Goal: Task Accomplishment & Management: Manage account settings

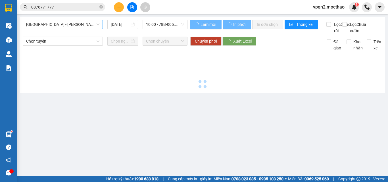
click at [77, 26] on span "Sài Gòn - Tuy Hòa" at bounding box center [62, 24] width 73 height 9
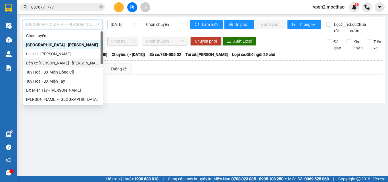
scroll to position [114, 0]
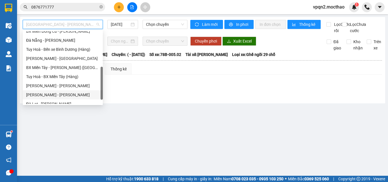
click at [54, 93] on div "[PERSON_NAME] - [PERSON_NAME]" at bounding box center [62, 95] width 73 height 6
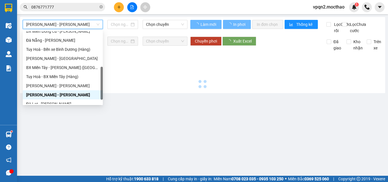
type input "[DATE]"
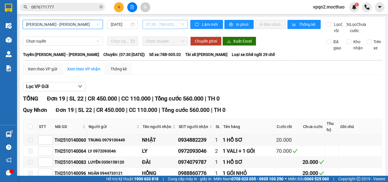
click at [158, 25] on span "07:30 - 78B-005.02" at bounding box center [165, 24] width 38 height 9
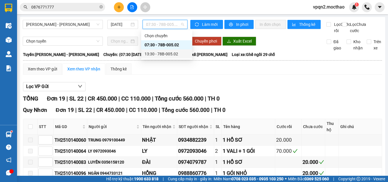
click at [166, 54] on div "13:30 - 78B-005.02" at bounding box center [167, 54] width 44 height 6
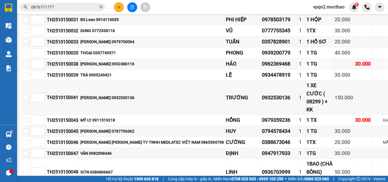
scroll to position [64, 1]
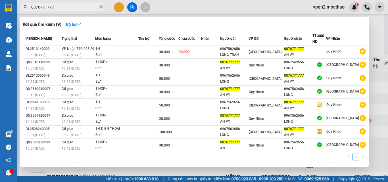
drag, startPoint x: 34, startPoint y: 8, endPoint x: 68, endPoint y: 18, distance: 35.8
click at [68, 12] on div "Kết quả tìm kiếm ( 9 ) Bộ lọc Mã ĐH Trạng thái Món hàng Thu hộ Tổng cước Chưa c…" at bounding box center [55, 7] width 111 height 10
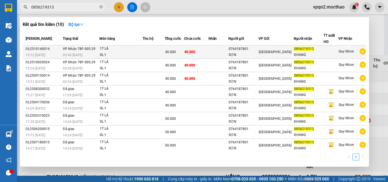
type input "0856219313"
click at [187, 55] on td "40.000" at bounding box center [196, 51] width 24 height 13
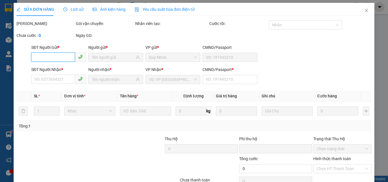
type input "0764187801"
type input "SƠN"
type input "0856219313"
type input "KHANG"
type input "0"
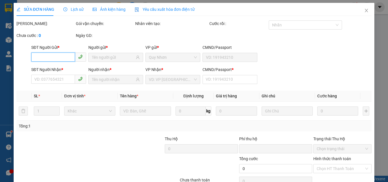
type input "0"
type input "40.000"
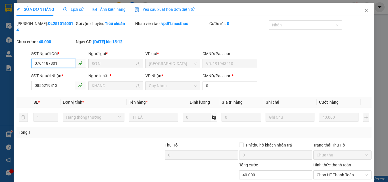
scroll to position [29, 0]
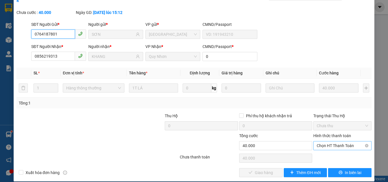
click at [336, 141] on span "Chọn HT Thanh Toán" at bounding box center [342, 145] width 51 height 9
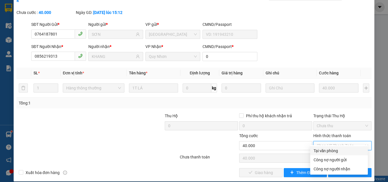
click at [334, 149] on div "Tại văn phòng" at bounding box center [338, 151] width 51 height 6
type input "0"
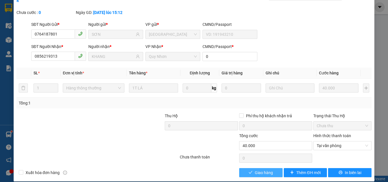
click at [270, 168] on button "Giao hàng" at bounding box center [260, 172] width 43 height 9
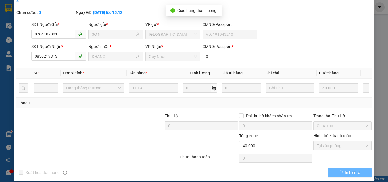
scroll to position [0, 0]
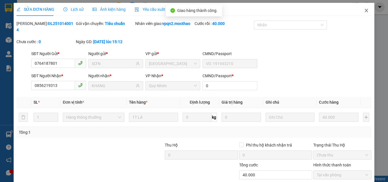
click at [364, 10] on icon "close" at bounding box center [366, 10] width 5 height 5
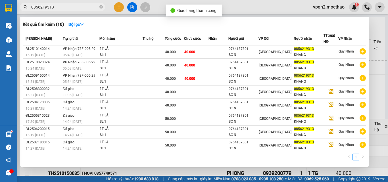
drag, startPoint x: 47, startPoint y: 9, endPoint x: 63, endPoint y: 9, distance: 15.9
click at [63, 9] on input "0856219313" at bounding box center [64, 7] width 67 height 6
type input "0856219313"
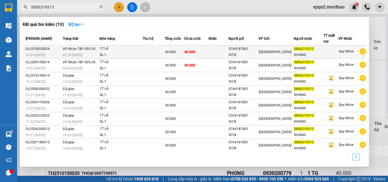
click at [206, 51] on td "40.000" at bounding box center [196, 51] width 24 height 13
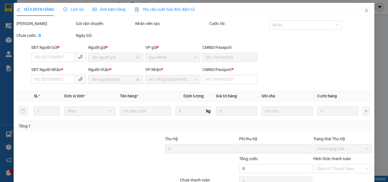
type input "0764187801"
type input "SƠN"
type input "0856219313"
type input "KHANG"
type input "0"
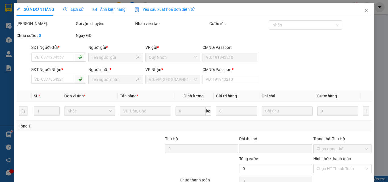
type input "0"
type input "40.000"
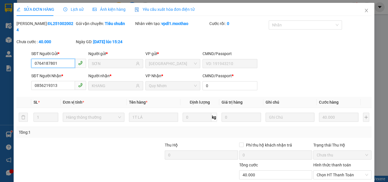
scroll to position [29, 0]
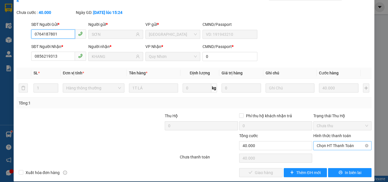
click at [335, 141] on span "Chọn HT Thanh Toán" at bounding box center [342, 145] width 51 height 9
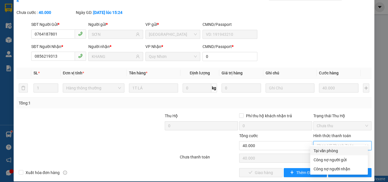
drag, startPoint x: 331, startPoint y: 152, endPoint x: 301, endPoint y: 158, distance: 30.7
click at [331, 152] on div "Tại văn phòng" at bounding box center [338, 151] width 51 height 6
type input "0"
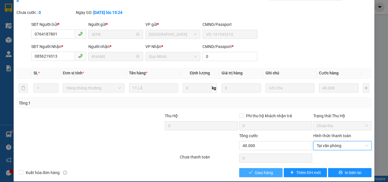
click at [274, 168] on button "Giao hàng" at bounding box center [260, 172] width 43 height 9
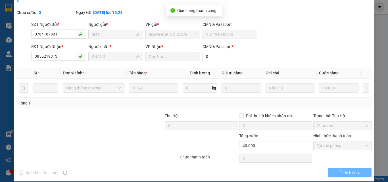
scroll to position [0, 0]
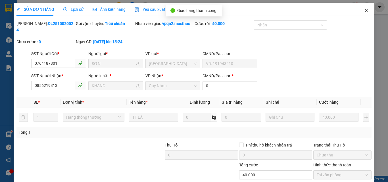
click at [364, 10] on icon "close" at bounding box center [366, 10] width 5 height 5
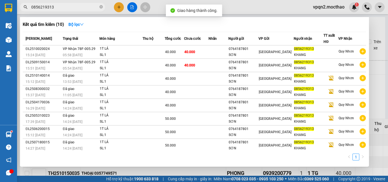
drag, startPoint x: 49, startPoint y: 8, endPoint x: 67, endPoint y: 11, distance: 17.7
click at [67, 11] on div "Kết quả tìm kiếm ( 10 ) Bộ lọc Mã ĐH Trạng thái Món hàng Thu hộ Tổng cước Chưa …" at bounding box center [55, 7] width 111 height 10
type input "0856219313"
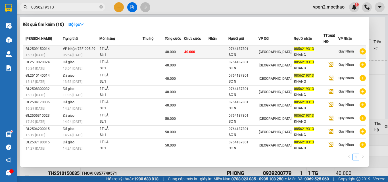
click at [192, 55] on td "40.000" at bounding box center [196, 51] width 24 height 13
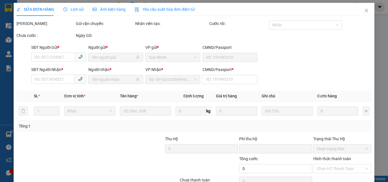
type input "0764187801"
type input "SƠN"
type input "0856219313"
type input "KHANG"
type input "0"
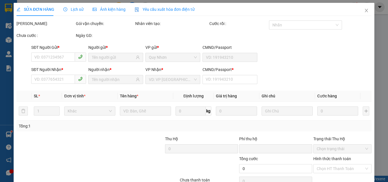
type input "0"
type input "40.000"
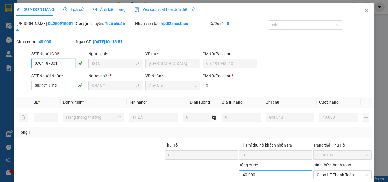
scroll to position [29, 0]
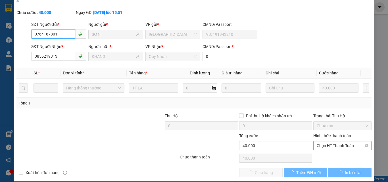
click at [318, 141] on span "Chọn HT Thanh Toán" at bounding box center [342, 145] width 51 height 9
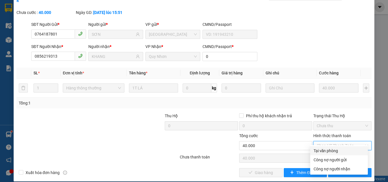
click at [319, 150] on div "Tại văn phòng" at bounding box center [338, 151] width 51 height 6
type input "0"
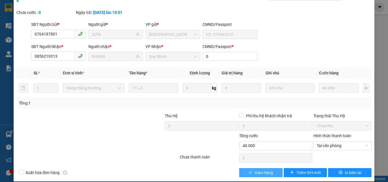
click at [266, 170] on span "Giao hàng" at bounding box center [264, 173] width 18 height 6
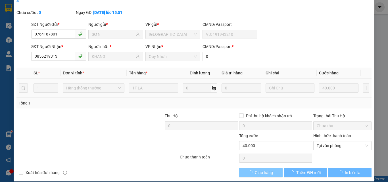
scroll to position [0, 0]
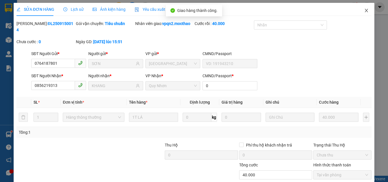
click at [365, 10] on icon "close" at bounding box center [366, 10] width 3 height 3
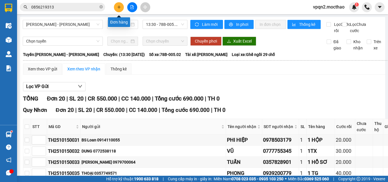
click at [121, 9] on icon "plus" at bounding box center [119, 7] width 4 height 4
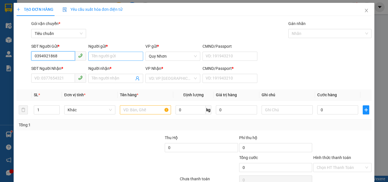
type input "0394921868"
click at [96, 57] on input "Người gửi *" at bounding box center [115, 56] width 55 height 9
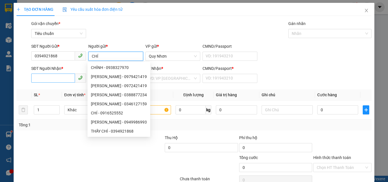
type input "CHÍ"
click at [41, 75] on input "SĐT Người Nhận *" at bounding box center [53, 78] width 44 height 9
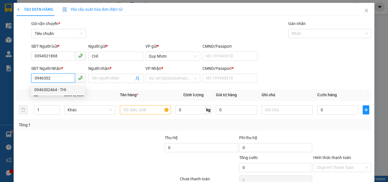
click at [53, 88] on div "0946302464 - THI" at bounding box center [57, 90] width 47 height 6
type input "0946302464"
type input "THI"
type input "20.000"
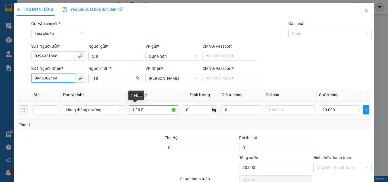
type input "0946302464"
drag, startPoint x: 134, startPoint y: 108, endPoint x: 183, endPoint y: 118, distance: 50.1
click at [183, 118] on tr "1 Hàng thông thường 1 FILE 0 kg 0 20.000" at bounding box center [193, 110] width 355 height 19
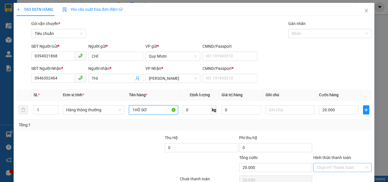
scroll to position [28, 0]
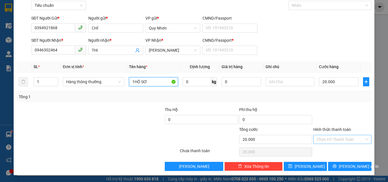
type input "1HỒ SƠ"
click at [334, 139] on input "Hình thức thanh toán" at bounding box center [340, 139] width 47 height 9
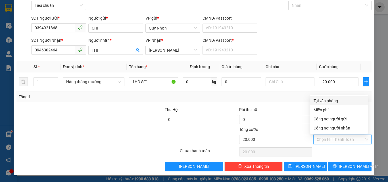
click at [333, 101] on div "Tại văn phòng" at bounding box center [338, 101] width 51 height 6
type input "0"
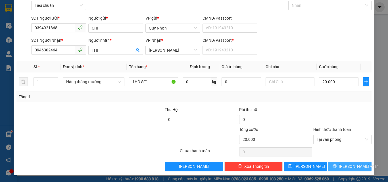
click at [341, 166] on span "[PERSON_NAME] và In" at bounding box center [359, 166] width 40 height 6
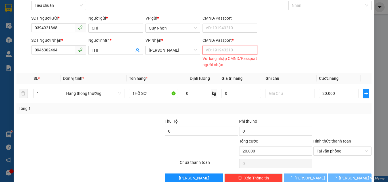
click at [227, 49] on input "CMND/Passport *" at bounding box center [229, 50] width 55 height 9
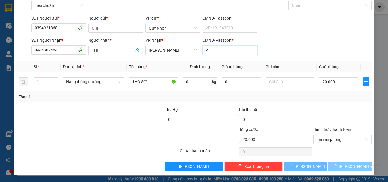
type input "A"
click at [339, 166] on span "loading" at bounding box center [336, 166] width 6 height 4
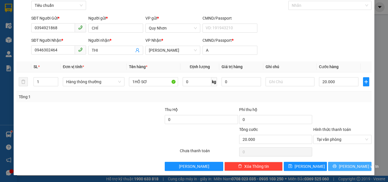
click at [340, 167] on button "[PERSON_NAME] và In" at bounding box center [349, 166] width 43 height 9
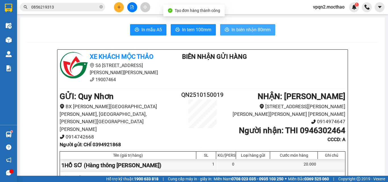
click at [247, 28] on span "In biên nhận 80mm" at bounding box center [250, 29] width 39 height 7
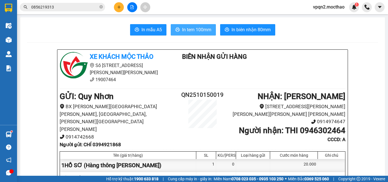
click at [186, 31] on span "In tem 100mm" at bounding box center [196, 29] width 29 height 7
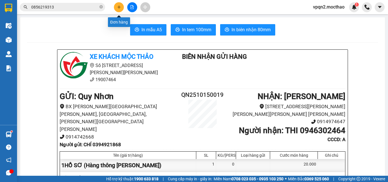
click at [118, 9] on icon "plus" at bounding box center [119, 7] width 4 height 4
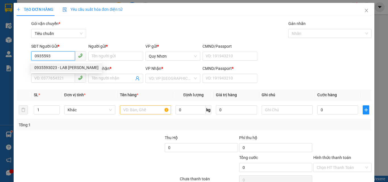
click at [70, 66] on div "0935593023 - LAB HOÀNG BẢO" at bounding box center [66, 67] width 64 height 6
type input "0935593023"
type input "LAB [PERSON_NAME]"
type input "0917488339"
type input "NHƯ Ý"
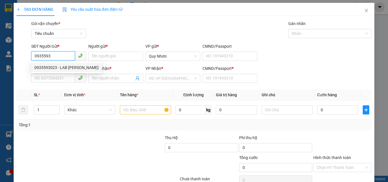
type input "A"
type input "20.000"
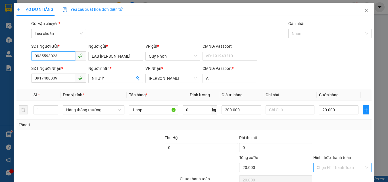
type input "0935593023"
click at [333, 163] on input "Hình thức thanh toán" at bounding box center [340, 167] width 47 height 9
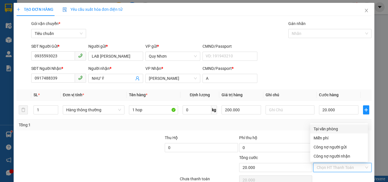
click at [330, 126] on div "Tại văn phòng" at bounding box center [338, 129] width 51 height 6
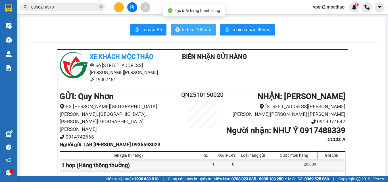
click at [198, 30] on span "In tem 100mm" at bounding box center [196, 29] width 29 height 7
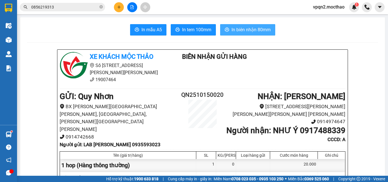
click at [255, 29] on span "In biên nhận 80mm" at bounding box center [250, 29] width 39 height 7
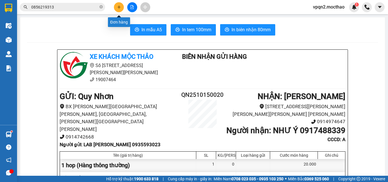
click at [121, 6] on icon "plus" at bounding box center [119, 7] width 4 height 4
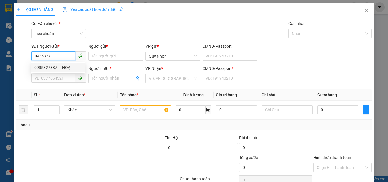
click at [59, 69] on div "0935327387 - THOẠI" at bounding box center [57, 67] width 47 height 6
type input "0935327387"
type input "THOẠI"
type input "0566217977"
type input "HẬU"
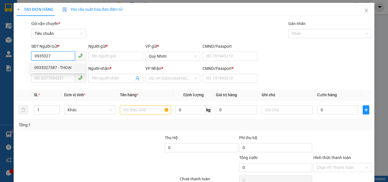
type input "a"
type input "20.000"
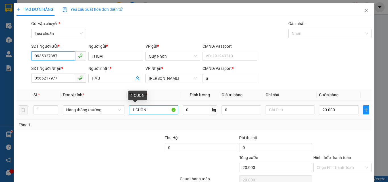
type input "0935327387"
drag, startPoint x: 135, startPoint y: 111, endPoint x: 187, endPoint y: 120, distance: 53.3
click at [187, 120] on div "SL * Đơn vị tính * Tên hàng * Định lượng Giá trị hàng Ghi chú Cước hàng 1 Hàng …" at bounding box center [193, 109] width 355 height 41
type input "1 GOI"
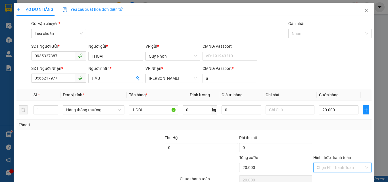
click at [331, 163] on input "Hình thức thanh toán" at bounding box center [340, 167] width 47 height 9
click at [333, 126] on div "Tại văn phòng" at bounding box center [338, 129] width 51 height 6
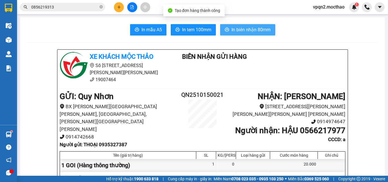
click at [237, 29] on span "In biên nhận 80mm" at bounding box center [250, 29] width 39 height 7
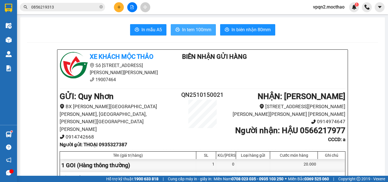
click at [194, 29] on span "In tem 100mm" at bounding box center [196, 29] width 29 height 7
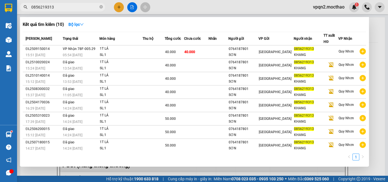
drag, startPoint x: 32, startPoint y: 7, endPoint x: 73, endPoint y: 15, distance: 41.4
click at [73, 12] on div "Kết quả tìm kiếm ( 10 ) Bộ lọc Mã ĐH Trạng thái Món hàng Thu hộ Tổng cước Chưa …" at bounding box center [55, 7] width 111 height 10
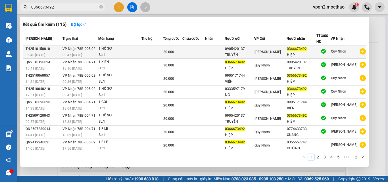
type input "0366673492"
click at [163, 53] on td at bounding box center [152, 51] width 22 height 13
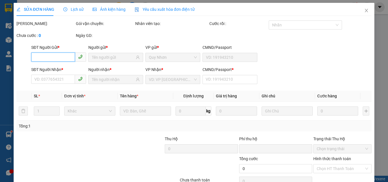
type input "0905420137"
type input "TRUYỀN"
type input "0366673492"
type input "HIỆP"
type input "1"
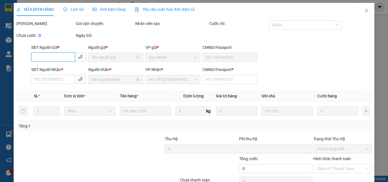
type input "0"
type input "20.000"
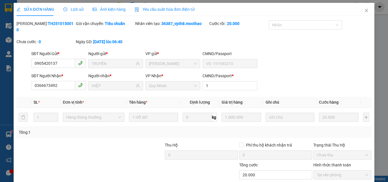
drag, startPoint x: 363, startPoint y: 10, endPoint x: 358, endPoint y: 11, distance: 5.1
click at [358, 11] on span "Close" at bounding box center [366, 11] width 16 height 16
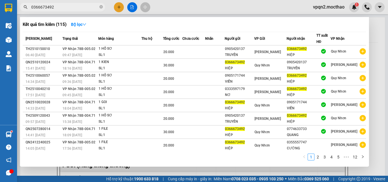
click at [70, 8] on input "0366673492" at bounding box center [64, 7] width 67 height 6
click at [136, 5] on div at bounding box center [194, 91] width 388 height 182
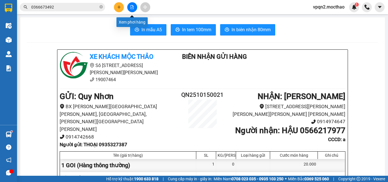
click at [131, 9] on icon "file-add" at bounding box center [132, 7] width 4 height 4
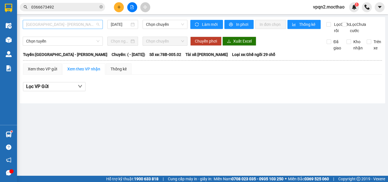
click at [69, 24] on span "[GEOGRAPHIC_DATA] - [PERSON_NAME]" at bounding box center [62, 24] width 73 height 9
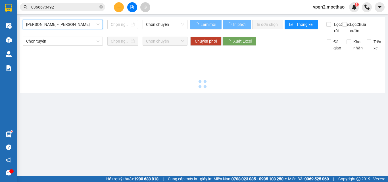
type input "[DATE]"
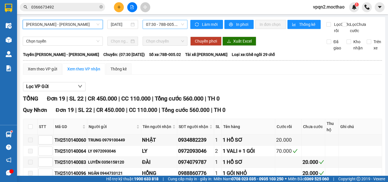
click at [162, 26] on span "07:30 - 78B-005.02" at bounding box center [165, 24] width 38 height 9
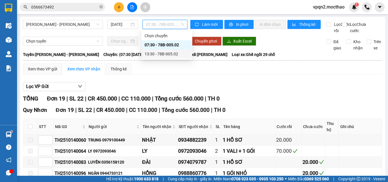
click at [163, 52] on div "13:30 - 78B-005.02" at bounding box center [167, 54] width 44 height 6
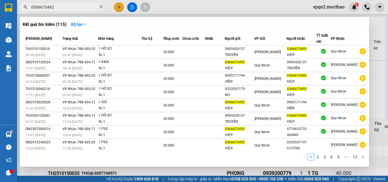
drag, startPoint x: 33, startPoint y: 9, endPoint x: 51, endPoint y: 9, distance: 17.9
click at [51, 9] on input "0366673492" at bounding box center [64, 7] width 67 height 6
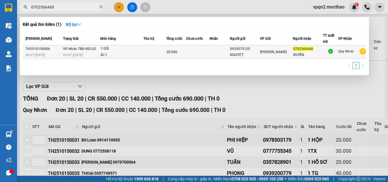
type input "0702566468"
click at [237, 50] on div "0935575125" at bounding box center [245, 49] width 30 height 6
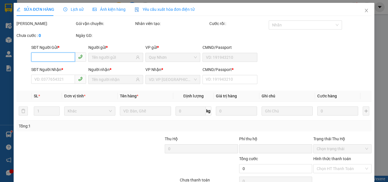
type input "0935575125"
type input "NGUYỆT"
type input "0702566468"
type input "DUYÊN"
type input "1"
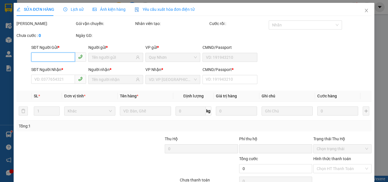
type input "0"
type input "20.000"
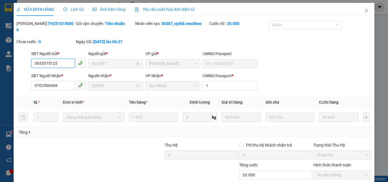
checkbox input "true"
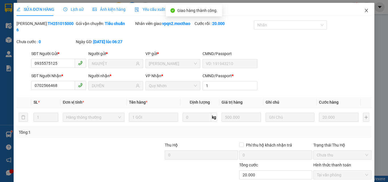
click at [364, 10] on icon "close" at bounding box center [366, 10] width 5 height 5
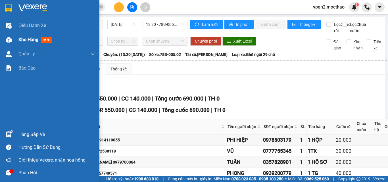
click at [12, 39] on div at bounding box center [9, 40] width 10 height 10
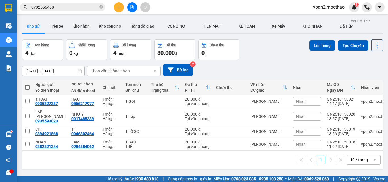
click at [27, 87] on span at bounding box center [27, 87] width 5 height 5
click at [27, 85] on input "checkbox" at bounding box center [27, 85] width 0 height 0
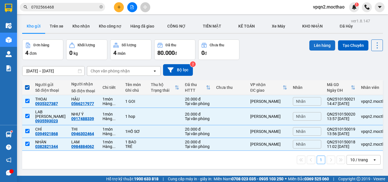
click at [320, 47] on button "Lên hàng" at bounding box center [322, 45] width 26 height 10
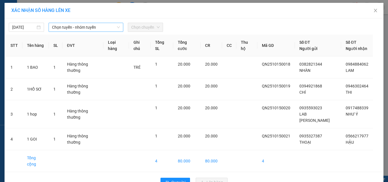
click at [62, 26] on span "Chọn tuyến - nhóm tuyến" at bounding box center [86, 27] width 68 height 9
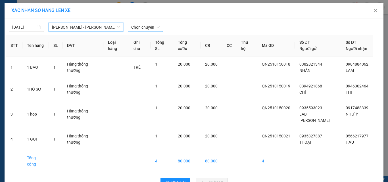
click at [143, 29] on span "Chọn chuyến" at bounding box center [145, 27] width 28 height 9
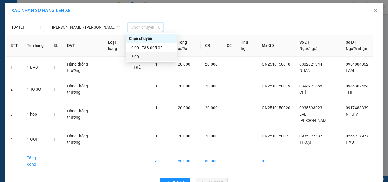
click at [136, 57] on div "16:00" at bounding box center [151, 57] width 44 height 6
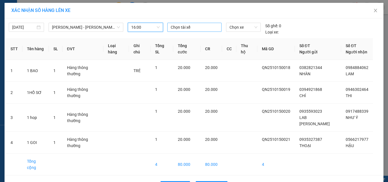
click at [190, 30] on div at bounding box center [195, 27] width 52 height 7
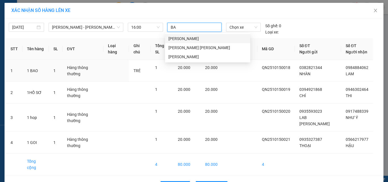
type input "BAY"
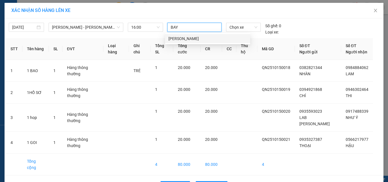
click at [181, 39] on div "[PERSON_NAME]" at bounding box center [207, 38] width 78 height 6
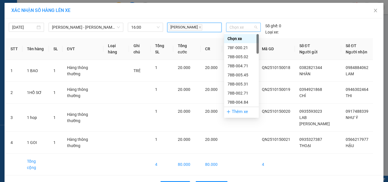
click at [236, 29] on span "Chọn xe" at bounding box center [243, 27] width 28 height 9
click at [239, 55] on div "78B-005.02" at bounding box center [241, 57] width 28 height 6
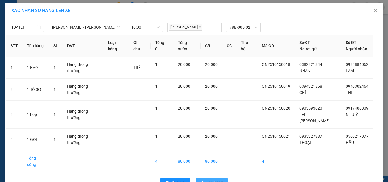
click at [211, 179] on span "Lên hàng" at bounding box center [214, 182] width 16 height 6
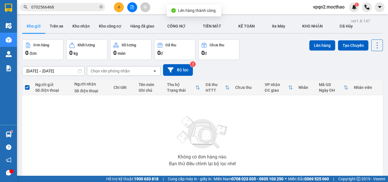
click at [133, 10] on button at bounding box center [132, 7] width 10 height 10
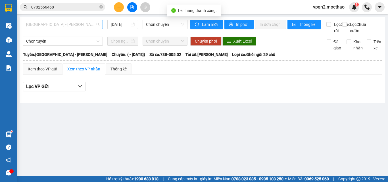
click at [62, 22] on span "[GEOGRAPHIC_DATA] - [PERSON_NAME]" at bounding box center [62, 24] width 73 height 9
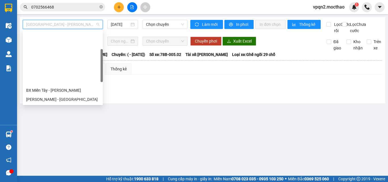
click at [50, 124] on div "Đà Lạt - Quy Nhơn" at bounding box center [62, 127] width 73 height 6
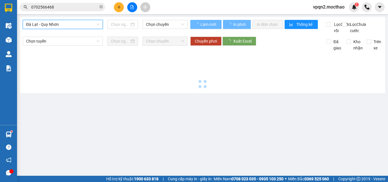
type input "[DATE]"
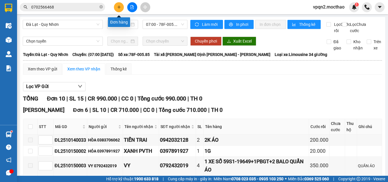
click at [118, 7] on icon "plus" at bounding box center [119, 7] width 4 height 4
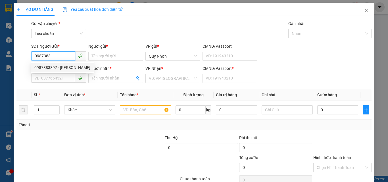
click at [65, 68] on div "0987383897 - OANH" at bounding box center [62, 67] width 56 height 6
type input "0987383897"
type input "OANH"
type input "0344363507"
type input "HOA"
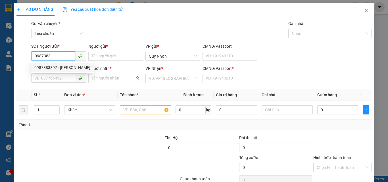
type input "A"
type input "20.000"
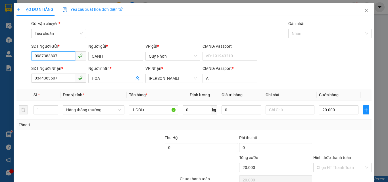
drag, startPoint x: 49, startPoint y: 56, endPoint x: 64, endPoint y: 56, distance: 14.8
click at [64, 56] on input "0987383897" at bounding box center [53, 55] width 44 height 9
type input "0987383330"
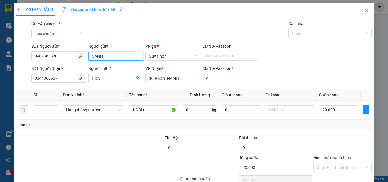
drag, startPoint x: 95, startPoint y: 59, endPoint x: 84, endPoint y: 61, distance: 10.4
click at [83, 61] on div "SĐT Người Gửi * 0987383330 Người gửi * OANH OANH VP gửi * Quy Nhơn CMND/Passpor…" at bounding box center [201, 53] width 342 height 20
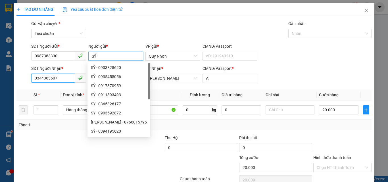
type input "SỸ"
drag, startPoint x: 62, startPoint y: 75, endPoint x: 36, endPoint y: 80, distance: 26.5
click at [36, 80] on input "0344363507" at bounding box center [53, 78] width 44 height 9
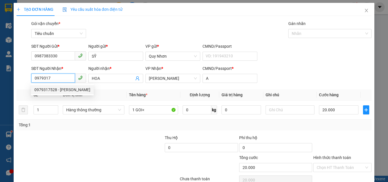
click at [61, 89] on div "0979317528 - TOÀN" at bounding box center [62, 90] width 56 height 6
type input "0979317528"
type input "TOÀN"
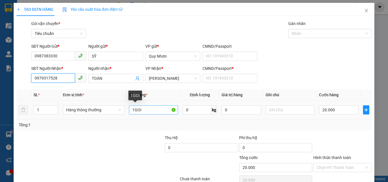
type input "0979317528"
drag, startPoint x: 134, startPoint y: 111, endPoint x: 156, endPoint y: 111, distance: 21.3
click at [156, 111] on input "1GOI" at bounding box center [153, 109] width 49 height 9
type input "1HOP"
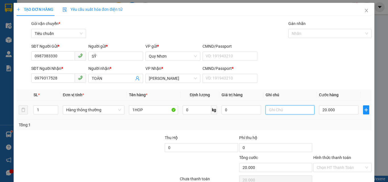
click at [268, 112] on input "text" at bounding box center [290, 109] width 49 height 9
type input "RƯỢU- BỂ KO ĐỀN"
click at [322, 110] on input "20.000" at bounding box center [338, 109] width 39 height 9
type input "3"
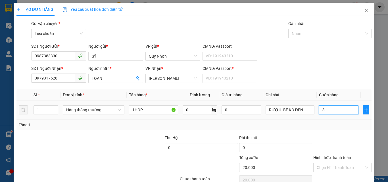
type input "3"
type input "33"
type input "333"
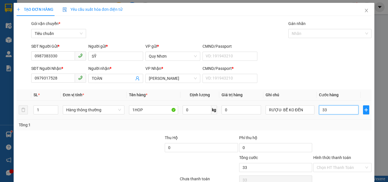
type input "333"
type input "3.333"
type input "33.333"
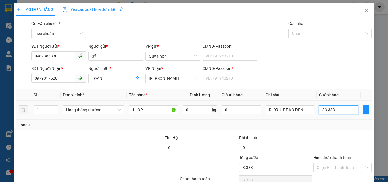
type input "33.333"
drag, startPoint x: 321, startPoint y: 110, endPoint x: 371, endPoint y: 118, distance: 50.4
click at [371, 118] on div "TẠO ĐƠN HÀNG Yêu cầu xuất hóa đơn điện tử Transit Pickup Surcharge Ids Transit …" at bounding box center [194, 91] width 388 height 182
type input "30"
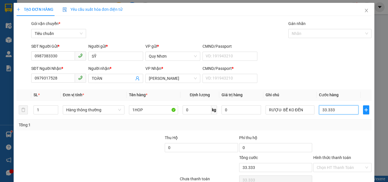
type input "30"
type input "300"
type input "3.000"
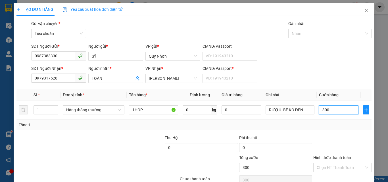
type input "3.000"
type input "30.000"
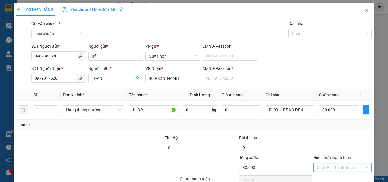
click at [335, 163] on input "Hình thức thanh toán" at bounding box center [340, 167] width 47 height 9
click at [327, 126] on div "Tại văn phòng" at bounding box center [338, 129] width 51 height 6
type input "0"
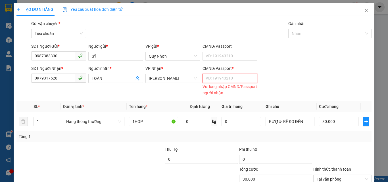
click at [221, 74] on input "CMND/Passport *" at bounding box center [229, 78] width 55 height 9
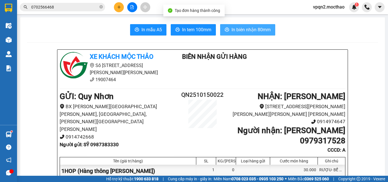
click at [233, 30] on span "In biên nhận 80mm" at bounding box center [250, 29] width 39 height 7
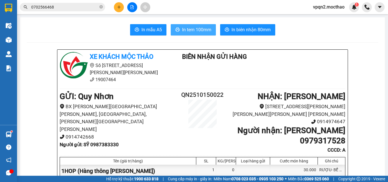
click at [197, 31] on span "In tem 100mm" at bounding box center [196, 29] width 29 height 7
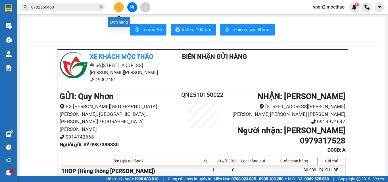
click at [119, 9] on icon "plus" at bounding box center [119, 7] width 4 height 4
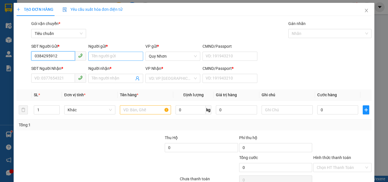
type input "0384295912"
click at [104, 57] on input "Người gửi *" at bounding box center [115, 56] width 55 height 9
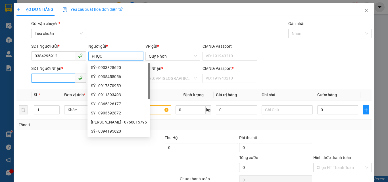
type input "PHỤC"
click at [60, 77] on input "SĐT Người Nhận *" at bounding box center [53, 78] width 44 height 9
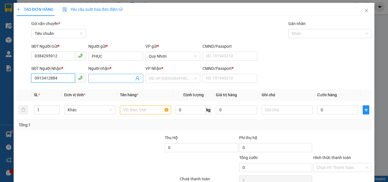
type input "0913412884"
click at [107, 80] on input "Người nhận *" at bounding box center [113, 78] width 42 height 6
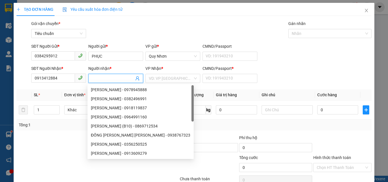
type input "D"
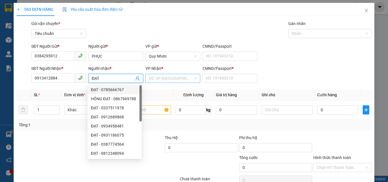
type input "ĐẠT"
click at [163, 79] on input "search" at bounding box center [171, 78] width 44 height 9
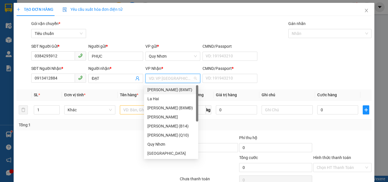
type input "Y"
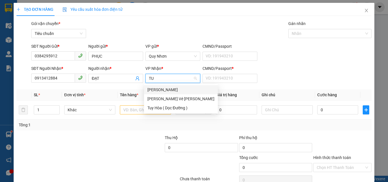
type input "TUY"
click at [157, 91] on div "[PERSON_NAME]" at bounding box center [180, 90] width 67 height 6
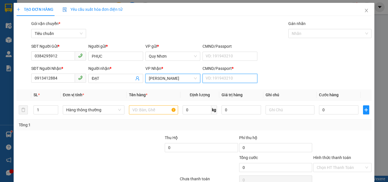
click at [227, 81] on input "CMND/Passport *" at bounding box center [229, 78] width 55 height 9
type input "A"
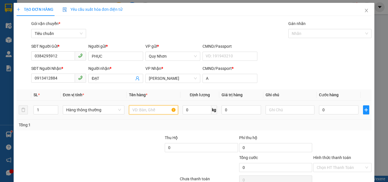
click at [145, 108] on input "text" at bounding box center [153, 109] width 49 height 9
type input "1 FILE"
click at [330, 108] on input "0" at bounding box center [338, 109] width 39 height 9
type input "2"
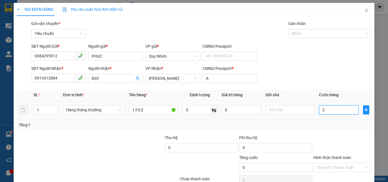
type input "2"
type input "20"
type input "200"
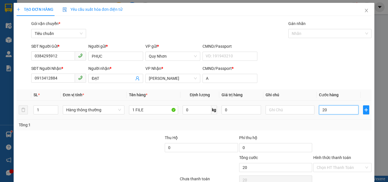
type input "200"
type input "2.000"
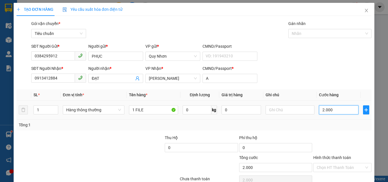
type input "20.000"
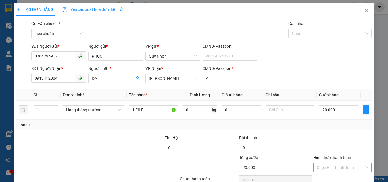
drag, startPoint x: 335, startPoint y: 139, endPoint x: 335, endPoint y: 134, distance: 4.8
click at [335, 163] on input "Hình thức thanh toán" at bounding box center [340, 167] width 47 height 9
drag, startPoint x: 331, startPoint y: 100, endPoint x: 332, endPoint y: 127, distance: 27.3
click at [331, 126] on div "Tại văn phòng" at bounding box center [338, 129] width 51 height 6
type input "0"
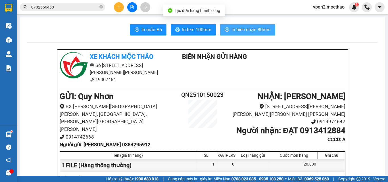
click at [232, 30] on span "In biên nhận 80mm" at bounding box center [250, 29] width 39 height 7
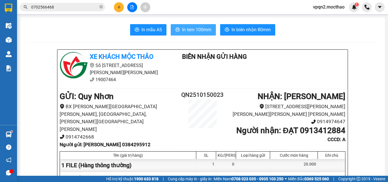
click at [204, 30] on span "In tem 100mm" at bounding box center [196, 29] width 29 height 7
click at [132, 7] on icon "file-add" at bounding box center [132, 7] width 4 height 4
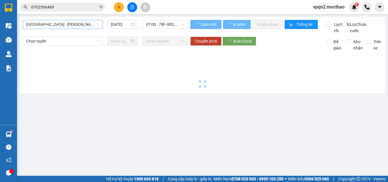
click at [81, 22] on span "[GEOGRAPHIC_DATA] - [PERSON_NAME]" at bounding box center [62, 24] width 73 height 9
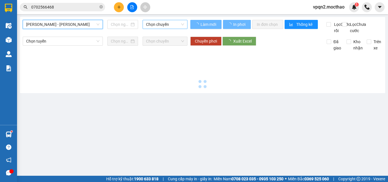
type input "[DATE]"
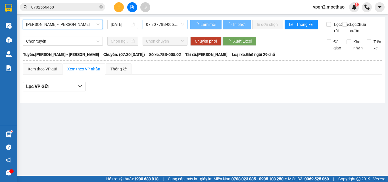
click at [157, 25] on span "07:30 - 78B-005.02" at bounding box center [165, 24] width 38 height 9
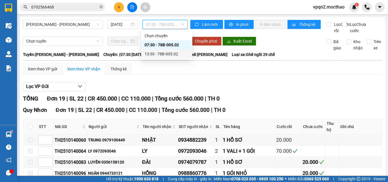
drag, startPoint x: 162, startPoint y: 48, endPoint x: 162, endPoint y: 53, distance: 4.3
click at [162, 53] on div "Chọn chuyến 07:30 - 78B-005.02 13:30 - 78B-005.02" at bounding box center [166, 44] width 51 height 27
click at [162, 53] on div "13:30 - 78B-005.02" at bounding box center [167, 54] width 44 height 6
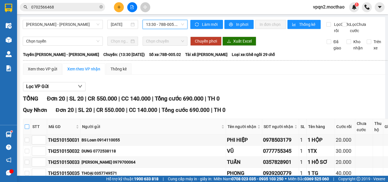
click at [27, 129] on input "checkbox" at bounding box center [27, 126] width 5 height 5
checkbox input "true"
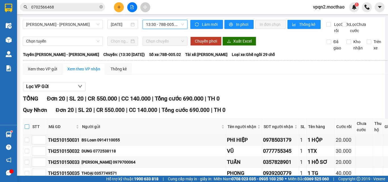
checkbox input "true"
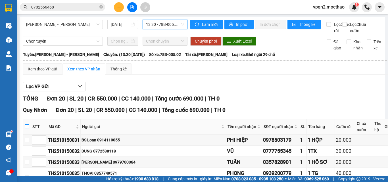
checkbox input "true"
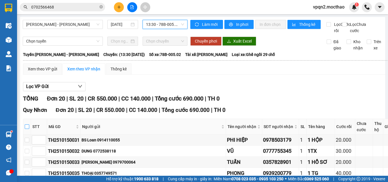
checkbox input "true"
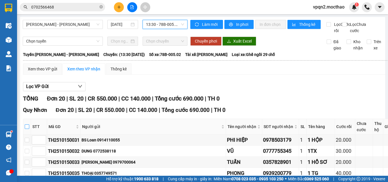
checkbox input "true"
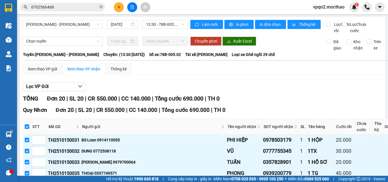
checkbox input "false"
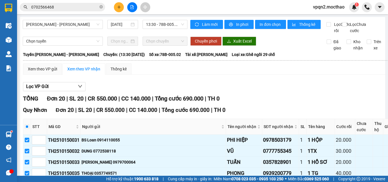
checkbox input "false"
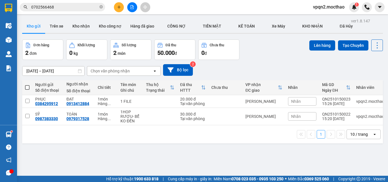
click at [133, 4] on button at bounding box center [132, 7] width 10 height 10
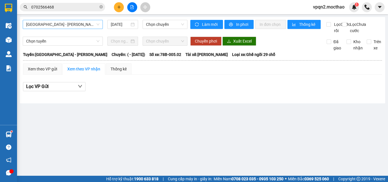
click at [82, 26] on span "[GEOGRAPHIC_DATA] - [PERSON_NAME]" at bounding box center [62, 24] width 73 height 9
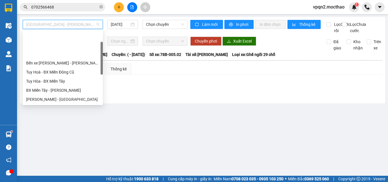
click at [51, 124] on div "Đà Lạt - Quy Nhơn" at bounding box center [62, 127] width 73 height 6
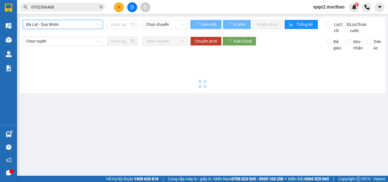
type input "[DATE]"
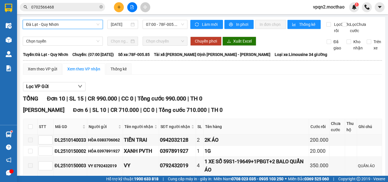
checkbox input "true"
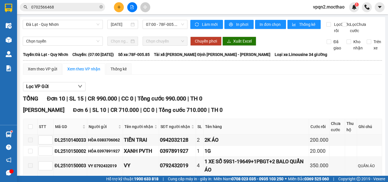
checkbox input "true"
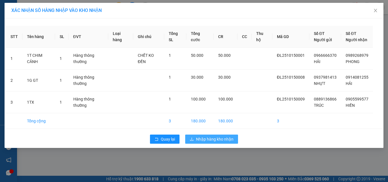
click at [215, 142] on span "Nhập hàng kho nhận" at bounding box center [214, 139] width 37 height 6
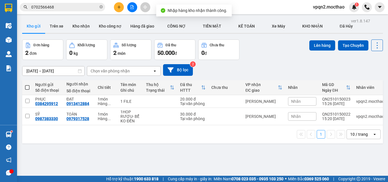
click at [29, 86] on span at bounding box center [27, 87] width 5 height 5
click at [27, 85] on input "checkbox" at bounding box center [27, 85] width 0 height 0
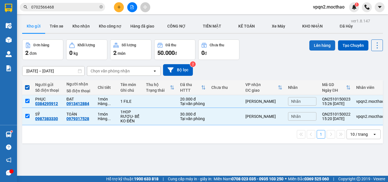
click at [316, 45] on button "Lên hàng" at bounding box center [322, 45] width 26 height 10
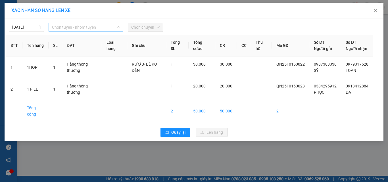
click at [72, 28] on span "Chọn tuyến - nhóm tuyến" at bounding box center [86, 27] width 68 height 9
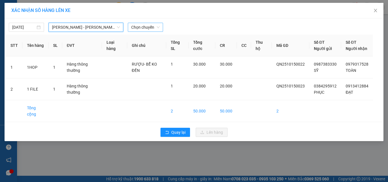
click at [143, 24] on span "Chọn chuyến" at bounding box center [145, 27] width 28 height 9
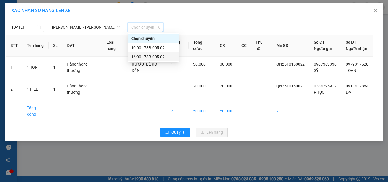
click at [146, 55] on div "16:00 - 78B-005.02" at bounding box center [153, 57] width 44 height 6
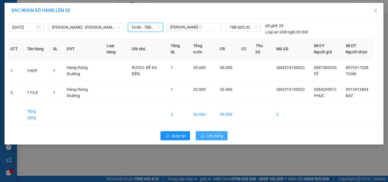
click at [207, 139] on span "Lên hàng" at bounding box center [214, 136] width 16 height 6
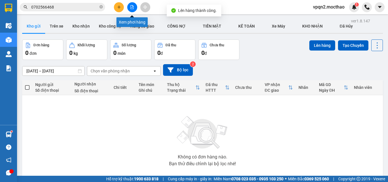
click at [133, 8] on icon "file-add" at bounding box center [132, 7] width 4 height 4
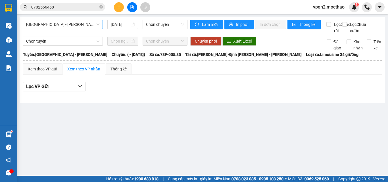
click at [85, 24] on span "[GEOGRAPHIC_DATA] - [PERSON_NAME]" at bounding box center [62, 24] width 73 height 9
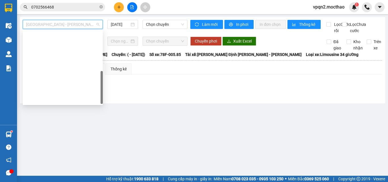
type input "[DATE]"
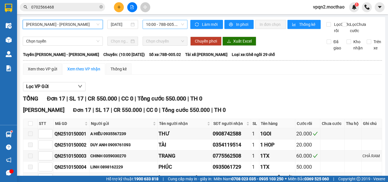
click at [155, 25] on span "10:00 - 78B-005.02" at bounding box center [165, 24] width 38 height 9
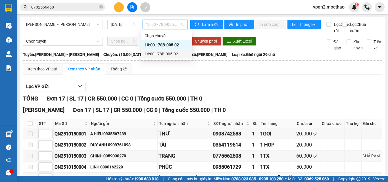
click at [164, 54] on div "16:00 - 78B-005.02" at bounding box center [167, 54] width 44 height 6
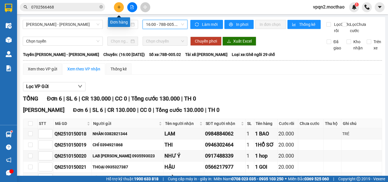
click at [120, 6] on icon "plus" at bounding box center [119, 7] width 4 height 4
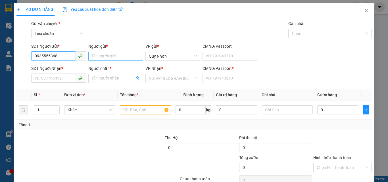
type input "0935555368"
click at [114, 55] on input "Người gửi *" at bounding box center [115, 56] width 55 height 9
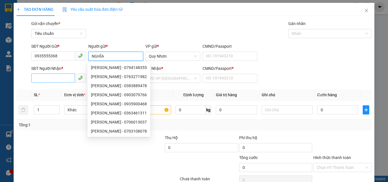
type input "NGHĨA"
click at [47, 77] on input "SĐT Người Nhận *" at bounding box center [53, 78] width 44 height 9
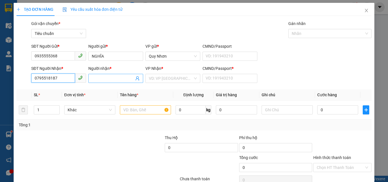
type input "0795518187"
click at [98, 76] on input "Người nhận *" at bounding box center [113, 78] width 42 height 6
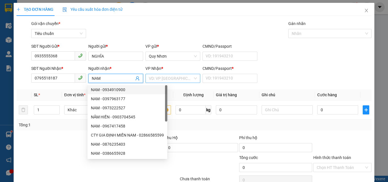
type input "NAM"
click at [159, 80] on input "search" at bounding box center [171, 78] width 44 height 9
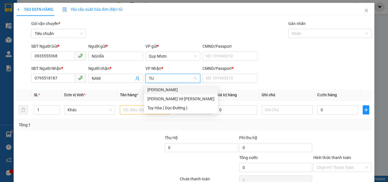
type input "TUY"
click at [156, 89] on div "[PERSON_NAME]" at bounding box center [180, 90] width 67 height 6
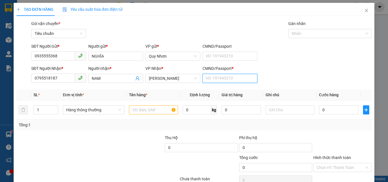
click at [218, 79] on input "CMND/Passport *" at bounding box center [229, 78] width 55 height 9
type input "A"
click at [139, 108] on input "text" at bounding box center [153, 109] width 49 height 9
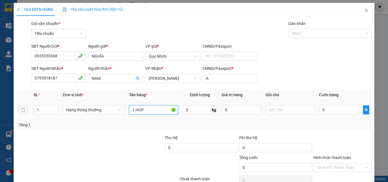
drag, startPoint x: 134, startPoint y: 110, endPoint x: 175, endPoint y: 118, distance: 42.2
click at [175, 118] on td "1 HOP" at bounding box center [154, 110] width 54 height 19
type input "1 HOP"
click at [275, 113] on input "text" at bounding box center [290, 109] width 49 height 9
type input "LK"
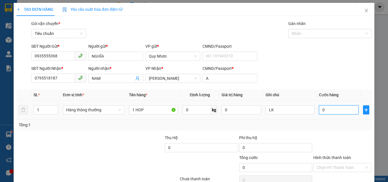
click at [328, 112] on input "0" at bounding box center [338, 109] width 39 height 9
type input "2"
type input "20"
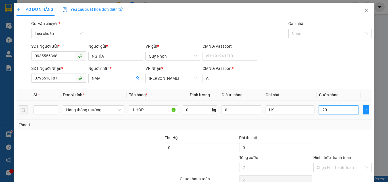
type input "20"
type input "200"
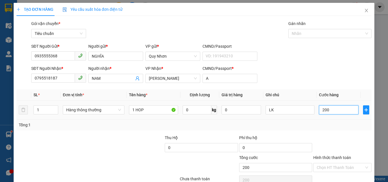
type input "2.000"
type input "20.000"
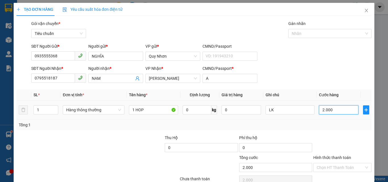
type input "20.000"
type input "200.000"
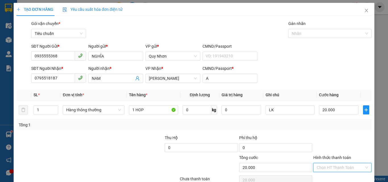
click at [336, 163] on input "Hình thức thanh toán" at bounding box center [340, 167] width 47 height 9
click at [328, 126] on div "Tại văn phòng" at bounding box center [338, 129] width 51 height 6
click at [152, 105] on input "1 HOP" at bounding box center [153, 109] width 49 height 9
drag, startPoint x: 332, startPoint y: 167, endPoint x: 315, endPoint y: 156, distance: 20.4
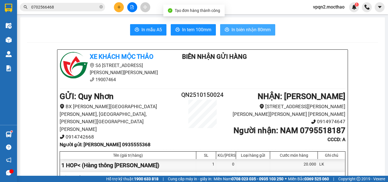
click at [247, 28] on span "In biên nhận 80mm" at bounding box center [250, 29] width 39 height 7
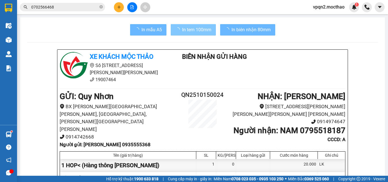
click at [191, 29] on span "In tem 100mm" at bounding box center [196, 29] width 29 height 7
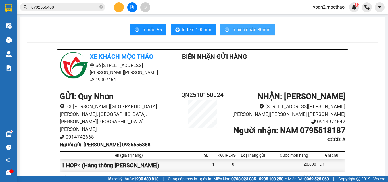
click at [248, 30] on span "In biên nhận 80mm" at bounding box center [250, 29] width 39 height 7
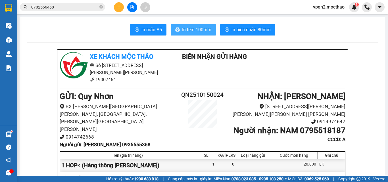
click at [202, 30] on span "In tem 100mm" at bounding box center [196, 29] width 29 height 7
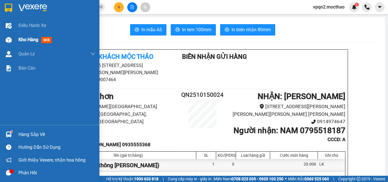
click at [15, 37] on div "Kho hàng mới" at bounding box center [49, 40] width 99 height 14
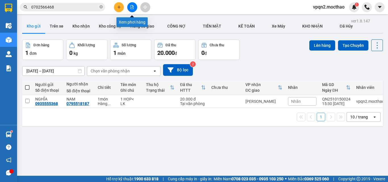
click at [132, 7] on icon "file-add" at bounding box center [132, 7] width 4 height 4
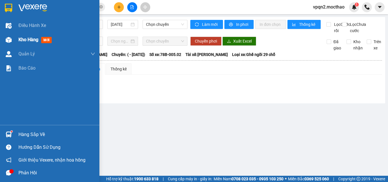
click at [12, 38] on div at bounding box center [9, 40] width 10 height 10
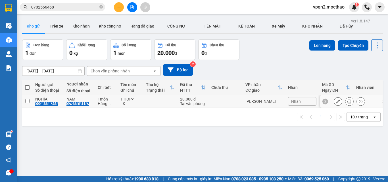
click at [27, 99] on input "checkbox" at bounding box center [27, 101] width 4 height 4
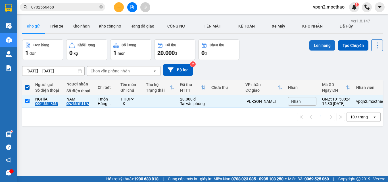
click at [320, 44] on button "Lên hàng" at bounding box center [322, 45] width 26 height 10
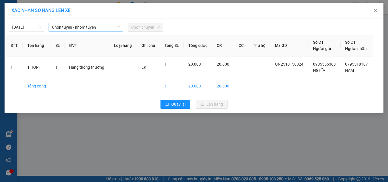
click at [85, 24] on span "Chọn tuyến - nhóm tuyến" at bounding box center [86, 27] width 68 height 9
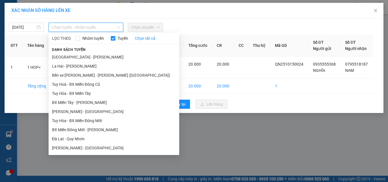
click at [262, 164] on div "XÁC NHẬN SỐ HÀNG LÊN XE 15/10/2025 Chọn tuyến - nhóm tuyến LỌC THEO Nhóm tuyến …" at bounding box center [194, 91] width 388 height 182
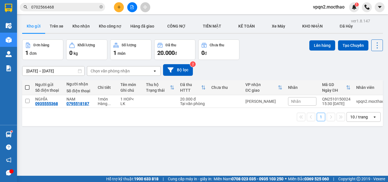
click at [117, 7] on icon "plus" at bounding box center [119, 7] width 4 height 4
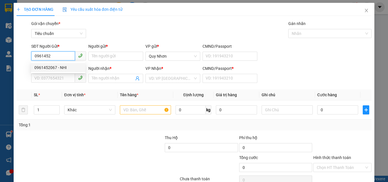
click at [61, 68] on div "0961452067 - NHI" at bounding box center [57, 67] width 47 height 6
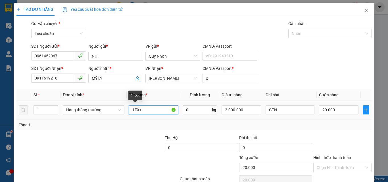
drag, startPoint x: 139, startPoint y: 110, endPoint x: 144, endPoint y: 111, distance: 5.7
click at [144, 111] on input "1TX<" at bounding box center [153, 109] width 49 height 9
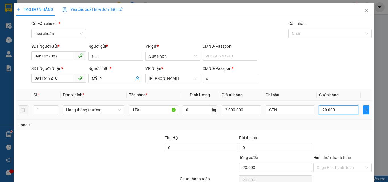
click at [319, 110] on input "20.000" at bounding box center [338, 109] width 39 height 9
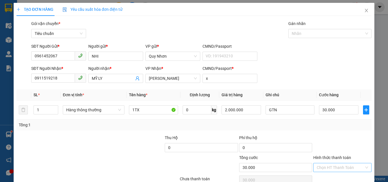
click at [328, 163] on input "Hình thức thanh toán" at bounding box center [340, 167] width 47 height 9
click at [327, 126] on div "Tại văn phòng" at bounding box center [338, 129] width 51 height 6
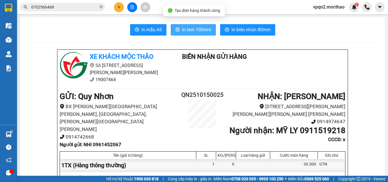
click at [184, 31] on span "In tem 100mm" at bounding box center [196, 29] width 29 height 7
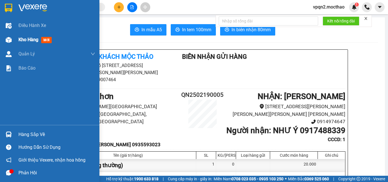
click at [24, 40] on span "Kho hàng" at bounding box center [28, 39] width 20 height 5
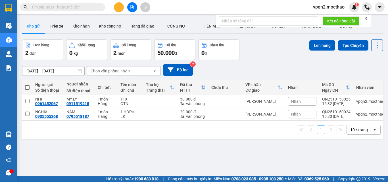
click at [26, 86] on span at bounding box center [27, 87] width 5 height 5
click at [27, 85] on input "checkbox" at bounding box center [27, 85] width 0 height 0
checkbox input "true"
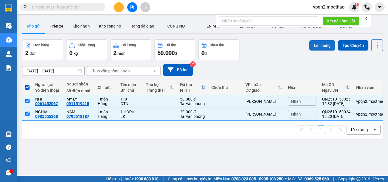
click at [316, 45] on button "Lên hàng" at bounding box center [322, 45] width 26 height 10
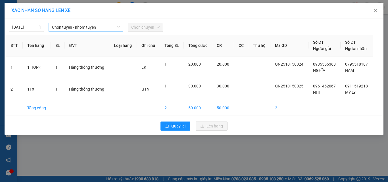
click at [61, 24] on span "Chọn tuyến - nhóm tuyến" at bounding box center [86, 27] width 68 height 9
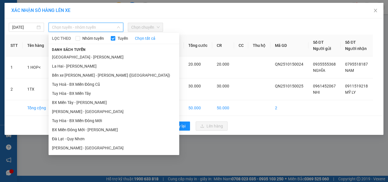
scroll to position [91, 0]
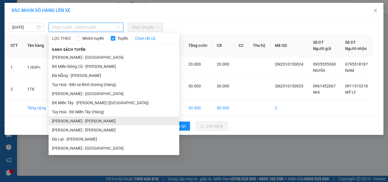
click at [80, 123] on li "[PERSON_NAME] - [PERSON_NAME]" at bounding box center [114, 120] width 131 height 9
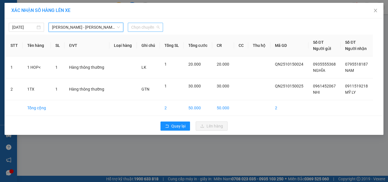
click at [143, 25] on span "Chọn chuyến" at bounding box center [145, 27] width 28 height 9
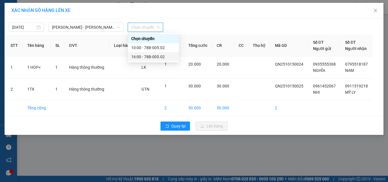
click at [150, 58] on div "16:00 - 78B-005.02" at bounding box center [153, 57] width 44 height 6
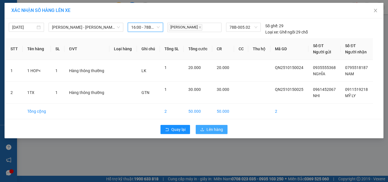
click at [218, 128] on span "Lên hàng" at bounding box center [214, 129] width 16 height 6
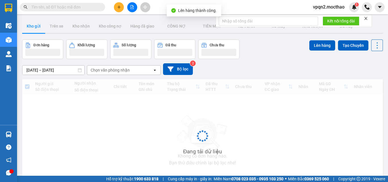
click at [135, 9] on button at bounding box center [132, 7] width 10 height 10
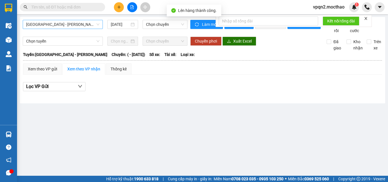
click at [68, 24] on span "[GEOGRAPHIC_DATA] - [PERSON_NAME]" at bounding box center [62, 24] width 73 height 9
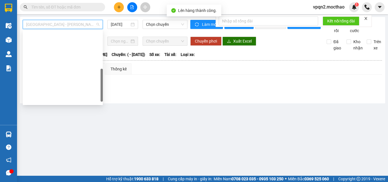
scroll to position [114, 0]
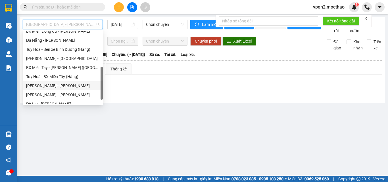
click at [53, 87] on div "[PERSON_NAME] - [PERSON_NAME]" at bounding box center [62, 86] width 73 height 6
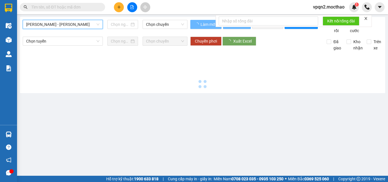
type input "[DATE]"
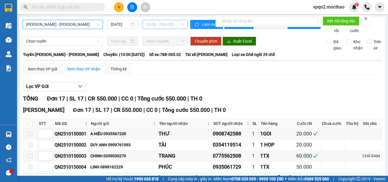
click at [169, 26] on span "10:00 - 78B-005.02" at bounding box center [165, 24] width 38 height 9
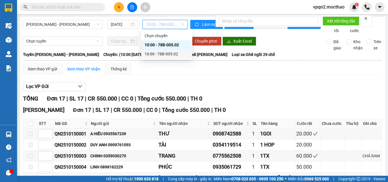
click at [171, 53] on div "16:00 - 78B-005.02" at bounding box center [167, 54] width 44 height 6
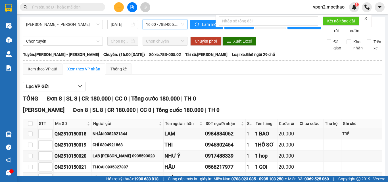
drag, startPoint x: 367, startPoint y: 19, endPoint x: 296, endPoint y: 22, distance: 70.2
click at [366, 19] on icon "close" at bounding box center [366, 18] width 4 height 4
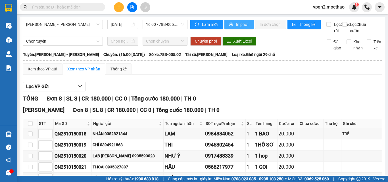
click at [242, 26] on span "In phơi" at bounding box center [242, 24] width 13 height 6
click at [117, 7] on icon "plus" at bounding box center [119, 7] width 4 height 4
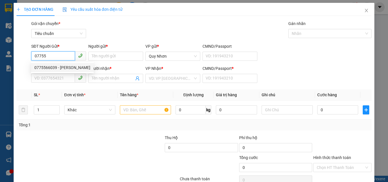
click at [58, 67] on div "0775566039 - [PERSON_NAME]" at bounding box center [62, 67] width 56 height 6
type input "0775566039"
type input "THANH"
type input "0978217557"
type input "HƯNG"
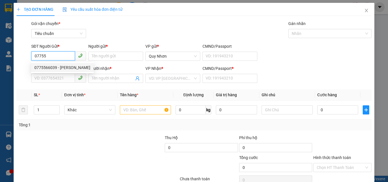
type input "K"
type input "30.000"
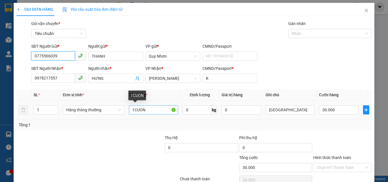
type input "0775566039"
drag, startPoint x: 134, startPoint y: 109, endPoint x: 200, endPoint y: 122, distance: 67.0
click at [197, 121] on div "SL * Đơn vị tính * Tên hàng * Định [PERSON_NAME] trị hàng Ghi [PERSON_NAME] hàn…" at bounding box center [193, 109] width 355 height 41
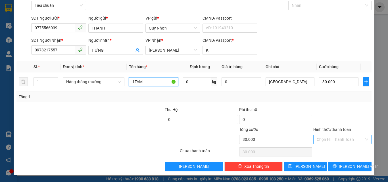
type input "1TAM"
click at [328, 138] on input "Hình thức thanh toán" at bounding box center [340, 139] width 47 height 9
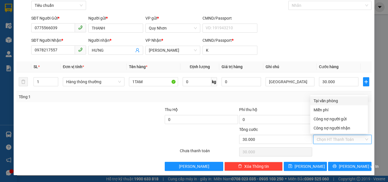
click at [328, 100] on div "Tại văn phòng" at bounding box center [338, 101] width 51 height 6
type input "0"
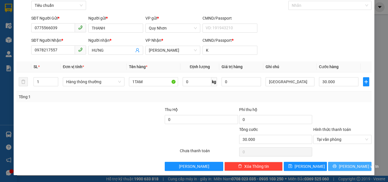
click at [336, 166] on icon "printer" at bounding box center [335, 166] width 4 height 4
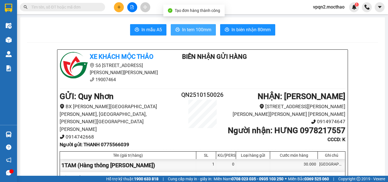
click at [189, 29] on span "In tem 100mm" at bounding box center [196, 29] width 29 height 7
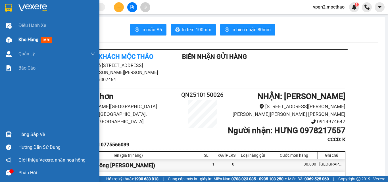
click at [11, 38] on img at bounding box center [9, 40] width 6 height 6
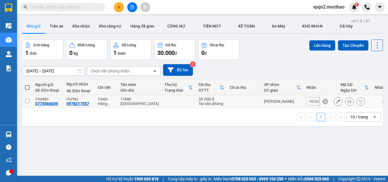
click at [27, 103] on td at bounding box center [27, 101] width 10 height 13
checkbox input "true"
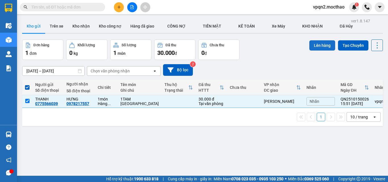
click at [322, 47] on button "Lên hàng" at bounding box center [322, 45] width 26 height 10
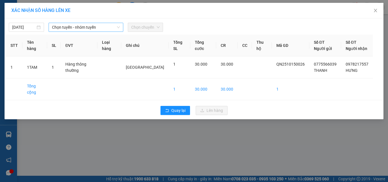
click at [64, 26] on span "Chọn tuyến - nhóm tuyến" at bounding box center [86, 27] width 68 height 9
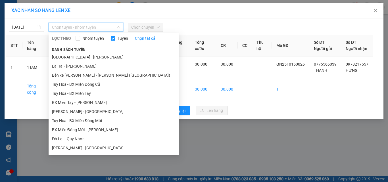
scroll to position [85, 0]
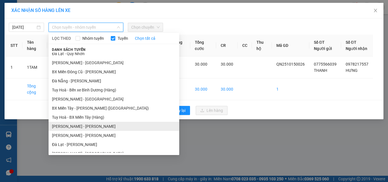
click at [71, 126] on li "[PERSON_NAME] - [PERSON_NAME]" at bounding box center [114, 126] width 131 height 9
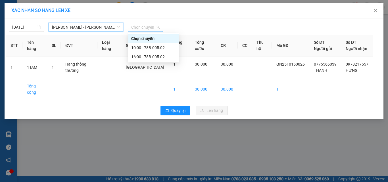
click at [150, 25] on span "Chọn chuyến" at bounding box center [145, 27] width 28 height 9
click at [151, 57] on div "16:00 - 78B-005.02" at bounding box center [153, 57] width 44 height 6
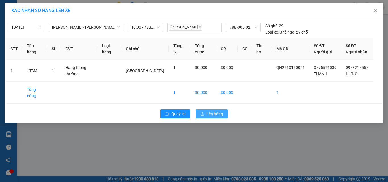
drag, startPoint x: 210, startPoint y: 108, endPoint x: 218, endPoint y: 99, distance: 12.4
click at [210, 111] on span "Lên hàng" at bounding box center [214, 114] width 16 height 6
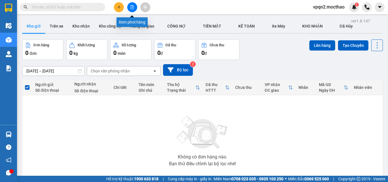
click at [132, 11] on button at bounding box center [132, 7] width 10 height 10
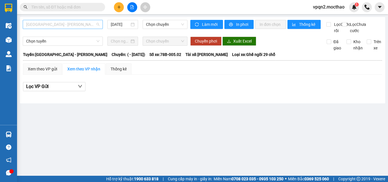
click at [73, 24] on span "[GEOGRAPHIC_DATA] - [PERSON_NAME]" at bounding box center [62, 24] width 73 height 9
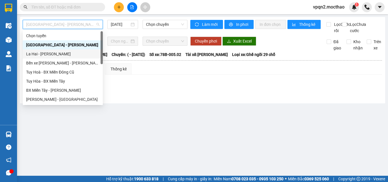
scroll to position [114, 0]
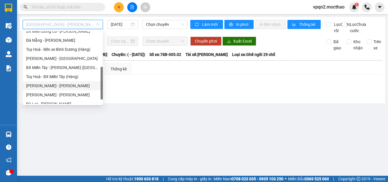
click at [52, 85] on div "[PERSON_NAME] - [PERSON_NAME]" at bounding box center [62, 86] width 73 height 6
type input "[DATE]"
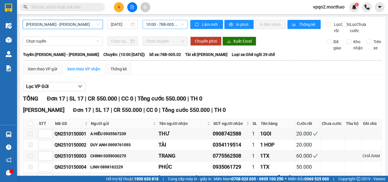
click at [155, 22] on span "10:00 - 78B-005.02" at bounding box center [165, 24] width 38 height 9
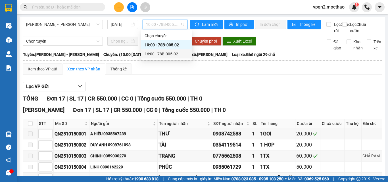
click at [161, 54] on div "16:00 - 78B-005.02" at bounding box center [167, 54] width 44 height 6
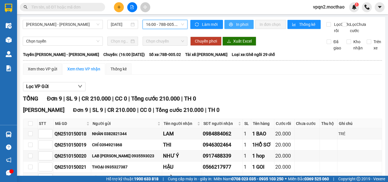
click at [243, 25] on span "In phơi" at bounding box center [242, 24] width 13 height 6
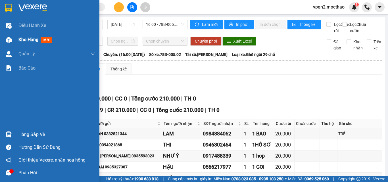
click at [16, 41] on div "Kho hàng mới" at bounding box center [49, 40] width 99 height 14
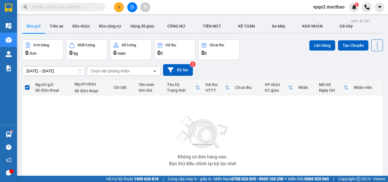
click at [48, 8] on input "text" at bounding box center [64, 7] width 67 height 6
type input "0"
click at [116, 7] on button at bounding box center [119, 7] width 10 height 10
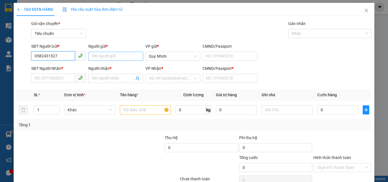
type input "0582431527"
click at [99, 55] on input "Người gửi *" at bounding box center [115, 56] width 55 height 9
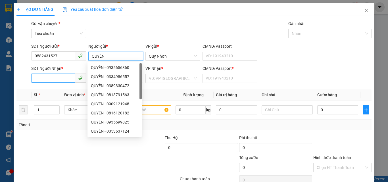
type input "QUYÊN"
click at [60, 80] on input "SĐT Người Nhận *" at bounding box center [53, 78] width 44 height 9
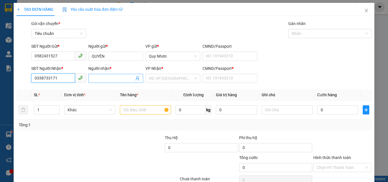
type input "0338733171"
click at [105, 77] on input "Người nhận *" at bounding box center [113, 78] width 42 height 6
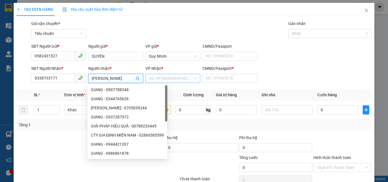
type input "[PERSON_NAME]"
click at [163, 77] on input "search" at bounding box center [171, 78] width 44 height 9
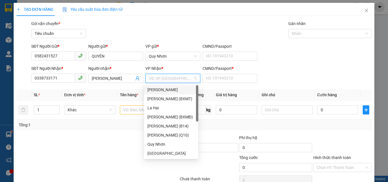
type input "D"
type input "ĐA"
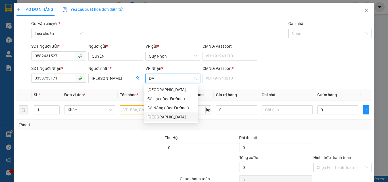
drag, startPoint x: 153, startPoint y: 116, endPoint x: 190, endPoint y: 95, distance: 43.1
click at [154, 115] on div "[GEOGRAPHIC_DATA]" at bounding box center [170, 117] width 47 height 6
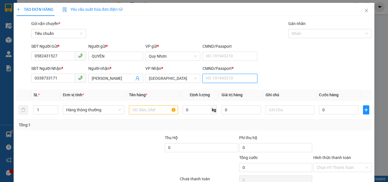
click at [218, 78] on input "CMND/Passport *" at bounding box center [229, 78] width 55 height 9
type input "E"
click at [140, 111] on input "text" at bounding box center [153, 109] width 49 height 9
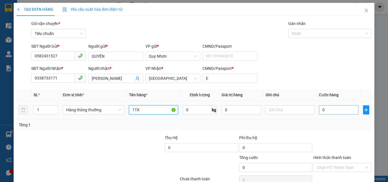
type input "1TX"
click at [337, 108] on input "0" at bounding box center [338, 109] width 39 height 9
type input "9"
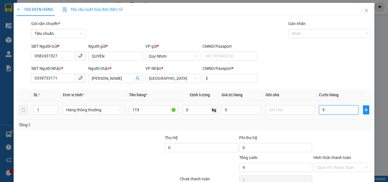
type input "90"
type input "900"
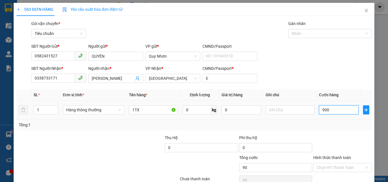
type input "900"
type input "9.000"
type input "90.000"
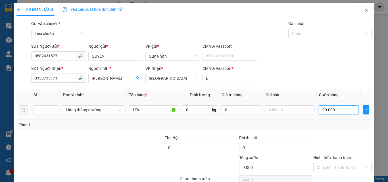
type input "90.000"
click at [319, 110] on input "90.000" at bounding box center [338, 109] width 39 height 9
type input "890.000"
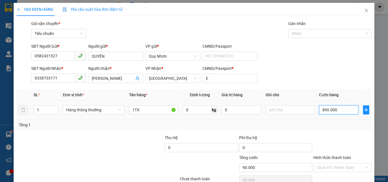
type input "890.000"
type input "80.000"
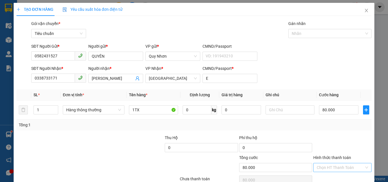
click at [336, 166] on input "Hình thức thanh toán" at bounding box center [340, 167] width 47 height 9
click at [328, 131] on div "Tại văn phòng" at bounding box center [338, 129] width 51 height 6
type input "0"
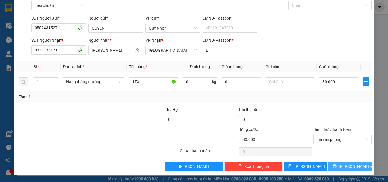
click at [337, 169] on button "[PERSON_NAME] và In" at bounding box center [349, 166] width 43 height 9
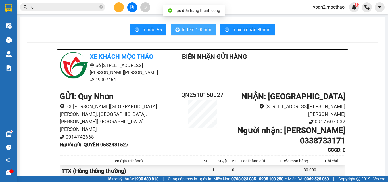
click at [202, 29] on span "In tem 100mm" at bounding box center [196, 29] width 29 height 7
click at [197, 29] on span "In tem 100mm" at bounding box center [196, 29] width 29 height 7
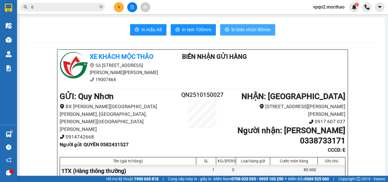
click at [243, 32] on span "In biên nhận 80mm" at bounding box center [250, 29] width 39 height 7
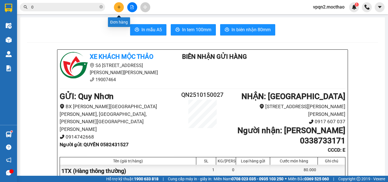
click at [119, 7] on icon "plus" at bounding box center [118, 7] width 3 height 0
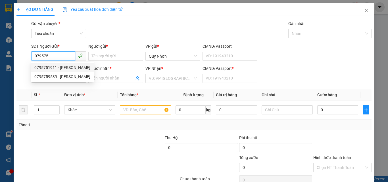
click at [57, 66] on div "0795751911 - [PERSON_NAME]" at bounding box center [62, 67] width 56 height 6
type input "0795751911"
type input "[PERSON_NAME]"
type input "0865304798"
type input "[PERSON_NAME] [PERSON_NAME] TY TNHH MEDLATEC [GEOGRAPHIC_DATA]"
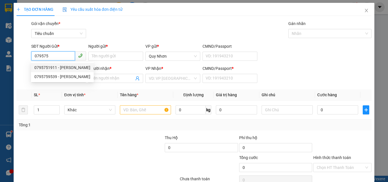
type input "X"
type input "30.000"
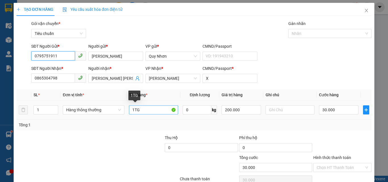
type input "0795751911"
drag, startPoint x: 134, startPoint y: 110, endPoint x: 193, endPoint y: 121, distance: 59.8
click at [193, 121] on div "SL * Đơn vị tính * Tên hàng * Định [PERSON_NAME] trị hàng Ghi [PERSON_NAME] hàn…" at bounding box center [193, 109] width 355 height 41
type input "1PHONHG BÌ"
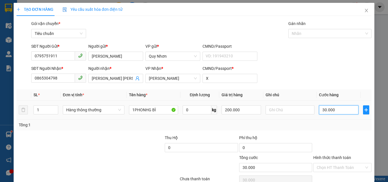
click at [321, 112] on input "30.000" at bounding box center [338, 109] width 39 height 9
drag, startPoint x: 221, startPoint y: 110, endPoint x: 291, endPoint y: 131, distance: 72.8
click at [291, 131] on div "Transit Pickup Surcharge Ids Transit Deliver Surcharge Ids Transit Deliver Surc…" at bounding box center [193, 109] width 355 height 179
type input "0"
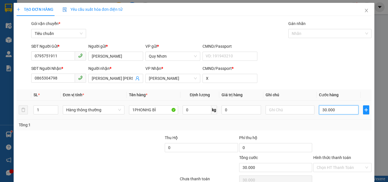
type input "0"
type input "2"
type input "020"
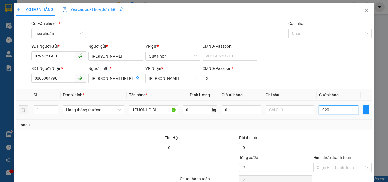
type input "20"
type input "0.200"
type input "200"
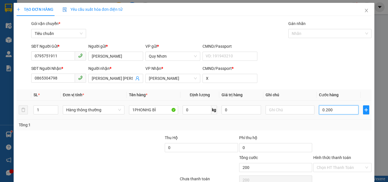
type input "2.000"
type input "020.000"
type input "20.000"
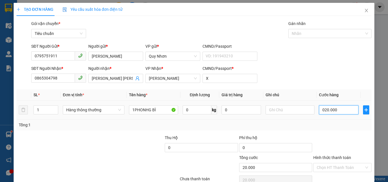
drag, startPoint x: 316, startPoint y: 110, endPoint x: 346, endPoint y: 111, distance: 29.3
click at [346, 111] on input "020.000" at bounding box center [338, 109] width 39 height 9
type input "2"
type input "20"
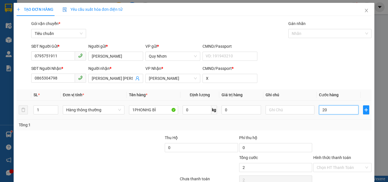
type input "20"
type input "200"
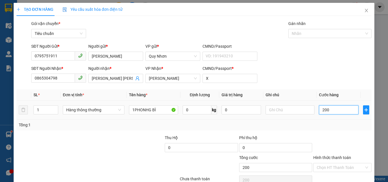
type input "2.000"
type input "20.000"
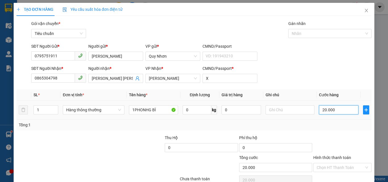
scroll to position [28, 0]
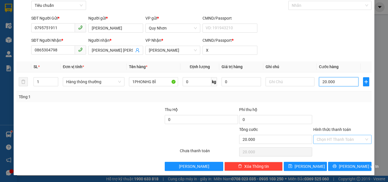
type input "20.000"
drag, startPoint x: 337, startPoint y: 137, endPoint x: 335, endPoint y: 134, distance: 4.1
click at [336, 137] on input "Hình thức thanh toán" at bounding box center [340, 139] width 47 height 9
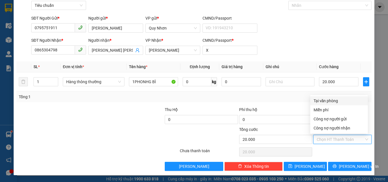
click at [332, 100] on div "Tại văn phòng" at bounding box center [338, 101] width 51 height 6
type input "0"
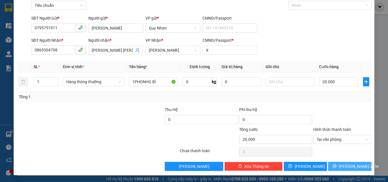
click at [334, 166] on button "[PERSON_NAME] và In" at bounding box center [349, 166] width 43 height 9
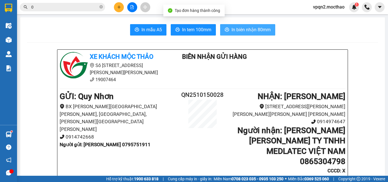
click at [239, 28] on span "In biên nhận 80mm" at bounding box center [250, 29] width 39 height 7
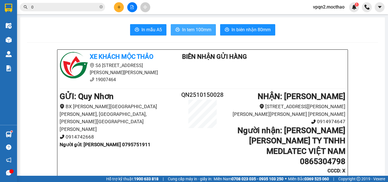
click at [195, 27] on span "In tem 100mm" at bounding box center [196, 29] width 29 height 7
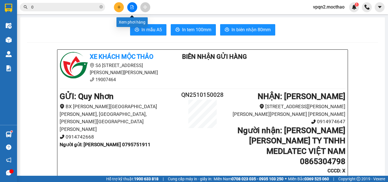
click at [133, 3] on button at bounding box center [132, 7] width 10 height 10
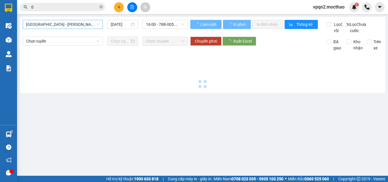
click at [73, 22] on span "[GEOGRAPHIC_DATA] - [PERSON_NAME]" at bounding box center [62, 24] width 73 height 9
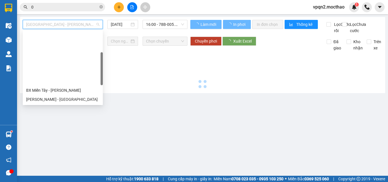
scroll to position [127, 0]
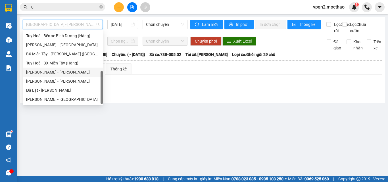
click at [54, 71] on div "[PERSON_NAME] - [PERSON_NAME]" at bounding box center [62, 72] width 73 height 6
type input "[DATE]"
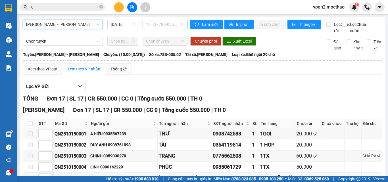
click at [160, 26] on span "10:00 - 78B-005.02" at bounding box center [165, 24] width 38 height 9
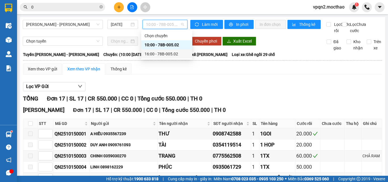
click at [164, 54] on div "16:00 - 78B-005.02" at bounding box center [167, 54] width 44 height 6
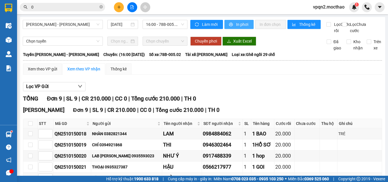
click at [239, 27] on span "In phơi" at bounding box center [242, 24] width 13 height 6
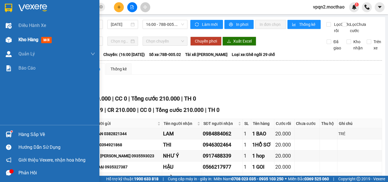
click at [12, 37] on div at bounding box center [9, 40] width 10 height 10
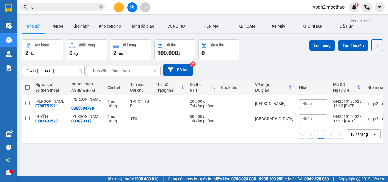
drag, startPoint x: 372, startPoint y: 7, endPoint x: 92, endPoint y: 9, distance: 279.7
click at [132, 8] on icon "file-add" at bounding box center [132, 7] width 4 height 4
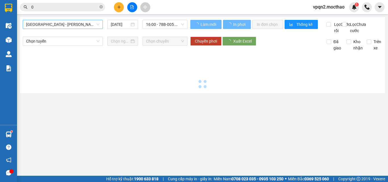
click at [79, 21] on span "[GEOGRAPHIC_DATA] - [PERSON_NAME]" at bounding box center [62, 24] width 73 height 9
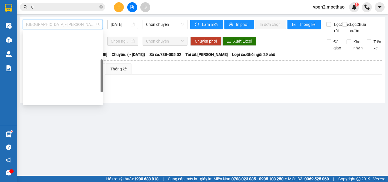
scroll to position [85, 0]
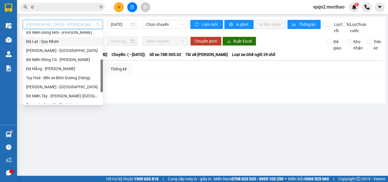
click at [51, 37] on div "Đà Lạt - Quy Nhơn" at bounding box center [63, 41] width 80 height 9
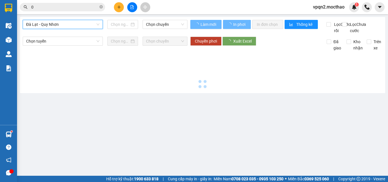
type input "[DATE]"
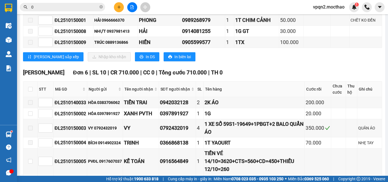
scroll to position [85, 0]
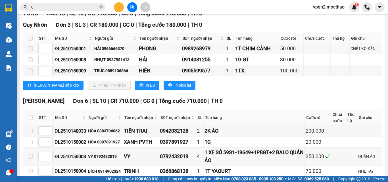
click at [44, 7] on input "0" at bounding box center [64, 7] width 67 height 6
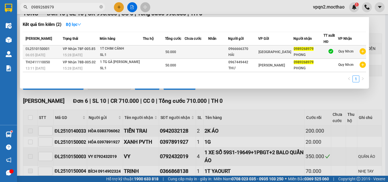
type input "0989268979"
click at [202, 50] on td at bounding box center [196, 51] width 23 height 13
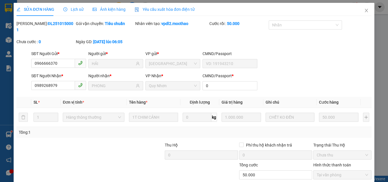
type input "0966666370"
type input "HẢI"
type input "0989268979"
type input "PHONG"
type input "0"
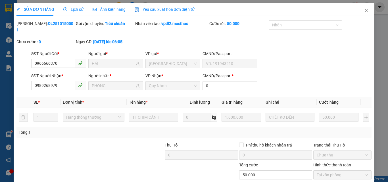
type input "0"
type input "50.000"
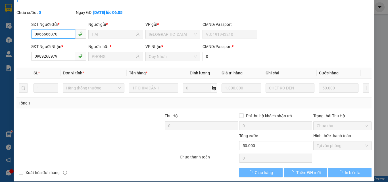
checkbox input "true"
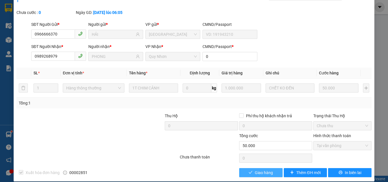
click at [255, 170] on span "Giao hàng" at bounding box center [264, 173] width 18 height 6
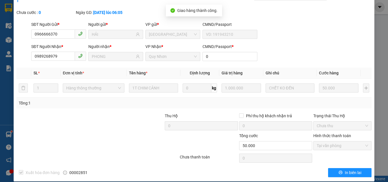
scroll to position [0, 0]
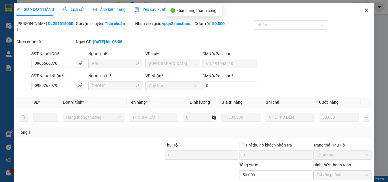
click at [364, 10] on icon "close" at bounding box center [366, 10] width 5 height 5
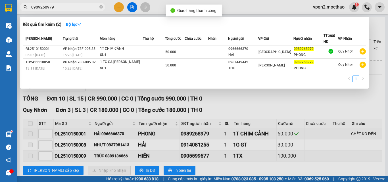
drag, startPoint x: 48, startPoint y: 9, endPoint x: 69, endPoint y: 10, distance: 20.5
click at [69, 10] on input "0989268979" at bounding box center [64, 7] width 67 height 6
type input "0989268979"
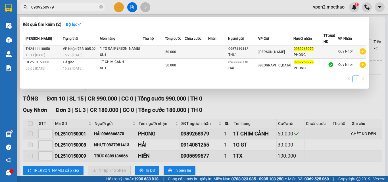
click at [271, 52] on span "[PERSON_NAME]" at bounding box center [271, 52] width 26 height 4
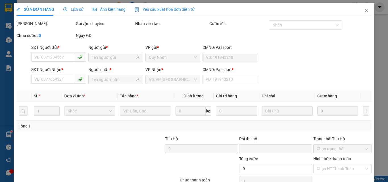
type input "0967449442"
type input "THƯ"
type input "0989268979"
type input "PHONG"
type input "1"
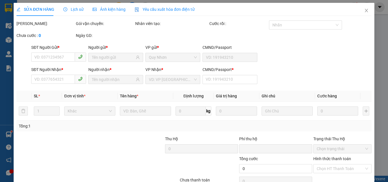
type input "0"
type input "50.000"
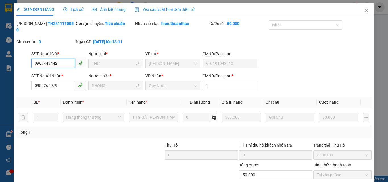
scroll to position [29, 0]
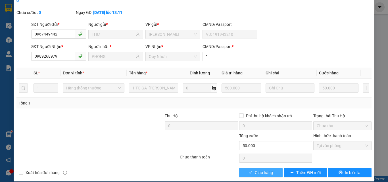
click at [256, 170] on span "Giao hàng" at bounding box center [264, 173] width 18 height 6
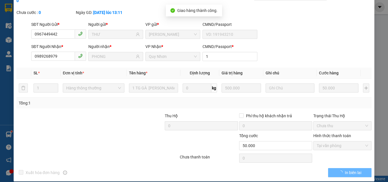
scroll to position [0, 0]
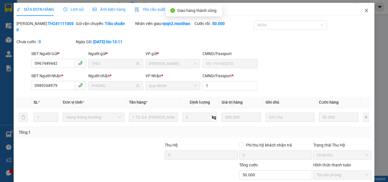
click at [364, 9] on icon "close" at bounding box center [366, 10] width 5 height 5
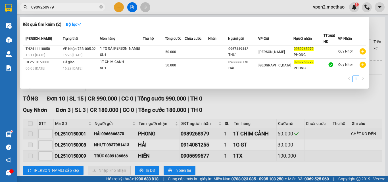
drag, startPoint x: 34, startPoint y: 8, endPoint x: 78, endPoint y: 16, distance: 45.0
click at [78, 12] on div "Kết quả [PERSON_NAME] ( 2 ) Bộ lọc Mã ĐH Trạng thái Món hàng Thu hộ Tổng [PERSO…" at bounding box center [55, 7] width 111 height 10
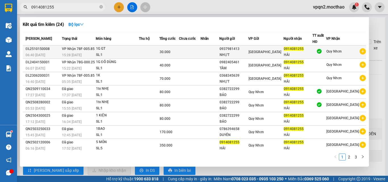
type input "0914081255"
click at [283, 50] on div "[GEOGRAPHIC_DATA]" at bounding box center [265, 52] width 35 height 6
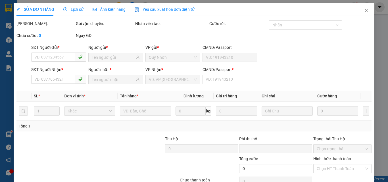
type input "0937981413"
type input "NHỰT"
type input "0914081255"
type input "HẢI"
type input "A"
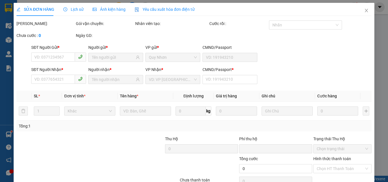
type input "0"
type input "30.000"
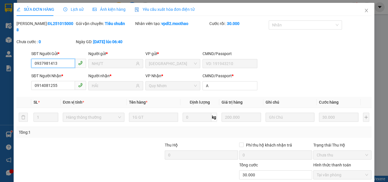
checkbox input "true"
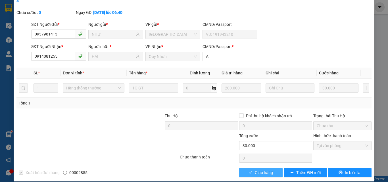
click at [267, 170] on span "Giao hàng" at bounding box center [264, 173] width 18 height 6
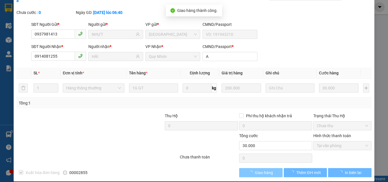
scroll to position [0, 0]
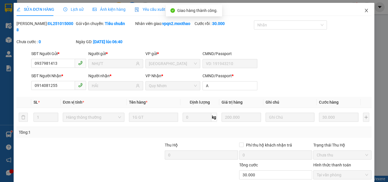
click at [364, 9] on icon "close" at bounding box center [366, 10] width 5 height 5
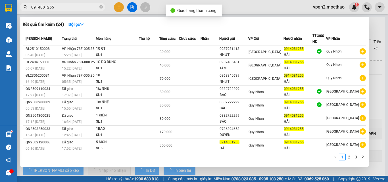
drag, startPoint x: 47, startPoint y: 9, endPoint x: 69, endPoint y: 10, distance: 21.6
click at [69, 10] on span "0914081255" at bounding box center [62, 7] width 85 height 9
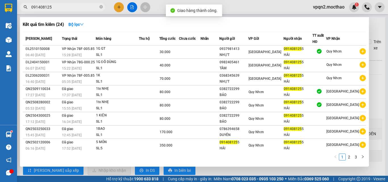
type input "0914081255"
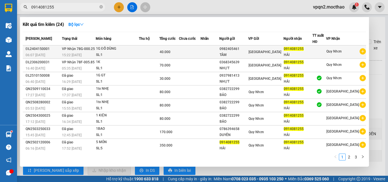
click at [103, 54] on div "SL: 1" at bounding box center [117, 55] width 43 height 6
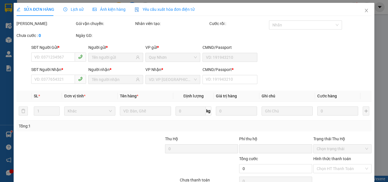
type input "0982405461"
type input "TÂM"
type input "0914081255"
type input "HẢI"
type input "0"
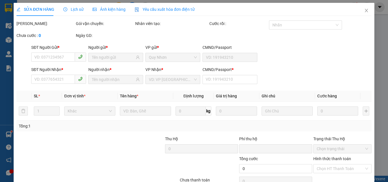
type input "40.000"
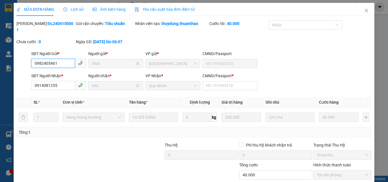
scroll to position [29, 0]
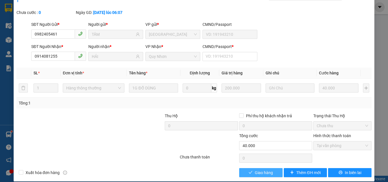
click at [260, 170] on span "Giao hàng" at bounding box center [264, 173] width 18 height 6
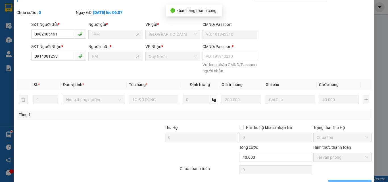
scroll to position [0, 0]
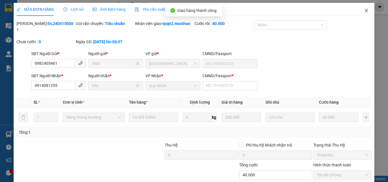
click at [364, 9] on icon "close" at bounding box center [366, 10] width 5 height 5
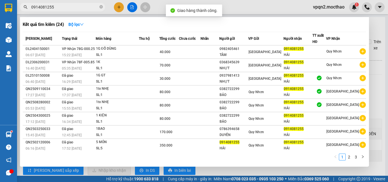
drag, startPoint x: 48, startPoint y: 7, endPoint x: 66, endPoint y: 10, distance: 17.9
click at [66, 10] on input "0914081255" at bounding box center [64, 7] width 67 height 6
type input "0914081255"
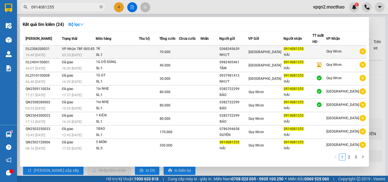
click at [123, 52] on div "1K" at bounding box center [117, 49] width 43 height 6
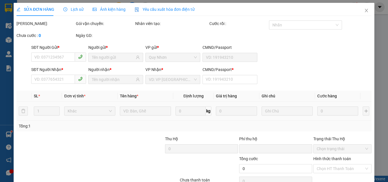
type input "0368345639"
type input "NHỰT"
type input "0914081255"
type input "HẢI"
type input "0"
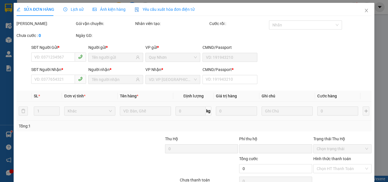
type input "70.000"
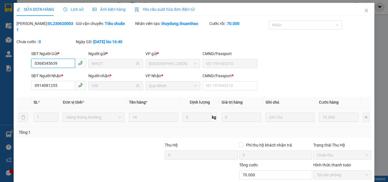
scroll to position [26, 0]
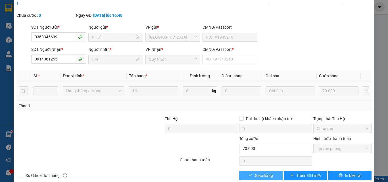
click at [249, 173] on icon "check" at bounding box center [250, 175] width 4 height 4
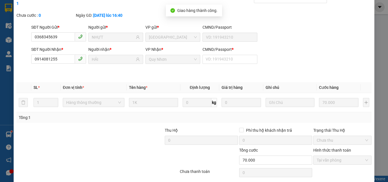
scroll to position [0, 0]
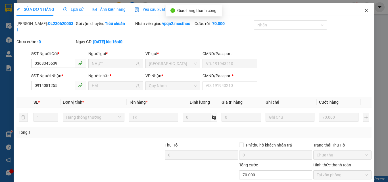
click at [364, 11] on icon "close" at bounding box center [366, 10] width 5 height 5
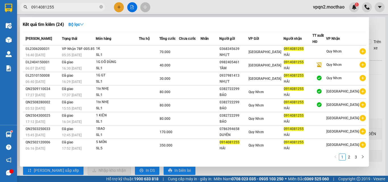
drag, startPoint x: 47, startPoint y: 9, endPoint x: 60, endPoint y: 9, distance: 13.3
click at [60, 9] on input "0914081255" at bounding box center [64, 7] width 67 height 6
drag, startPoint x: 34, startPoint y: 6, endPoint x: 63, endPoint y: 12, distance: 29.9
click at [63, 12] on div "Kết quả [PERSON_NAME] ( 24 ) Bộ lọc Mã ĐH Trạng thái Món hàng Thu hộ Tổng [PERS…" at bounding box center [55, 7] width 111 height 10
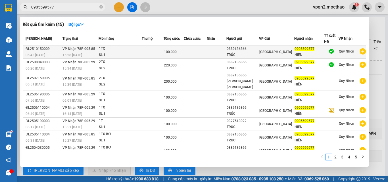
type input "0905599577"
click at [222, 49] on td at bounding box center [217, 51] width 20 height 13
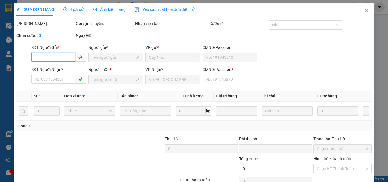
scroll to position [29, 0]
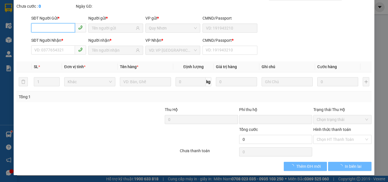
type input "0889136866"
type input "TRÚC"
type input "0905599577"
type input "HIỀN"
type input "0"
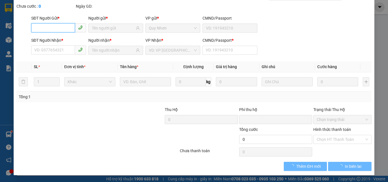
type input "0"
type input "100.000"
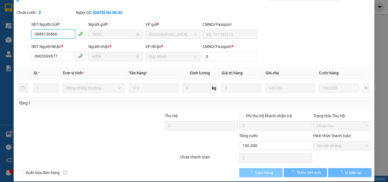
checkbox input "true"
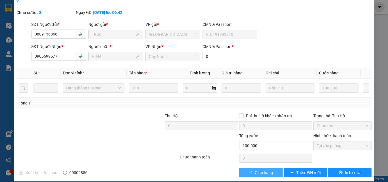
click at [255, 170] on span "Giao hàng" at bounding box center [264, 173] width 18 height 6
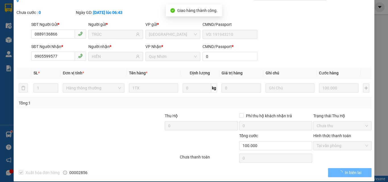
scroll to position [0, 0]
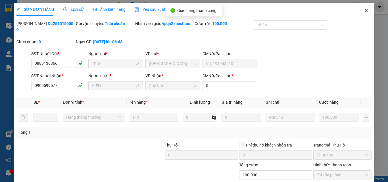
drag, startPoint x: 362, startPoint y: 9, endPoint x: 359, endPoint y: 11, distance: 3.3
click at [359, 11] on span "Close" at bounding box center [366, 11] width 16 height 16
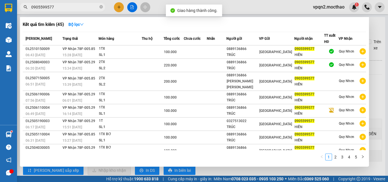
drag, startPoint x: 49, startPoint y: 7, endPoint x: 59, endPoint y: 7, distance: 10.2
click at [59, 7] on input "0905599577" at bounding box center [64, 7] width 67 height 6
type input "0905599577"
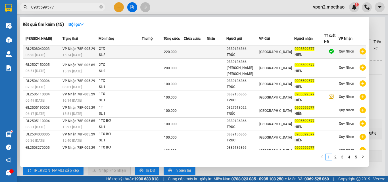
click at [85, 53] on div "15:34 [DATE]" at bounding box center [80, 55] width 36 height 6
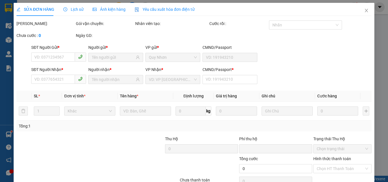
type input "0889136866"
type input "TRÚC"
type input "0905599577"
type input "HIỀN"
type input "0"
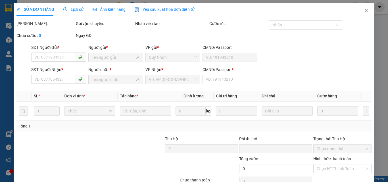
type input "0"
type input "220.000"
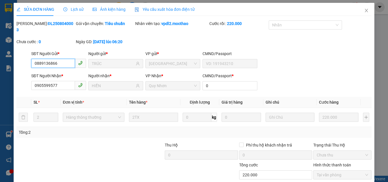
scroll to position [29, 0]
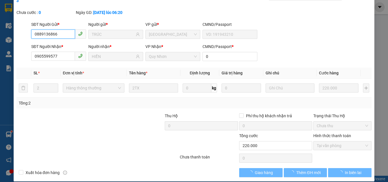
checkbox input "true"
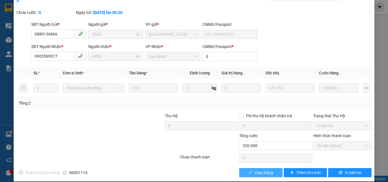
click at [270, 170] on span "Giao hàng" at bounding box center [264, 173] width 18 height 6
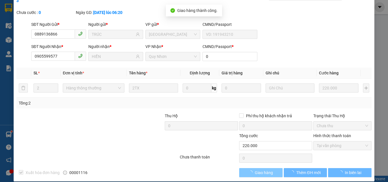
scroll to position [0, 0]
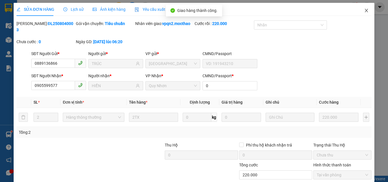
click at [364, 11] on icon "close" at bounding box center [366, 10] width 5 height 5
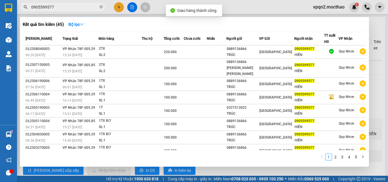
drag, startPoint x: 55, startPoint y: 7, endPoint x: 59, endPoint y: 8, distance: 4.6
click at [59, 8] on input "0905599577" at bounding box center [64, 7] width 67 height 6
type input "0905599577"
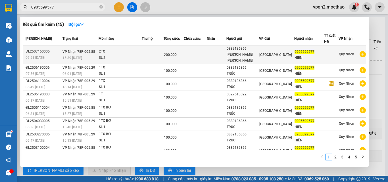
click at [111, 52] on div "2TX" at bounding box center [120, 52] width 43 height 6
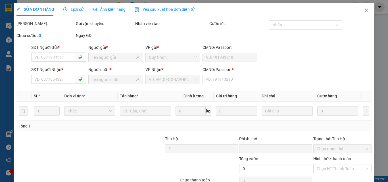
type input "0889136866"
type input "[PERSON_NAME] [PERSON_NAME]"
type input "0905599577"
type input "HIỀN"
type input "0"
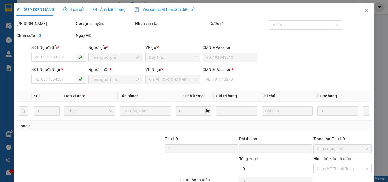
type input "0"
type input "200.000"
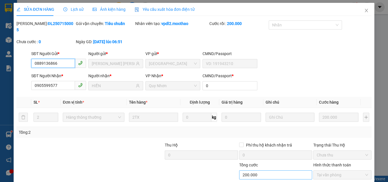
scroll to position [29, 0]
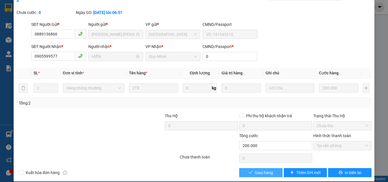
click at [261, 170] on span "Giao hàng" at bounding box center [264, 173] width 18 height 6
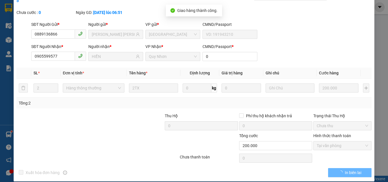
scroll to position [0, 0]
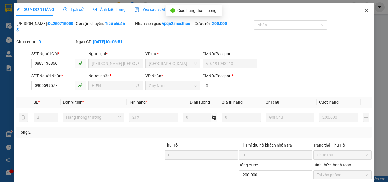
click at [364, 9] on icon "close" at bounding box center [366, 10] width 5 height 5
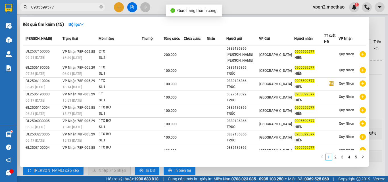
drag, startPoint x: 49, startPoint y: 8, endPoint x: 58, endPoint y: 9, distance: 8.6
click at [58, 9] on input "0905599577" at bounding box center [64, 7] width 67 height 6
type input "0905599577"
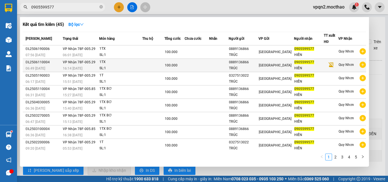
click at [164, 59] on td at bounding box center [153, 65] width 22 height 13
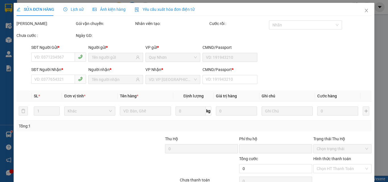
type input "0889136866"
type input "TRÚC"
type input "0905599577"
type input "HIỀN"
type input "0"
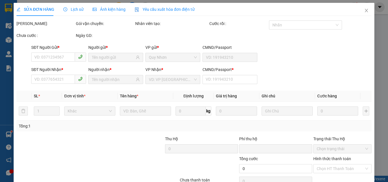
type input "0"
type input "100.000"
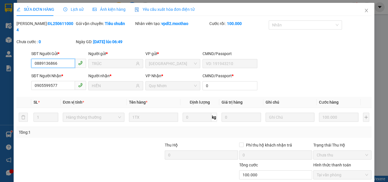
scroll to position [29, 0]
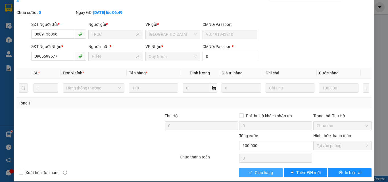
drag, startPoint x: 247, startPoint y: 164, endPoint x: 0, endPoint y: 106, distance: 253.8
click at [246, 168] on button "Giao hàng" at bounding box center [260, 172] width 43 height 9
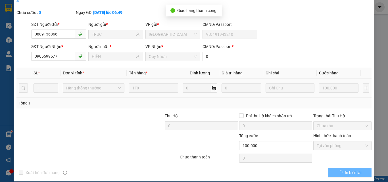
scroll to position [0, 0]
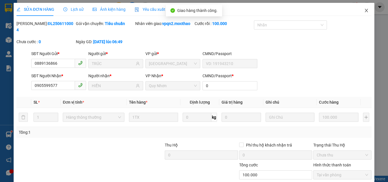
click at [364, 9] on icon "close" at bounding box center [366, 10] width 5 height 5
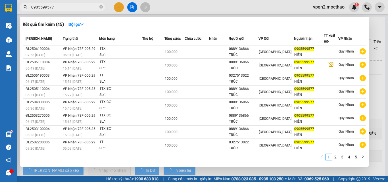
drag, startPoint x: 49, startPoint y: 7, endPoint x: 58, endPoint y: 8, distance: 9.1
click at [58, 8] on input "0905599577" at bounding box center [64, 7] width 67 height 6
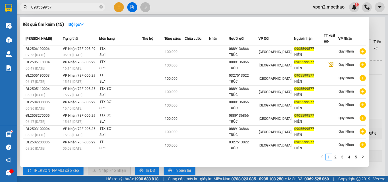
type input "0905599577"
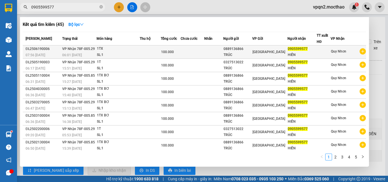
click at [167, 54] on span "100.000" at bounding box center [167, 52] width 13 height 4
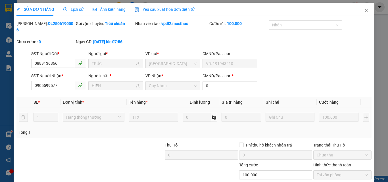
type input "0889136866"
type input "TRÚC"
type input "0905599577"
type input "HIỀN"
type input "0"
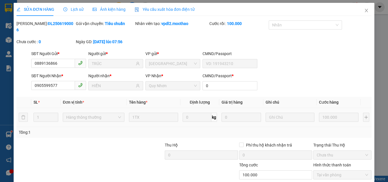
type input "0"
type input "100.000"
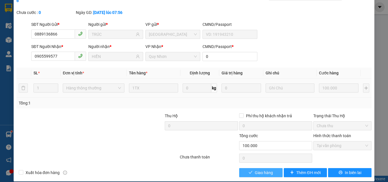
drag, startPoint x: 256, startPoint y: 165, endPoint x: 259, endPoint y: 163, distance: 3.9
click at [256, 170] on span "Giao hàng" at bounding box center [264, 173] width 18 height 6
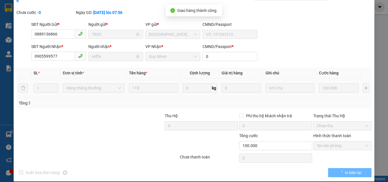
scroll to position [1, 0]
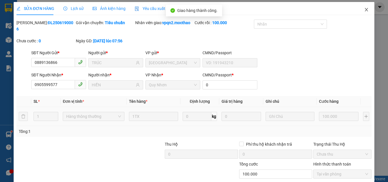
click at [364, 9] on icon "close" at bounding box center [366, 9] width 5 height 5
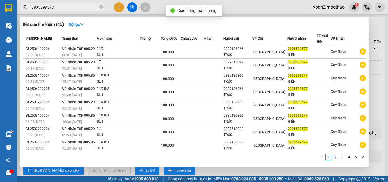
click at [57, 7] on input "0905599577" at bounding box center [64, 7] width 67 height 6
type input "0905599577"
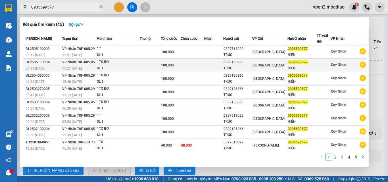
click at [237, 60] on div "0889136866" at bounding box center [237, 62] width 29 height 6
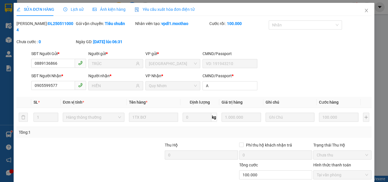
type input "0889136866"
type input "TRÚC"
type input "0905599577"
type input "HIỀN"
type input "A"
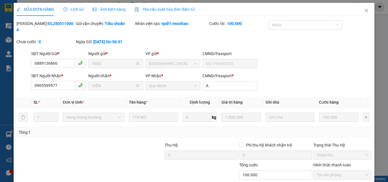
type input "0"
type input "100.000"
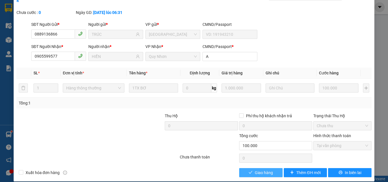
click at [248, 170] on icon "check" at bounding box center [250, 172] width 4 height 4
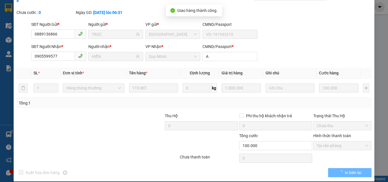
scroll to position [0, 0]
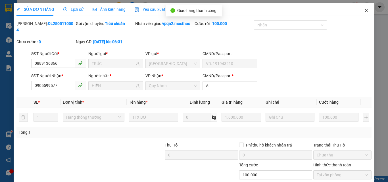
click at [365, 10] on icon "close" at bounding box center [366, 10] width 3 height 3
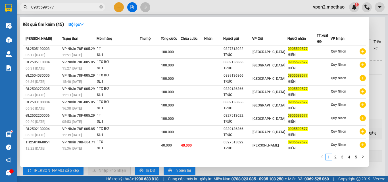
drag, startPoint x: 48, startPoint y: 8, endPoint x: 72, endPoint y: 12, distance: 24.5
click at [72, 12] on div "Kết quả [PERSON_NAME] ( 45 ) Bộ lọc Mã ĐH Trạng thái Món hàng Thu hộ Tổng [PERS…" at bounding box center [55, 7] width 111 height 10
type input "0905599577"
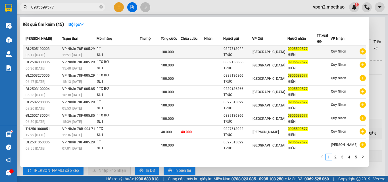
click at [263, 54] on td "[GEOGRAPHIC_DATA]" at bounding box center [269, 51] width 35 height 13
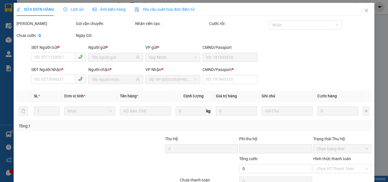
type input "0327513022"
type input "TRÚC"
type input "0905599577"
type input "HIỀN"
type input "0"
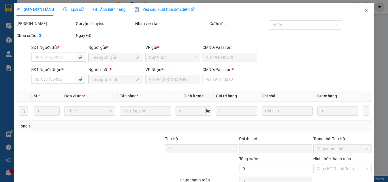
type input "0"
type input "100.000"
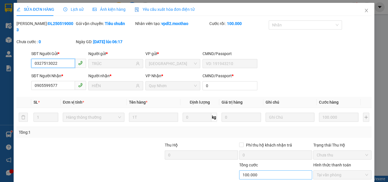
scroll to position [29, 0]
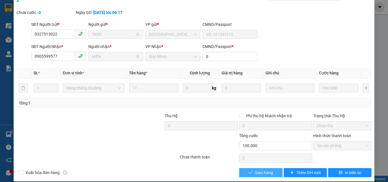
click at [255, 170] on span "Giao hàng" at bounding box center [264, 173] width 18 height 6
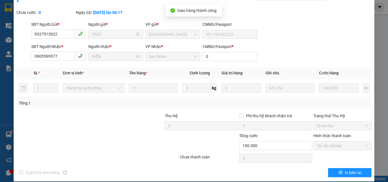
scroll to position [0, 0]
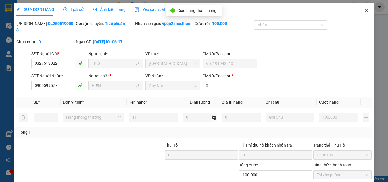
click at [364, 11] on icon "close" at bounding box center [366, 10] width 5 height 5
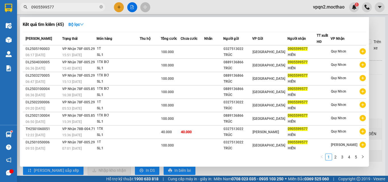
drag, startPoint x: 47, startPoint y: 6, endPoint x: 58, endPoint y: 8, distance: 11.4
click at [58, 8] on input "0905599577" at bounding box center [64, 7] width 67 height 6
type input "0905599577"
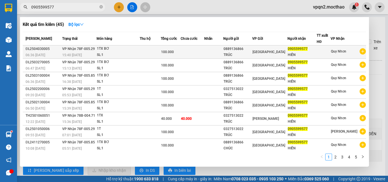
click at [234, 55] on div "TRÚC" at bounding box center [237, 55] width 29 height 6
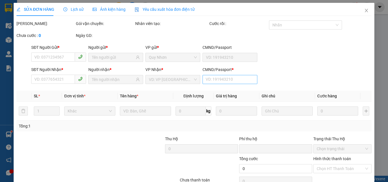
type input "0889136866"
type input "TRÚC"
type input "0905599577"
type input "HIỀN"
type input "A"
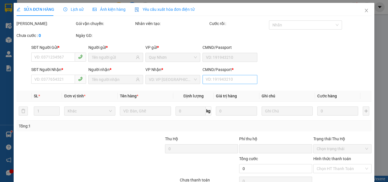
type input "0"
type input "100.000"
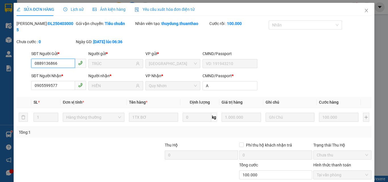
scroll to position [29, 0]
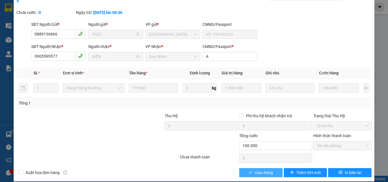
click at [255, 170] on span "Giao hàng" at bounding box center [264, 173] width 18 height 6
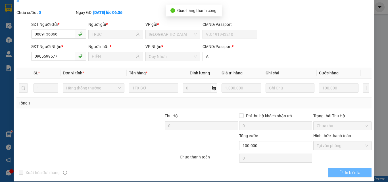
scroll to position [0, 0]
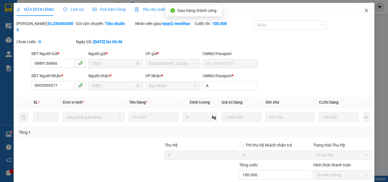
click at [365, 11] on icon "close" at bounding box center [366, 10] width 3 height 3
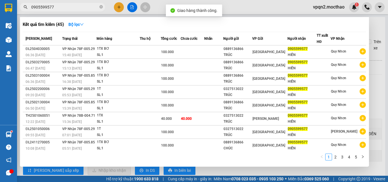
drag, startPoint x: 47, startPoint y: 9, endPoint x: 67, endPoint y: 11, distance: 20.0
click at [67, 11] on div "Kết quả [PERSON_NAME] ( 45 ) Bộ lọc Mã ĐH Trạng thái Món hàng Thu hộ Tổng [PERS…" at bounding box center [55, 7] width 111 height 10
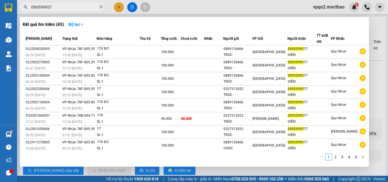
type input "0905599577"
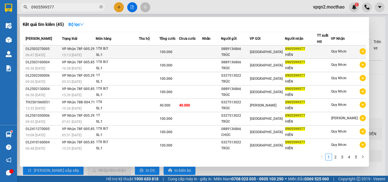
click at [202, 56] on td at bounding box center [190, 51] width 23 height 13
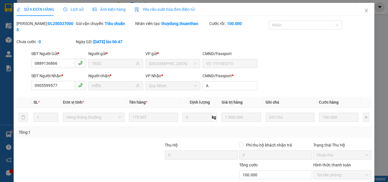
type input "0889136866"
type input "TRÚC"
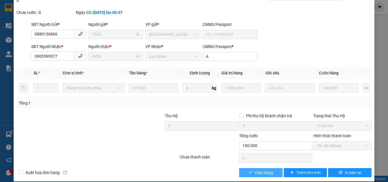
click at [263, 170] on span "Giao hàng" at bounding box center [264, 173] width 18 height 6
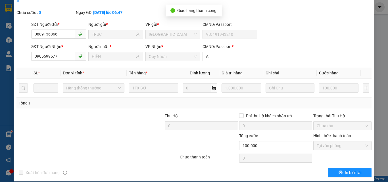
scroll to position [0, 0]
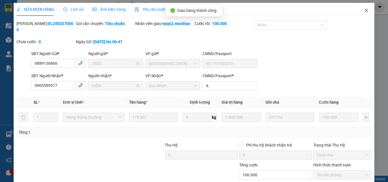
click at [364, 11] on icon "close" at bounding box center [366, 10] width 5 height 5
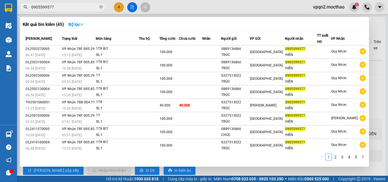
drag, startPoint x: 48, startPoint y: 8, endPoint x: 62, endPoint y: 8, distance: 14.5
click at [62, 8] on input "0905599577" at bounding box center [64, 7] width 67 height 6
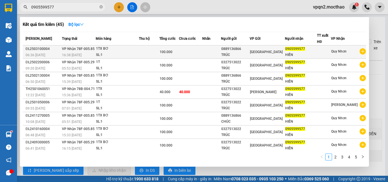
click at [243, 50] on div "0889136866" at bounding box center [235, 49] width 28 height 6
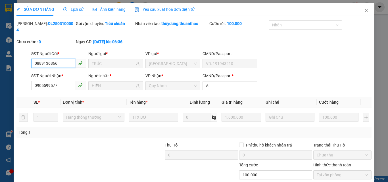
scroll to position [29, 0]
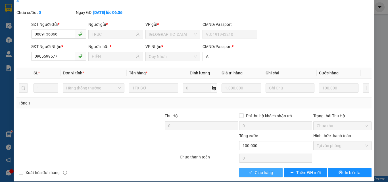
click at [255, 170] on span "Giao hàng" at bounding box center [264, 173] width 18 height 6
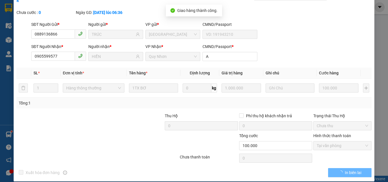
scroll to position [0, 0]
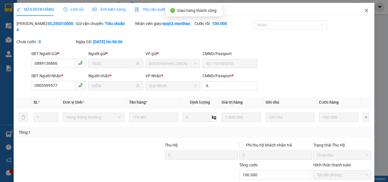
click at [364, 10] on icon "close" at bounding box center [366, 10] width 5 height 5
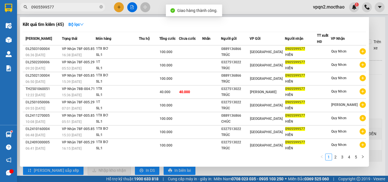
drag, startPoint x: 50, startPoint y: 7, endPoint x: 68, endPoint y: 8, distance: 18.5
click at [68, 8] on input "0905599577" at bounding box center [64, 7] width 67 height 6
click at [59, 6] on input "0905599577" at bounding box center [64, 7] width 67 height 6
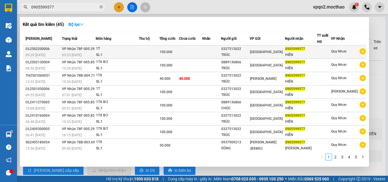
click at [233, 52] on div "TRÚC" at bounding box center [235, 55] width 28 height 6
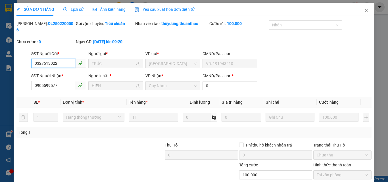
scroll to position [29, 0]
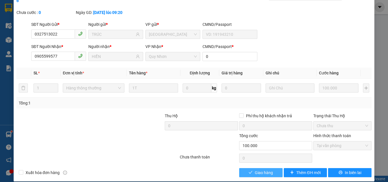
click at [255, 170] on span "Giao hàng" at bounding box center [264, 173] width 18 height 6
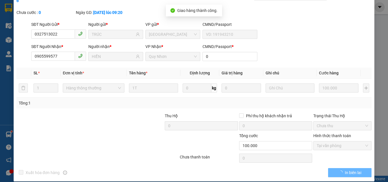
scroll to position [0, 0]
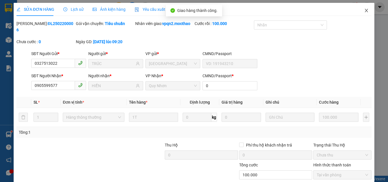
click at [364, 12] on icon "close" at bounding box center [366, 10] width 5 height 5
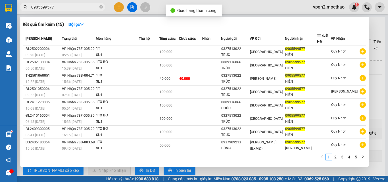
drag, startPoint x: 48, startPoint y: 7, endPoint x: 60, endPoint y: 8, distance: 12.2
click at [60, 8] on input "0905599577" at bounding box center [64, 7] width 67 height 6
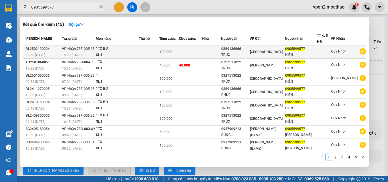
click at [239, 51] on div "0889136866" at bounding box center [235, 49] width 28 height 6
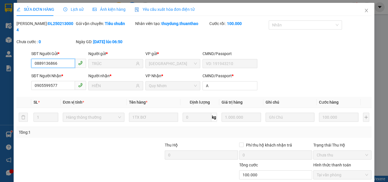
scroll to position [29, 0]
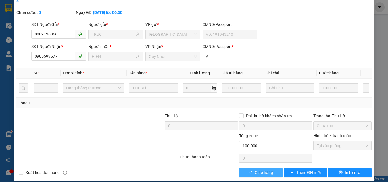
click at [266, 170] on span "Giao hàng" at bounding box center [264, 173] width 18 height 6
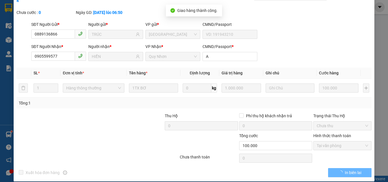
scroll to position [0, 0]
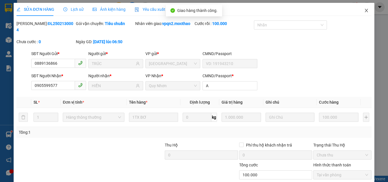
click at [362, 9] on span "Close" at bounding box center [366, 11] width 16 height 16
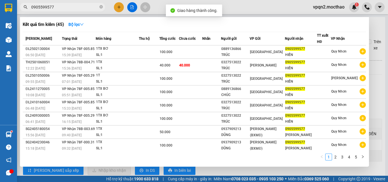
drag, startPoint x: 48, startPoint y: 7, endPoint x: 60, endPoint y: 7, distance: 11.9
click at [60, 7] on input "0905599577" at bounding box center [64, 7] width 67 height 6
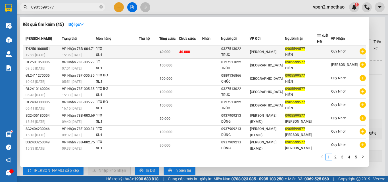
click at [215, 48] on td at bounding box center [211, 51] width 19 height 13
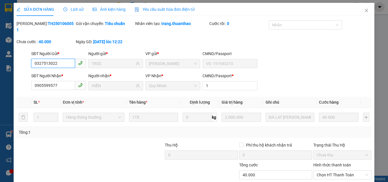
scroll to position [29, 0]
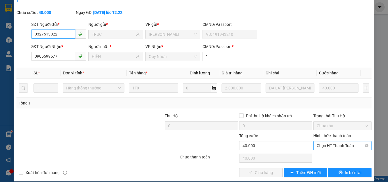
click at [340, 141] on span "Chọn HT Thanh Toán" at bounding box center [342, 145] width 51 height 9
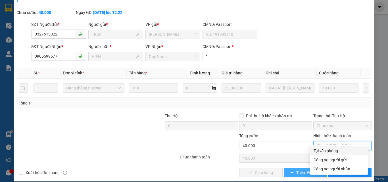
drag, startPoint x: 334, startPoint y: 150, endPoint x: 288, endPoint y: 163, distance: 47.3
click at [333, 150] on div "Tại văn phòng" at bounding box center [338, 151] width 51 height 6
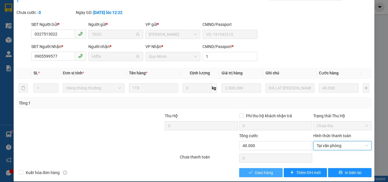
click at [266, 170] on span "Giao hàng" at bounding box center [264, 173] width 18 height 6
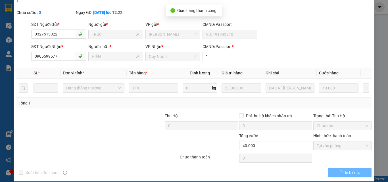
scroll to position [0, 0]
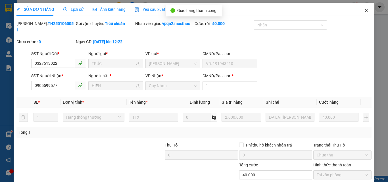
drag, startPoint x: 363, startPoint y: 10, endPoint x: 360, endPoint y: 10, distance: 3.1
click at [360, 10] on span "Close" at bounding box center [366, 11] width 16 height 16
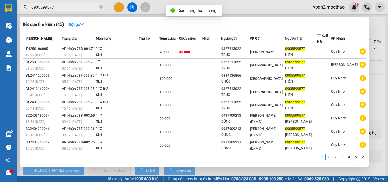
drag, startPoint x: 48, startPoint y: 6, endPoint x: 78, endPoint y: 10, distance: 29.8
click at [78, 10] on input "0905599577" at bounding box center [64, 7] width 67 height 6
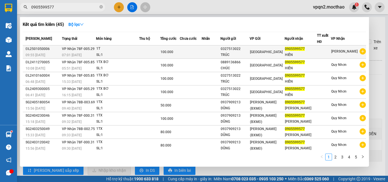
click at [236, 58] on div "TRÚC" at bounding box center [235, 55] width 28 height 6
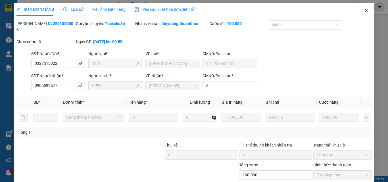
click at [364, 9] on icon "close" at bounding box center [366, 10] width 5 height 5
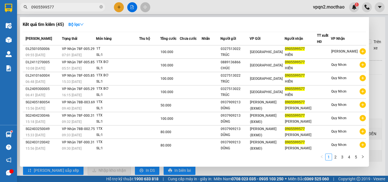
drag, startPoint x: 49, startPoint y: 6, endPoint x: 67, endPoint y: 8, distance: 18.0
click at [67, 8] on input "0905599577" at bounding box center [64, 7] width 67 height 6
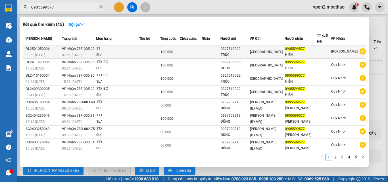
click at [246, 58] on div "TRÚC" at bounding box center [235, 55] width 28 height 6
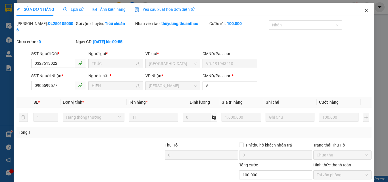
click at [364, 9] on icon "close" at bounding box center [366, 10] width 5 height 5
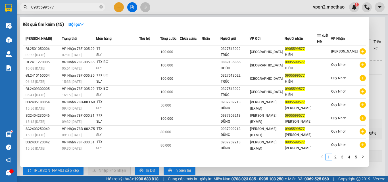
drag, startPoint x: 60, startPoint y: 10, endPoint x: 65, endPoint y: 11, distance: 5.6
click at [65, 11] on span "0905599577" at bounding box center [62, 7] width 85 height 9
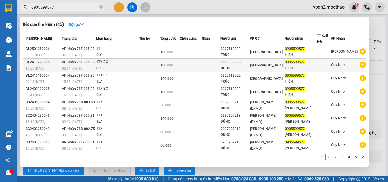
click at [268, 66] on span "[GEOGRAPHIC_DATA]" at bounding box center [266, 65] width 33 height 4
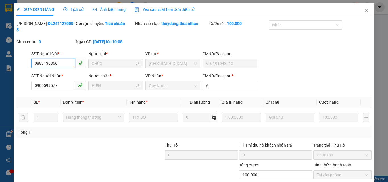
scroll to position [29, 0]
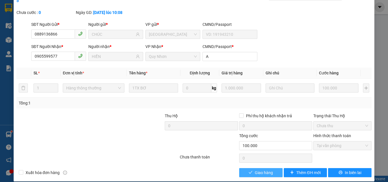
click at [255, 170] on span "Giao hàng" at bounding box center [264, 173] width 18 height 6
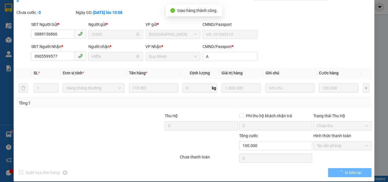
scroll to position [0, 0]
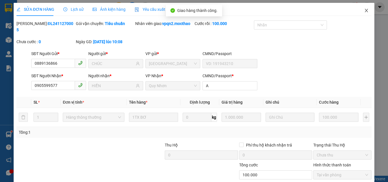
click at [365, 10] on icon "close" at bounding box center [366, 10] width 3 height 3
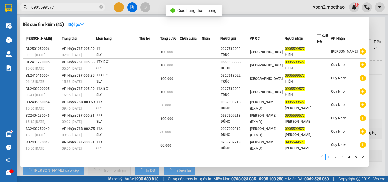
drag, startPoint x: 48, startPoint y: 7, endPoint x: 70, endPoint y: 13, distance: 23.3
click at [70, 12] on div "Kết quả [PERSON_NAME] ( 45 ) Bộ lọc Mã ĐH Trạng thái Món hàng Thu hộ Tổng [PERS…" at bounding box center [55, 7] width 111 height 10
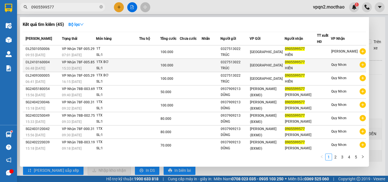
click at [266, 69] on td "[GEOGRAPHIC_DATA]" at bounding box center [267, 65] width 35 height 13
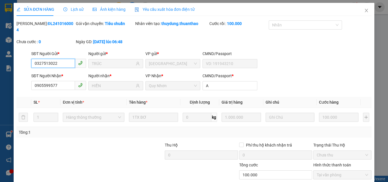
scroll to position [29, 0]
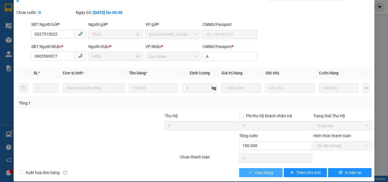
click at [258, 170] on span "Giao hàng" at bounding box center [264, 173] width 18 height 6
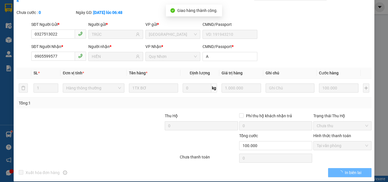
scroll to position [0, 0]
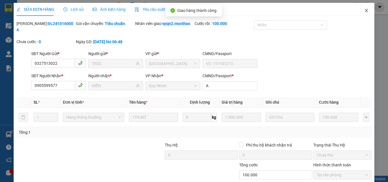
click at [364, 12] on icon "close" at bounding box center [366, 10] width 5 height 5
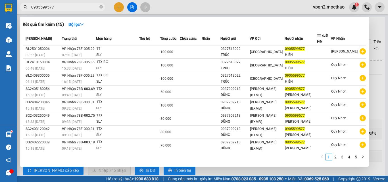
drag, startPoint x: 49, startPoint y: 8, endPoint x: 62, endPoint y: 8, distance: 13.9
click at [62, 8] on input "0905599577" at bounding box center [64, 7] width 67 height 6
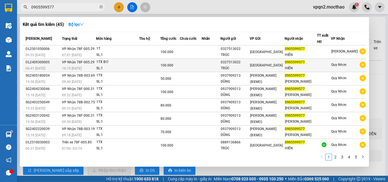
click at [266, 67] on span "[GEOGRAPHIC_DATA]" at bounding box center [266, 65] width 33 height 4
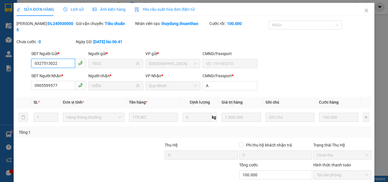
scroll to position [29, 0]
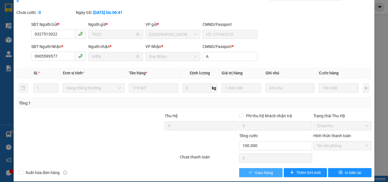
click at [255, 170] on span "Giao hàng" at bounding box center [264, 173] width 18 height 6
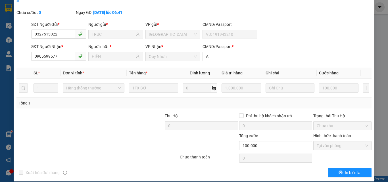
scroll to position [1, 0]
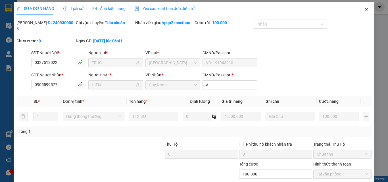
click at [365, 11] on icon "close" at bounding box center [366, 9] width 3 height 3
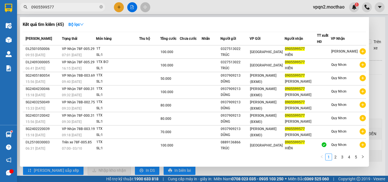
drag, startPoint x: 48, startPoint y: 7, endPoint x: 65, endPoint y: 11, distance: 17.6
click at [65, 11] on span "0905599577" at bounding box center [62, 7] width 85 height 9
click at [121, 6] on div at bounding box center [194, 91] width 388 height 182
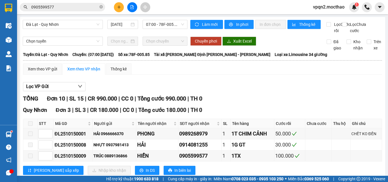
click at [136, 43] on div at bounding box center [122, 41] width 31 height 9
click at [120, 5] on icon "plus" at bounding box center [119, 7] width 4 height 4
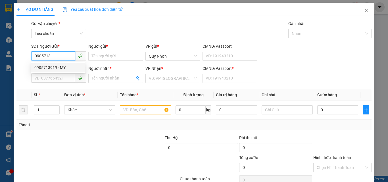
click at [60, 68] on div "0905713919 - MY" at bounding box center [57, 67] width 47 height 6
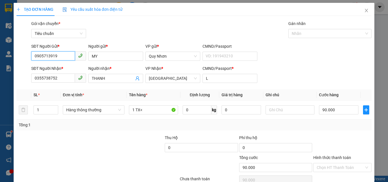
scroll to position [28, 0]
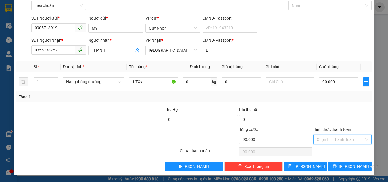
click at [328, 139] on input "Hình thức thanh toán" at bounding box center [340, 139] width 47 height 9
click at [323, 101] on div "Tại văn phòng" at bounding box center [338, 101] width 51 height 6
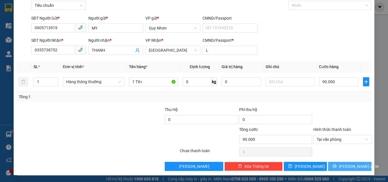
click at [335, 166] on icon "printer" at bounding box center [335, 166] width 4 height 4
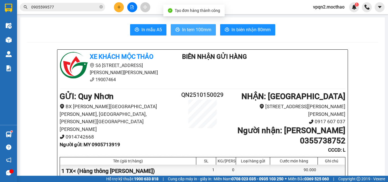
click at [193, 25] on button "In tem 100mm" at bounding box center [193, 29] width 45 height 11
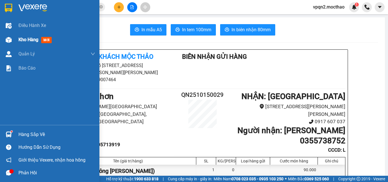
click at [13, 41] on div at bounding box center [9, 40] width 10 height 10
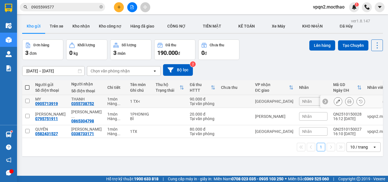
click at [28, 101] on input "checkbox" at bounding box center [27, 101] width 4 height 4
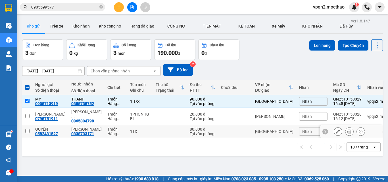
click at [26, 129] on input "checkbox" at bounding box center [27, 131] width 4 height 4
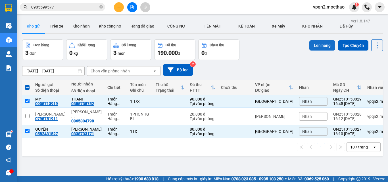
click at [315, 45] on button "Lên hàng" at bounding box center [322, 45] width 26 height 10
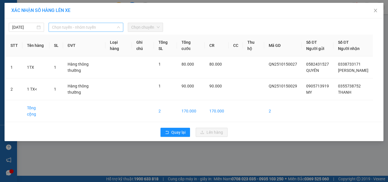
click at [68, 28] on span "Chọn tuyến - nhóm tuyến" at bounding box center [86, 27] width 68 height 9
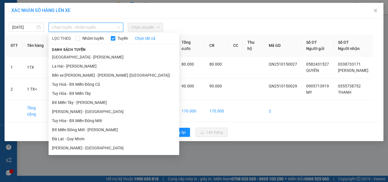
scroll to position [57, 0]
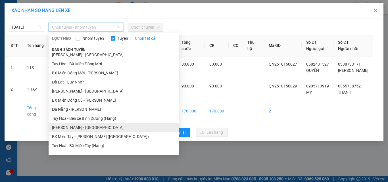
click at [80, 128] on li "[PERSON_NAME] - [GEOGRAPHIC_DATA]" at bounding box center [114, 127] width 131 height 9
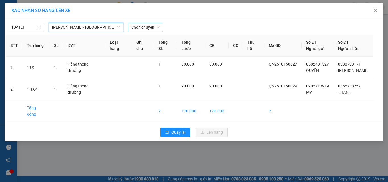
click at [145, 27] on span "Chọn chuyến" at bounding box center [145, 27] width 28 height 9
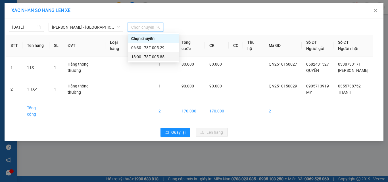
click at [143, 55] on div "18:00 - 78F-005.85" at bounding box center [153, 57] width 44 height 6
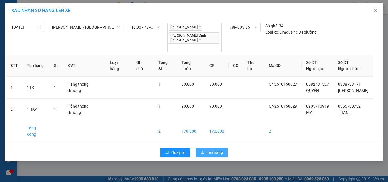
click at [208, 149] on span "Lên hàng" at bounding box center [214, 152] width 16 height 6
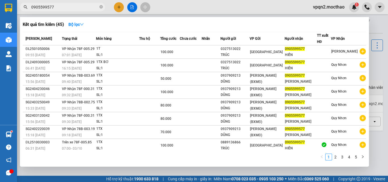
drag, startPoint x: 41, startPoint y: 7, endPoint x: 72, endPoint y: 8, distance: 31.8
click at [72, 8] on input "0905599577" at bounding box center [64, 7] width 67 height 6
drag, startPoint x: 49, startPoint y: 8, endPoint x: 56, endPoint y: 9, distance: 6.6
click at [56, 9] on input "0905599577" at bounding box center [64, 7] width 67 height 6
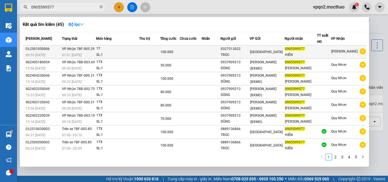
click at [102, 48] on div "1T" at bounding box center [117, 49] width 43 height 6
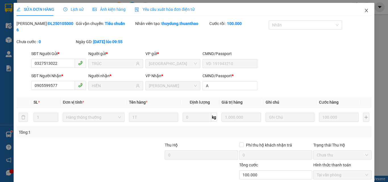
click at [364, 10] on icon "close" at bounding box center [366, 10] width 5 height 5
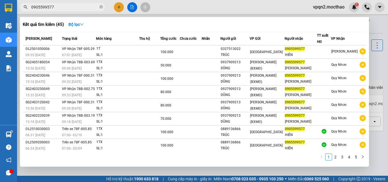
drag, startPoint x: 34, startPoint y: 4, endPoint x: 73, endPoint y: 15, distance: 40.7
click at [73, 12] on div "Kết quả [PERSON_NAME] ( 45 ) Bộ lọc Mã ĐH Trạng thái Món hàng Thu hộ Tổng [PERS…" at bounding box center [55, 7] width 111 height 10
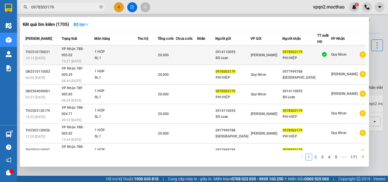
click at [157, 50] on td at bounding box center [147, 55] width 20 height 20
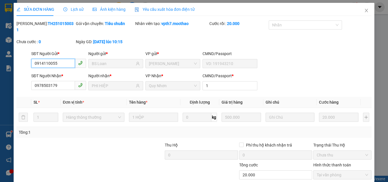
scroll to position [29, 0]
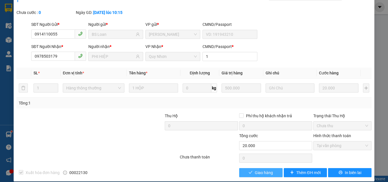
click at [255, 170] on span "Giao hàng" at bounding box center [264, 173] width 18 height 6
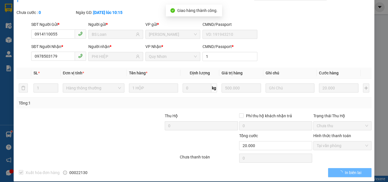
scroll to position [0, 0]
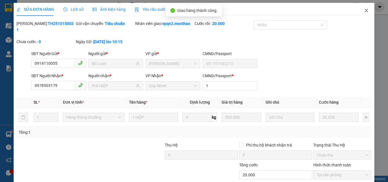
click at [365, 11] on icon "close" at bounding box center [366, 10] width 3 height 3
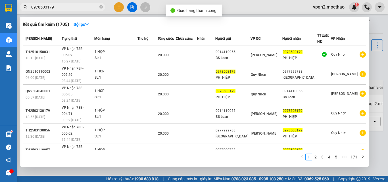
click at [63, 7] on input "0978503179" at bounding box center [64, 7] width 67 height 6
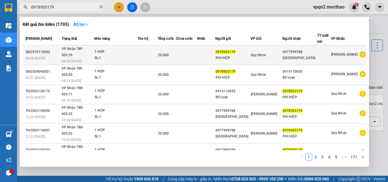
click at [90, 58] on div "08:44 [DATE]" at bounding box center [78, 61] width 33 height 6
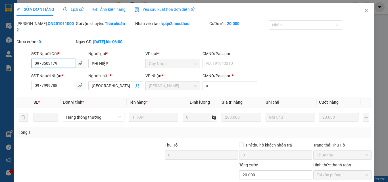
scroll to position [29, 0]
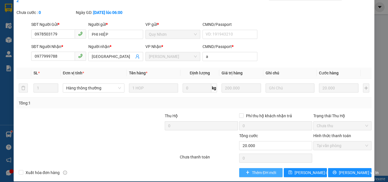
click at [252, 170] on span "Thêm ĐH mới" at bounding box center [264, 173] width 24 height 6
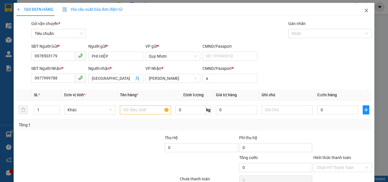
click at [364, 9] on icon "close" at bounding box center [366, 10] width 5 height 5
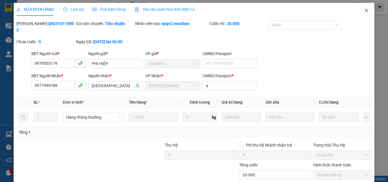
drag, startPoint x: 362, startPoint y: 11, endPoint x: 80, endPoint y: 3, distance: 282.1
click at [364, 11] on icon "close" at bounding box center [366, 10] width 5 height 5
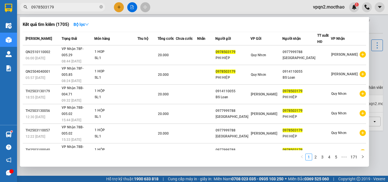
click at [68, 9] on input "0978503179" at bounding box center [64, 7] width 67 height 6
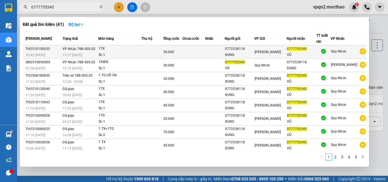
click at [234, 51] on div "0772538118" at bounding box center [239, 49] width 29 height 6
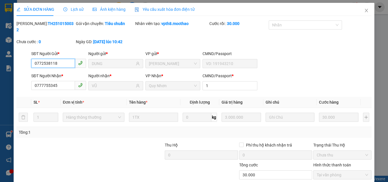
scroll to position [26, 0]
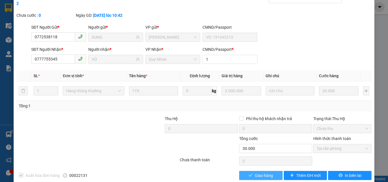
click at [261, 172] on span "Giao hàng" at bounding box center [264, 175] width 18 height 6
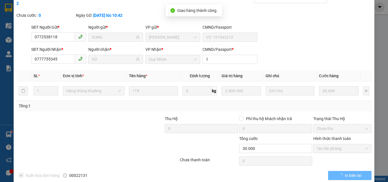
scroll to position [0, 0]
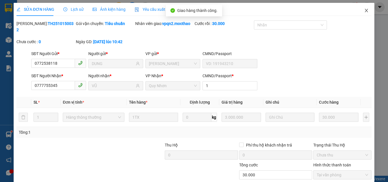
drag, startPoint x: 361, startPoint y: 10, endPoint x: 229, endPoint y: 1, distance: 132.3
click at [359, 10] on span "Close" at bounding box center [366, 11] width 16 height 16
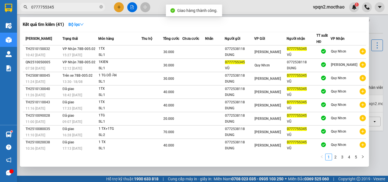
drag, startPoint x: 49, startPoint y: 7, endPoint x: 66, endPoint y: 11, distance: 17.7
click at [66, 11] on span "0777755345" at bounding box center [62, 7] width 85 height 9
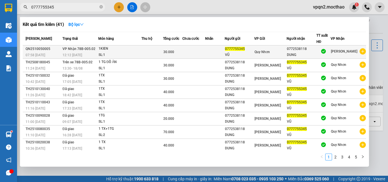
click at [80, 51] on span "VP Nhận 78B-005.02" at bounding box center [78, 49] width 33 height 4
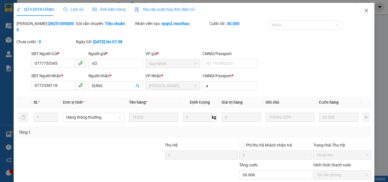
click at [364, 9] on icon "close" at bounding box center [366, 10] width 5 height 5
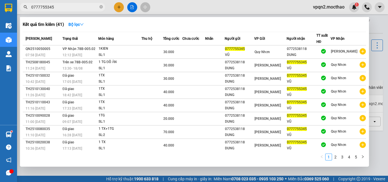
drag, startPoint x: 33, startPoint y: 8, endPoint x: 71, endPoint y: 13, distance: 38.1
click at [71, 12] on div "Kết quả [PERSON_NAME] ( 41 ) Bộ lọc Mã ĐH Trạng thái Món hàng Thu hộ Tổng [PERS…" at bounding box center [55, 7] width 111 height 10
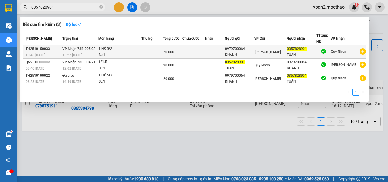
click at [128, 49] on div "1 HỒ SƠ" at bounding box center [120, 49] width 43 height 6
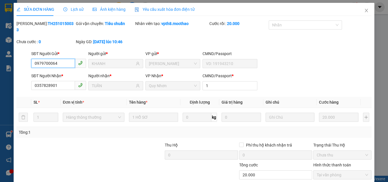
scroll to position [29, 0]
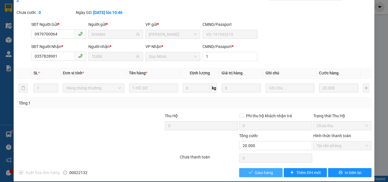
click at [267, 170] on span "Giao hàng" at bounding box center [264, 173] width 18 height 6
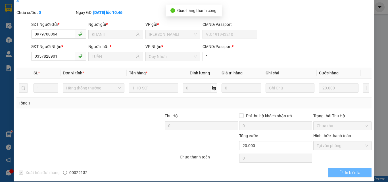
scroll to position [0, 0]
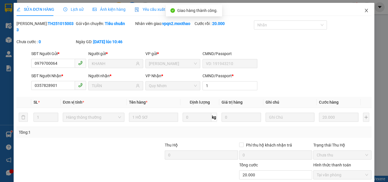
drag, startPoint x: 360, startPoint y: 11, endPoint x: 296, endPoint y: 4, distance: 64.6
click at [364, 11] on icon "close" at bounding box center [366, 10] width 5 height 5
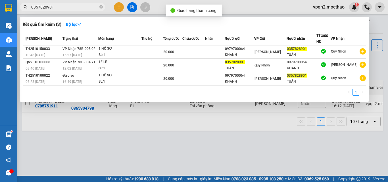
click at [80, 8] on input "0357828901" at bounding box center [64, 7] width 67 height 6
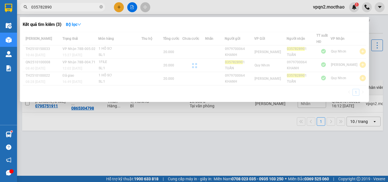
type input "0357828901"
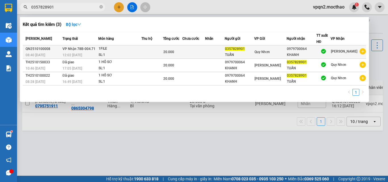
click at [108, 53] on div "SL: 1" at bounding box center [120, 55] width 43 height 6
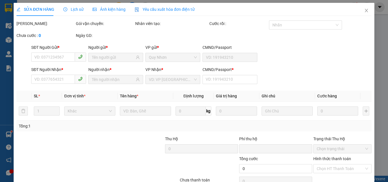
type input "0357828901"
type input "0979700064"
type input "D"
type input "0"
type input "20.000"
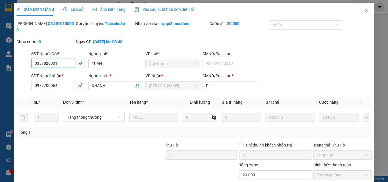
scroll to position [26, 0]
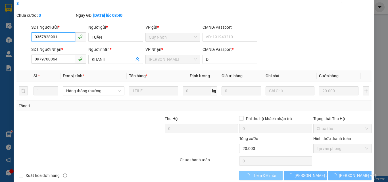
checkbox input "true"
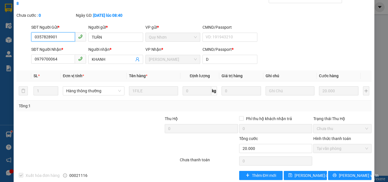
scroll to position [0, 0]
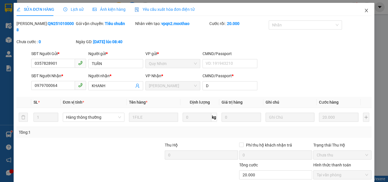
click at [364, 9] on icon "close" at bounding box center [366, 10] width 5 height 5
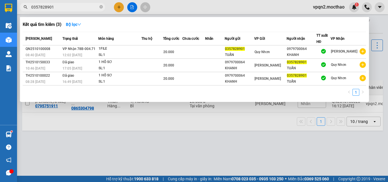
drag, startPoint x: 33, startPoint y: 7, endPoint x: 62, endPoint y: 11, distance: 29.7
click at [62, 11] on span "0357828901" at bounding box center [62, 7] width 85 height 9
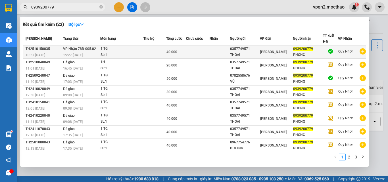
type input "0939200779"
click at [212, 51] on td at bounding box center [220, 51] width 20 height 13
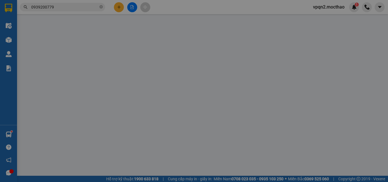
type input "0357749571"
type input "THOẠI"
type input "0939200779"
type input "PHONG"
type input "1"
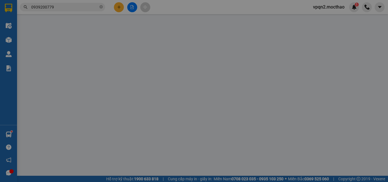
type input "0"
type input "40.000"
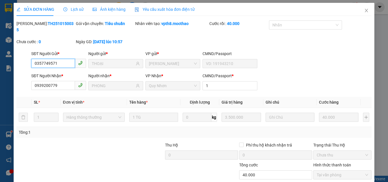
scroll to position [26, 0]
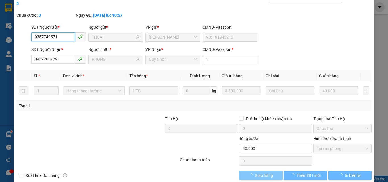
checkbox input "true"
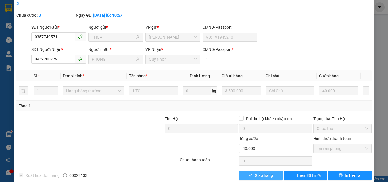
click at [255, 172] on span "Giao hàng" at bounding box center [264, 175] width 18 height 6
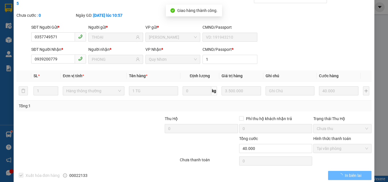
scroll to position [0, 0]
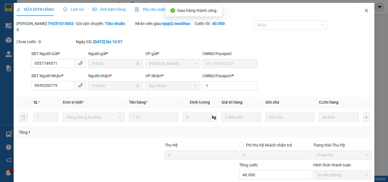
drag, startPoint x: 362, startPoint y: 11, endPoint x: 66, endPoint y: 1, distance: 296.1
click at [364, 11] on icon "close" at bounding box center [366, 10] width 5 height 5
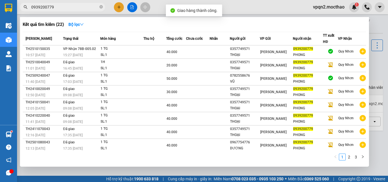
drag, startPoint x: 34, startPoint y: 8, endPoint x: 61, endPoint y: 14, distance: 27.8
click at [61, 12] on div "Kết quả tìm kiếm ( 22 ) Bộ lọc Mã ĐH Trạng thái Món hàng Thu hộ Tổng cước Chưa …" at bounding box center [55, 7] width 111 height 10
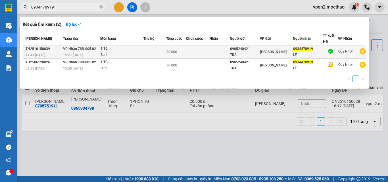
type input "0934478919"
click at [164, 47] on td at bounding box center [154, 51] width 23 height 13
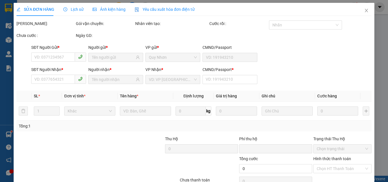
type input "0905240421"
type input "TRÀ"
type input "0934478919"
type input "LỆ"
type input "1"
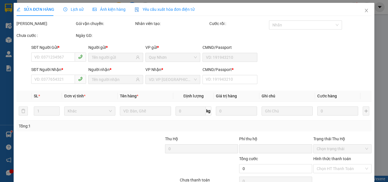
type input "0"
type input "30.000"
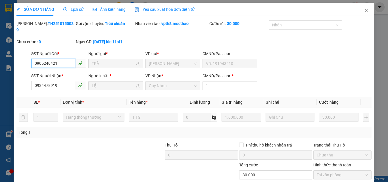
checkbox input "true"
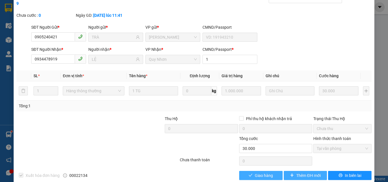
click at [261, 172] on span "Giao hàng" at bounding box center [264, 175] width 18 height 6
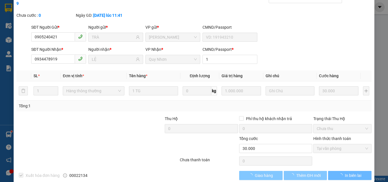
scroll to position [0, 0]
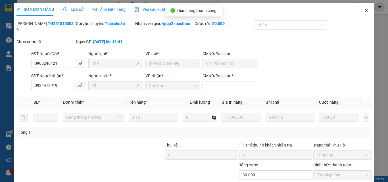
click at [364, 11] on icon "close" at bounding box center [366, 10] width 5 height 5
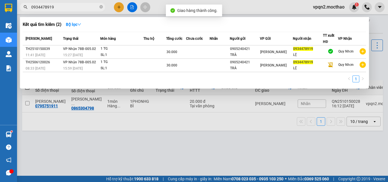
drag, startPoint x: 49, startPoint y: 7, endPoint x: 74, endPoint y: 12, distance: 26.3
click at [74, 12] on div "Kết quả tìm kiếm ( 2 ) Bộ lọc Mã ĐH Trạng thái Món hàng Thu hộ Tổng cước Chưa c…" at bounding box center [55, 7] width 111 height 10
type input "0934478919"
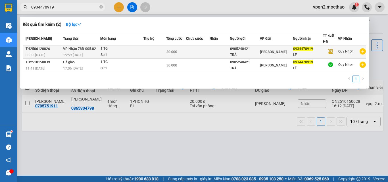
click at [114, 52] on div "SL: 1" at bounding box center [122, 55] width 43 height 6
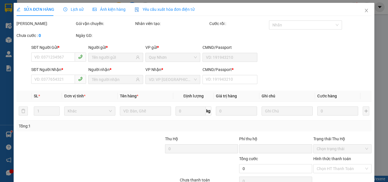
type input "0905240421"
type input "TRÀ"
type input "0934478919"
type input "LỆ"
type input "1"
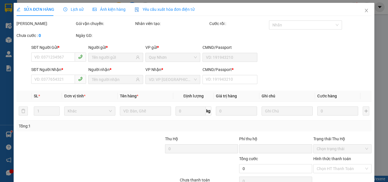
type input "0"
type input "30.000"
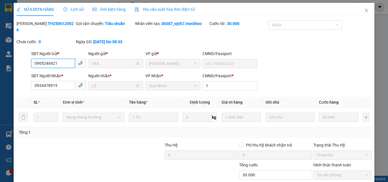
scroll to position [29, 0]
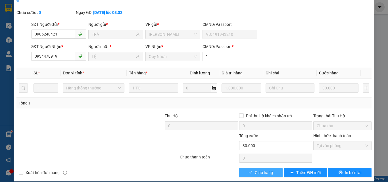
click at [256, 170] on span "Giao hàng" at bounding box center [264, 173] width 18 height 6
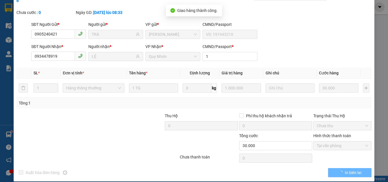
scroll to position [0, 0]
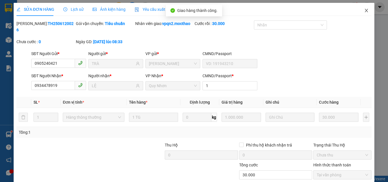
drag, startPoint x: 363, startPoint y: 9, endPoint x: 123, endPoint y: 13, distance: 240.3
click at [364, 9] on icon "close" at bounding box center [366, 10] width 5 height 5
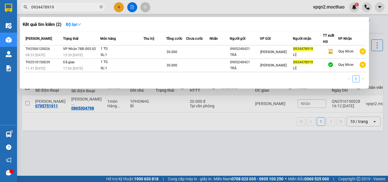
drag, startPoint x: 33, startPoint y: 10, endPoint x: 69, endPoint y: 12, distance: 36.1
click at [69, 12] on div "Kết quả tìm kiếm ( 2 ) Bộ lọc Mã ĐH Trạng thái Món hàng Thu hộ Tổng cước Chưa c…" at bounding box center [55, 7] width 111 height 10
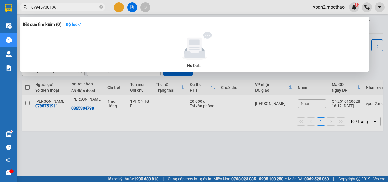
drag, startPoint x: 44, startPoint y: 7, endPoint x: 72, endPoint y: 7, distance: 28.7
click at [72, 7] on input "07945730136" at bounding box center [64, 7] width 67 height 6
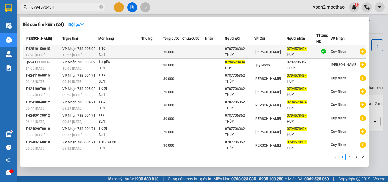
type input "0794578434"
click at [222, 52] on td at bounding box center [215, 51] width 20 height 13
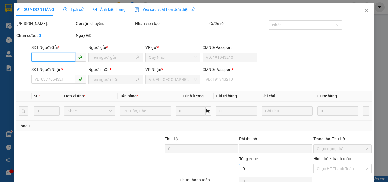
scroll to position [29, 0]
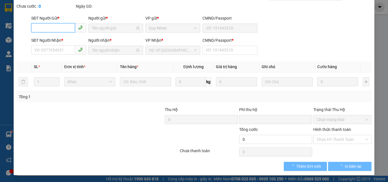
type input "0787706362"
type input "THỦY"
type input "0794578434"
type input "HUY"
type input "1"
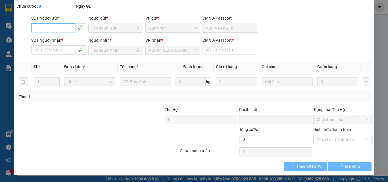
type input "0"
type input "30.000"
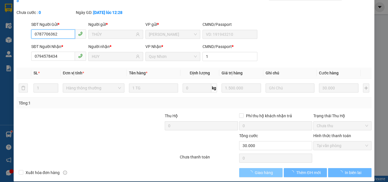
checkbox input "true"
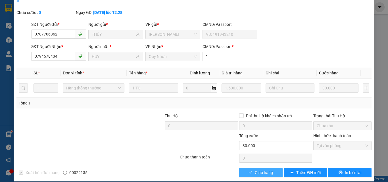
click at [255, 170] on span "Giao hàng" at bounding box center [264, 173] width 18 height 6
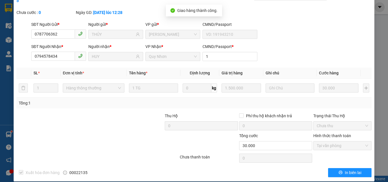
scroll to position [1, 0]
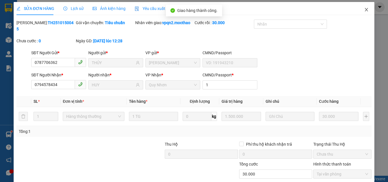
click at [364, 11] on icon "close" at bounding box center [366, 9] width 5 height 5
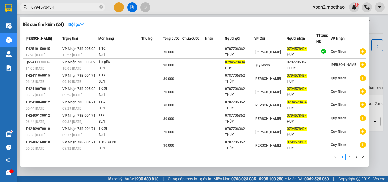
drag, startPoint x: 49, startPoint y: 9, endPoint x: 71, endPoint y: 11, distance: 22.6
click at [71, 11] on div "Kết quả tìm kiếm ( 24 ) Bộ lọc Mã ĐH Trạng thái Món hàng Thu hộ Tổng cước Chưa …" at bounding box center [55, 7] width 111 height 10
type input "0794578434"
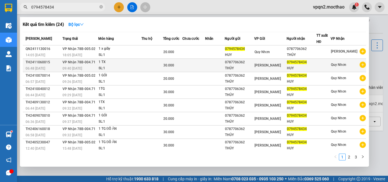
click at [160, 63] on td at bounding box center [152, 65] width 22 height 13
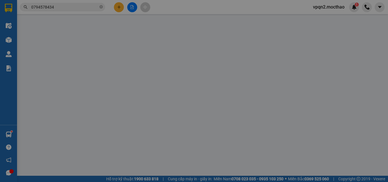
type input "0787706362"
type input "THỦY"
type input "0794578434"
type input "HUY"
type input "1"
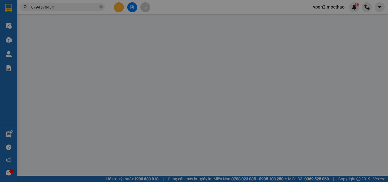
type input "0"
type input "30.000"
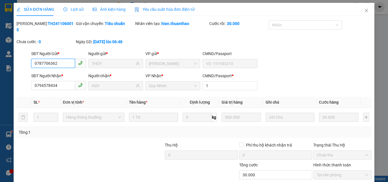
scroll to position [29, 0]
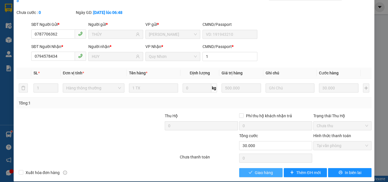
click at [255, 170] on span "Giao hàng" at bounding box center [264, 173] width 18 height 6
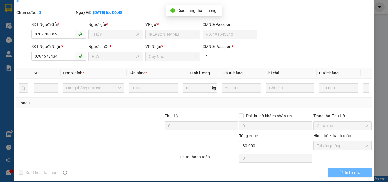
scroll to position [0, 0]
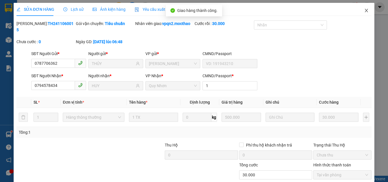
drag, startPoint x: 362, startPoint y: 10, endPoint x: 31, endPoint y: 6, distance: 331.7
click at [364, 10] on icon "close" at bounding box center [366, 10] width 5 height 5
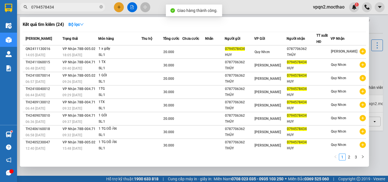
drag, startPoint x: 61, startPoint y: 9, endPoint x: 65, endPoint y: 10, distance: 4.1
click at [65, 10] on span "0794578434" at bounding box center [62, 7] width 85 height 9
type input "0794578434"
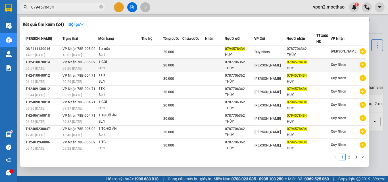
click at [264, 66] on span "[PERSON_NAME]" at bounding box center [267, 65] width 26 height 4
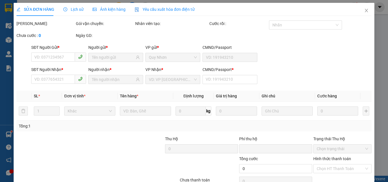
type input "0787706362"
type input "THỦY"
type input "0794578434"
type input "HUY"
type input "1"
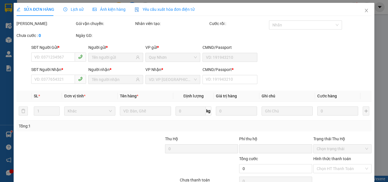
type input "0"
type input "20.000"
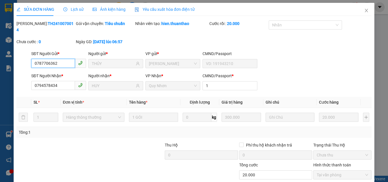
scroll to position [29, 0]
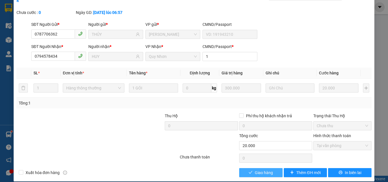
click at [255, 170] on span "Giao hàng" at bounding box center [264, 173] width 18 height 6
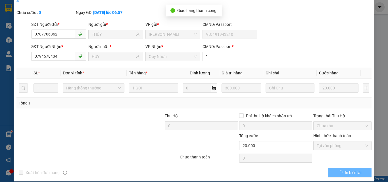
scroll to position [0, 0]
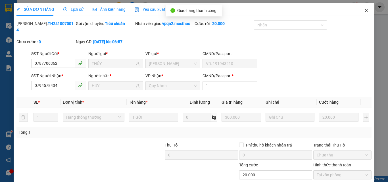
drag, startPoint x: 363, startPoint y: 12, endPoint x: 87, endPoint y: 15, distance: 276.3
click at [364, 13] on icon "close" at bounding box center [366, 10] width 5 height 5
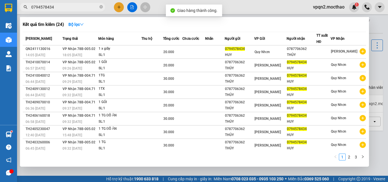
drag, startPoint x: 53, startPoint y: 9, endPoint x: 70, endPoint y: 13, distance: 17.4
click at [70, 12] on div "Kết quả tìm kiếm ( 24 ) Bộ lọc Mã ĐH Trạng thái Món hàng Thu hộ Tổng cước Chưa …" at bounding box center [55, 7] width 111 height 10
type input "0794578434"
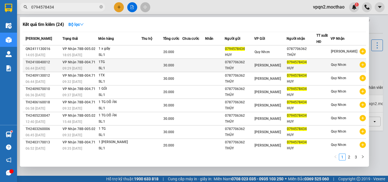
click at [267, 68] on div "[PERSON_NAME]" at bounding box center [270, 65] width 32 height 6
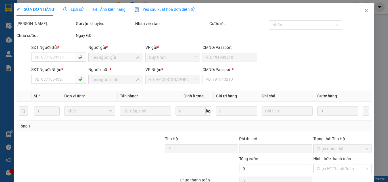
type input "0787706362"
type input "THỦY"
type input "0794578434"
type input "HUY"
type input "1"
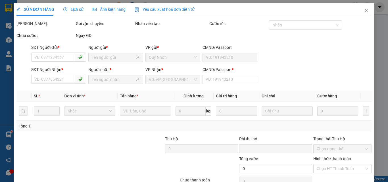
type input "0"
type input "30.000"
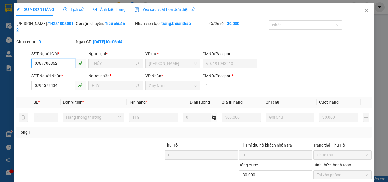
scroll to position [28, 0]
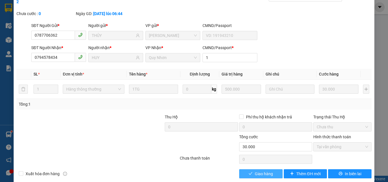
click at [256, 171] on span "Giao hàng" at bounding box center [264, 174] width 18 height 6
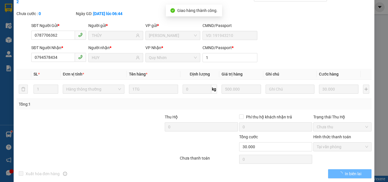
scroll to position [0, 0]
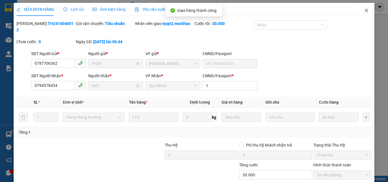
click at [364, 11] on icon "close" at bounding box center [366, 10] width 5 height 5
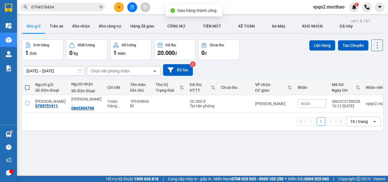
drag, startPoint x: 49, startPoint y: 7, endPoint x: 76, endPoint y: 12, distance: 27.6
click at [76, 12] on div "Kết quả tìm kiếm ( 24 ) Bộ lọc Mã ĐH Trạng thái Món hàng Thu hộ Tổng cước Chưa …" at bounding box center [55, 7] width 111 height 10
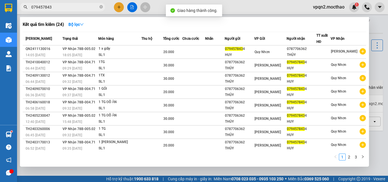
type input "0794578434"
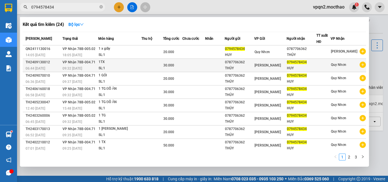
click at [254, 68] on div "THỦY" at bounding box center [239, 68] width 29 height 6
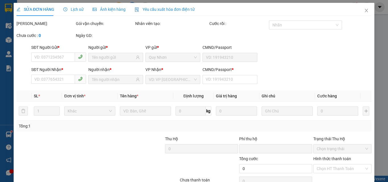
type input "0787706362"
type input "THỦY"
type input "0794578434"
type input "HUY"
type input "1"
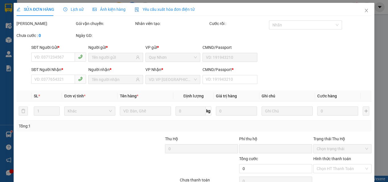
type input "0"
type input "30.000"
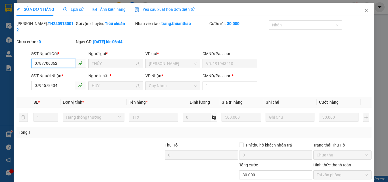
scroll to position [29, 0]
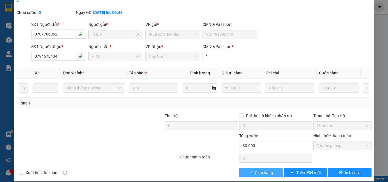
click at [243, 168] on button "Giao hàng" at bounding box center [260, 172] width 43 height 9
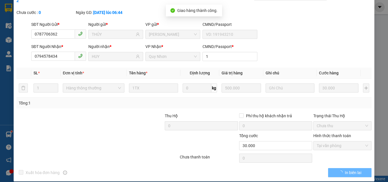
scroll to position [0, 0]
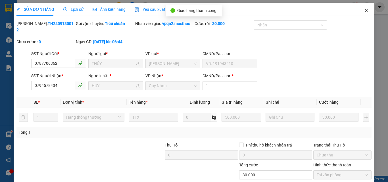
click at [365, 9] on span "Close" at bounding box center [366, 11] width 16 height 16
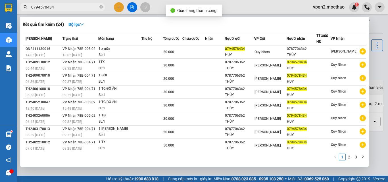
drag, startPoint x: 49, startPoint y: 8, endPoint x: 60, endPoint y: 9, distance: 11.4
click at [60, 9] on input "0794578434" at bounding box center [64, 7] width 67 height 6
type input "0794578434"
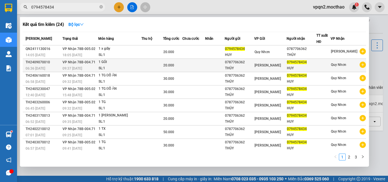
click at [189, 63] on td at bounding box center [193, 65] width 23 height 13
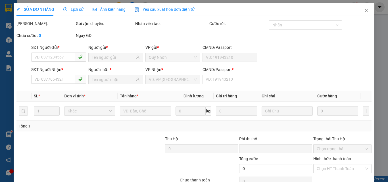
type input "0787706362"
type input "THỦY"
type input "0794578434"
type input "HUY"
type input "1"
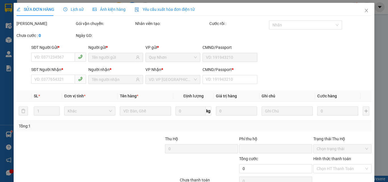
type input "0"
type input "20.000"
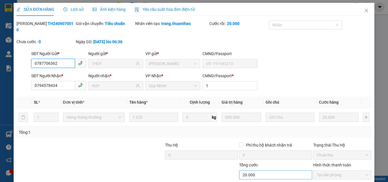
scroll to position [26, 0]
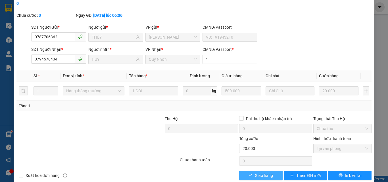
click at [248, 173] on icon "check" at bounding box center [250, 175] width 4 height 4
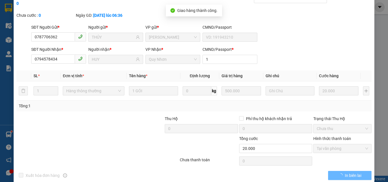
scroll to position [0, 0]
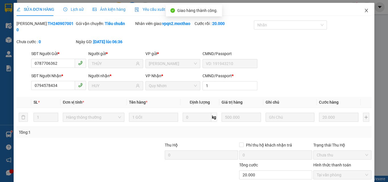
click at [365, 11] on icon "close" at bounding box center [366, 10] width 3 height 3
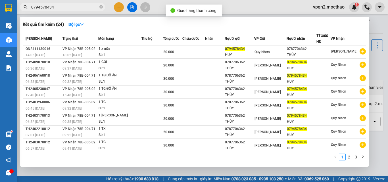
drag, startPoint x: 49, startPoint y: 8, endPoint x: 66, endPoint y: 11, distance: 17.3
click at [66, 11] on span "0794578434" at bounding box center [62, 7] width 85 height 9
type input "0794578434"
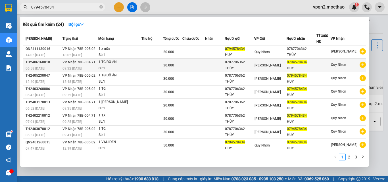
click at [236, 64] on div "0787706362" at bounding box center [239, 62] width 29 height 6
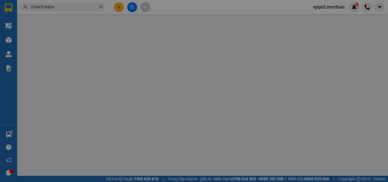
type input "0787706362"
type input "THỦY"
type input "0794578434"
type input "HUY"
type input "1"
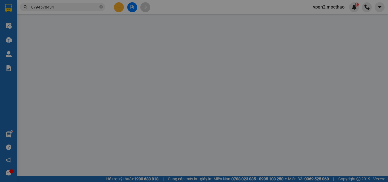
type input "0"
type input "30.000"
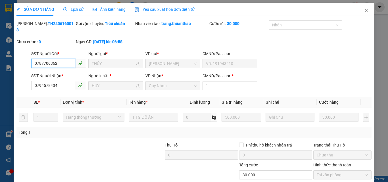
scroll to position [29, 0]
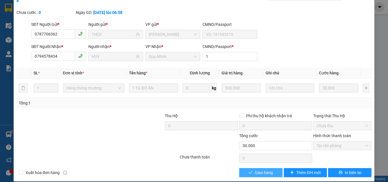
click at [262, 170] on span "Giao hàng" at bounding box center [264, 173] width 18 height 6
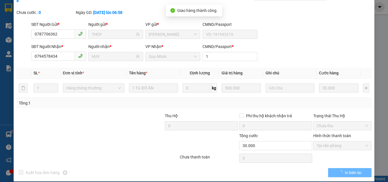
scroll to position [0, 0]
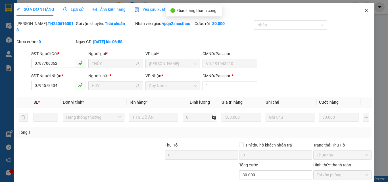
click at [364, 9] on icon "close" at bounding box center [366, 10] width 5 height 5
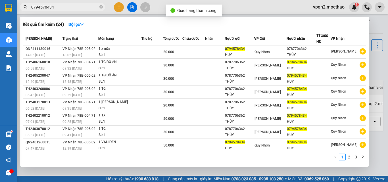
drag, startPoint x: 48, startPoint y: 7, endPoint x: 66, endPoint y: 9, distance: 17.8
click at [66, 9] on input "0794578434" at bounding box center [64, 7] width 67 height 6
type input "0794578434"
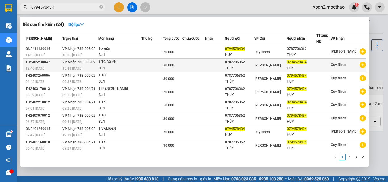
click at [239, 69] on div "THỦY" at bounding box center [239, 68] width 29 height 6
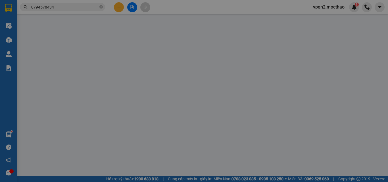
type input "0787706362"
type input "THỦY"
type input "0794578434"
type input "HUY"
type input "1"
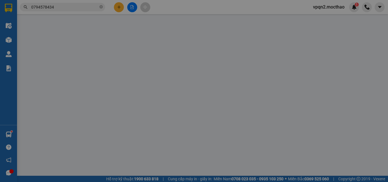
type input "0"
type input "30.000"
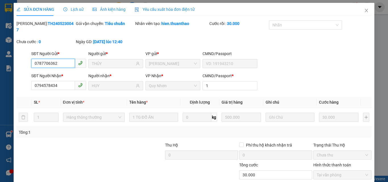
scroll to position [26, 0]
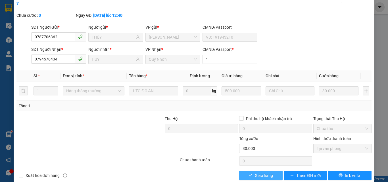
click at [248, 171] on button "Giao hàng" at bounding box center [260, 175] width 43 height 9
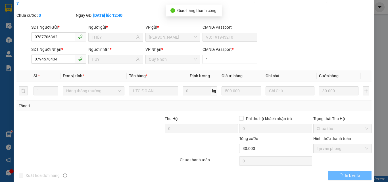
scroll to position [0, 0]
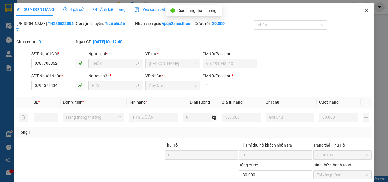
click at [364, 10] on icon "close" at bounding box center [366, 10] width 5 height 5
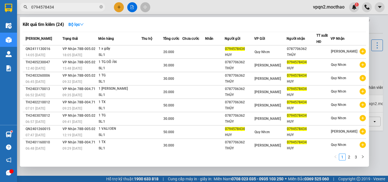
drag, startPoint x: 50, startPoint y: 7, endPoint x: 64, endPoint y: 11, distance: 15.2
click at [64, 11] on span "0794578434" at bounding box center [62, 7] width 85 height 9
drag, startPoint x: 47, startPoint y: 7, endPoint x: 63, endPoint y: 8, distance: 16.5
click at [63, 8] on input "0794578434" at bounding box center [64, 7] width 67 height 6
type input "0794578434"
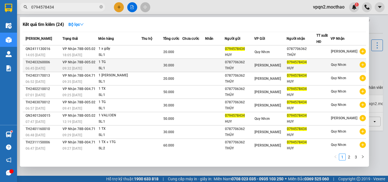
click at [244, 68] on div "THỦY" at bounding box center [239, 68] width 29 height 6
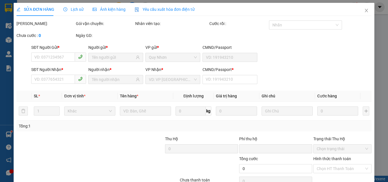
type input "0787706362"
type input "THỦY"
type input "0794578434"
type input "HUY"
type input "0"
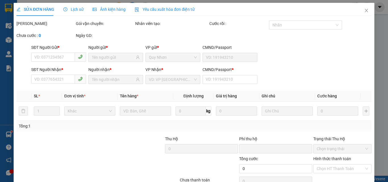
type input "30.000"
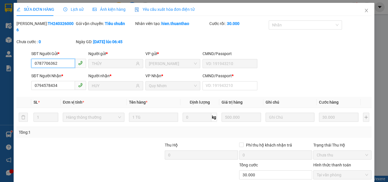
scroll to position [29, 0]
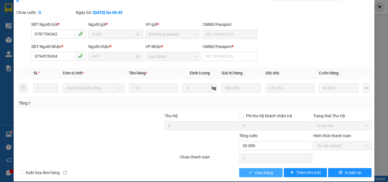
click at [264, 170] on span "Giao hàng" at bounding box center [264, 173] width 18 height 6
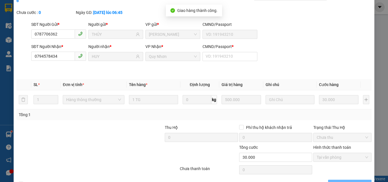
scroll to position [0, 0]
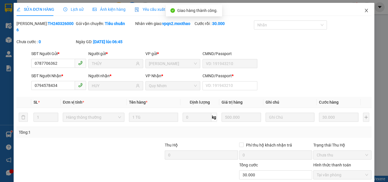
click at [364, 12] on icon "close" at bounding box center [366, 10] width 5 height 5
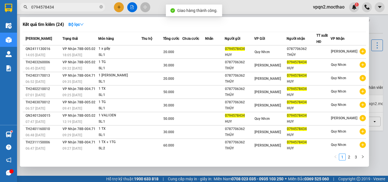
drag, startPoint x: 48, startPoint y: 7, endPoint x: 58, endPoint y: 8, distance: 10.3
click at [58, 8] on input "0794578434" at bounding box center [64, 7] width 67 height 6
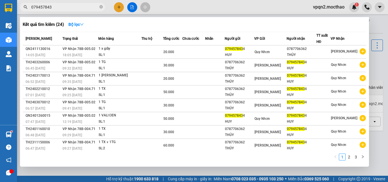
type input "0794578434"
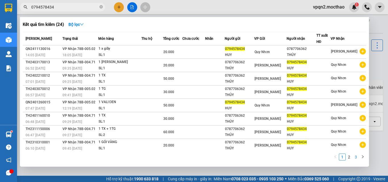
click at [357, 158] on link "3" at bounding box center [356, 157] width 6 height 6
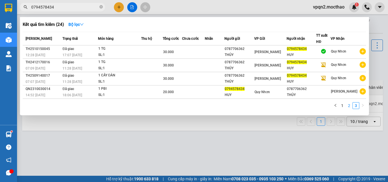
click at [349, 106] on link "2" at bounding box center [349, 106] width 6 height 6
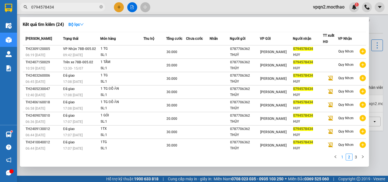
click at [341, 156] on link "1" at bounding box center [342, 157] width 6 height 6
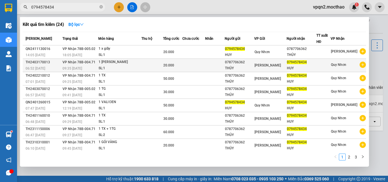
click at [240, 68] on div "THỦY" at bounding box center [239, 68] width 29 height 6
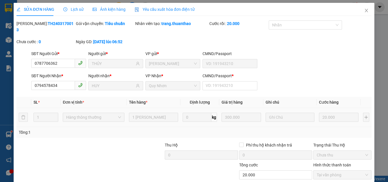
type input "0787706362"
type input "THỦY"
type input "0794578434"
type input "HUY"
type input "0"
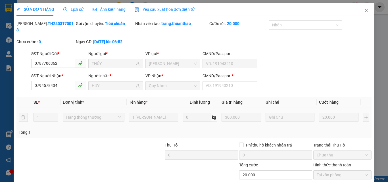
type input "20.000"
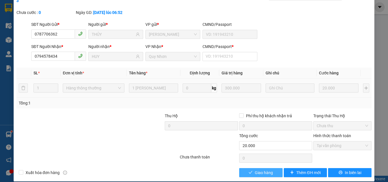
click at [255, 170] on span "Giao hàng" at bounding box center [264, 173] width 18 height 6
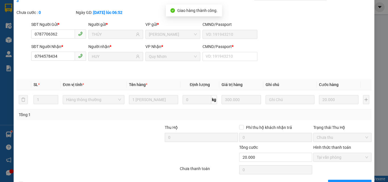
scroll to position [0, 0]
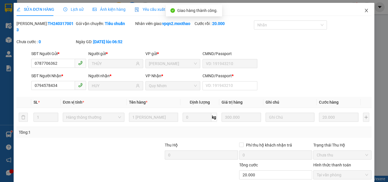
drag, startPoint x: 362, startPoint y: 10, endPoint x: 97, endPoint y: 10, distance: 264.9
click at [364, 10] on icon "close" at bounding box center [366, 10] width 5 height 5
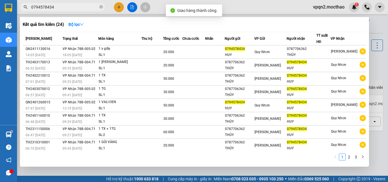
drag, startPoint x: 48, startPoint y: 8, endPoint x: 61, endPoint y: 8, distance: 12.5
click at [61, 8] on input "0794578434" at bounding box center [64, 7] width 67 height 6
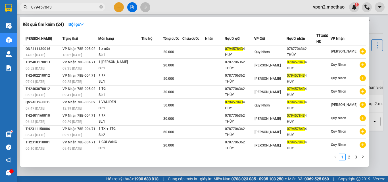
type input "0794578434"
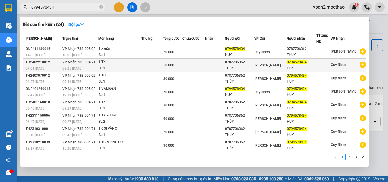
click at [254, 66] on div "THỦY" at bounding box center [239, 68] width 29 height 6
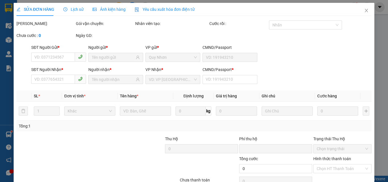
type input "0787706362"
type input "THỦY"
type input "0794578434"
type input "HUY"
type input "0"
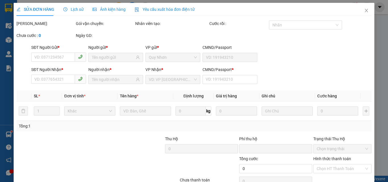
type input "50.000"
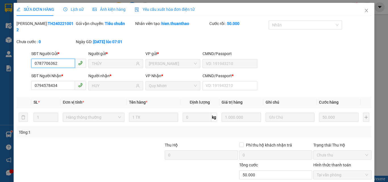
scroll to position [29, 0]
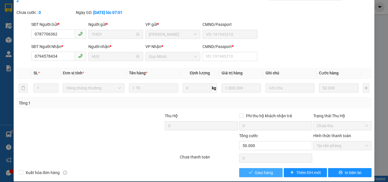
drag, startPoint x: 256, startPoint y: 167, endPoint x: 295, endPoint y: 118, distance: 62.6
click at [256, 170] on span "Giao hàng" at bounding box center [264, 173] width 18 height 6
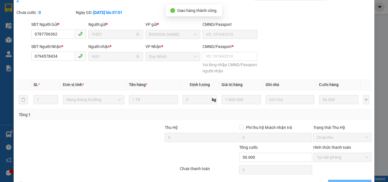
scroll to position [0, 0]
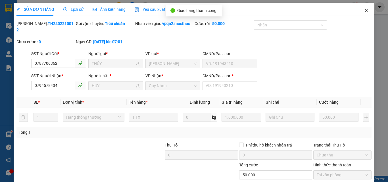
click at [364, 12] on icon "close" at bounding box center [366, 10] width 5 height 5
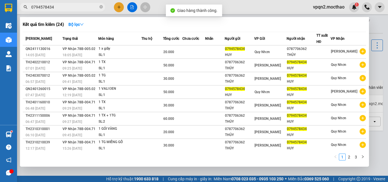
drag, startPoint x: 49, startPoint y: 6, endPoint x: 58, endPoint y: 7, distance: 9.7
click at [58, 7] on input "0794578434" at bounding box center [64, 7] width 67 height 6
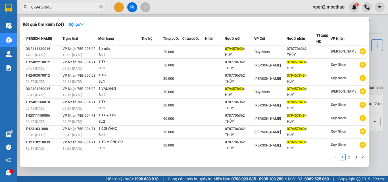
type input "0794578434"
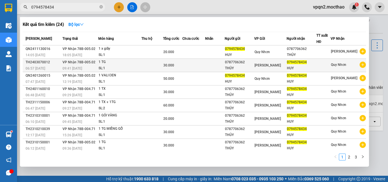
click at [254, 68] on div "THỦY" at bounding box center [239, 68] width 29 height 6
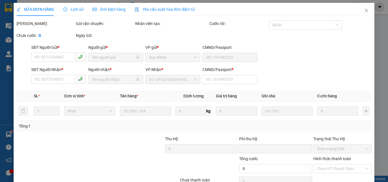
type input "0787706362"
type input "THỦY"
type input "0794578434"
type input "HUY"
type input "0"
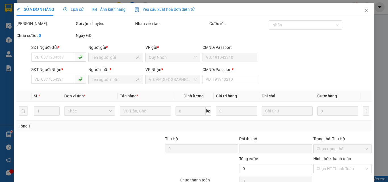
type input "30.000"
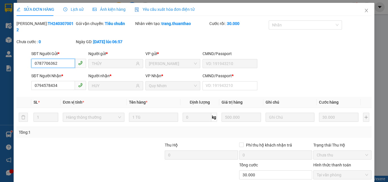
scroll to position [29, 0]
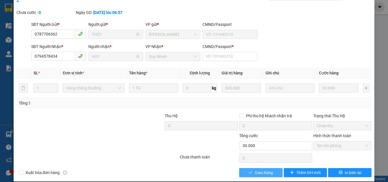
click at [261, 170] on span "Giao hàng" at bounding box center [264, 173] width 18 height 6
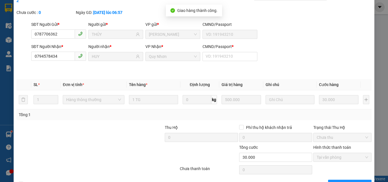
scroll to position [0, 0]
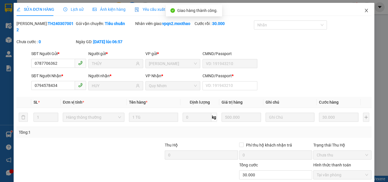
click at [364, 11] on icon "close" at bounding box center [366, 10] width 5 height 5
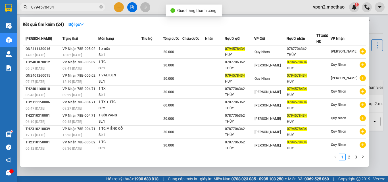
drag, startPoint x: 48, startPoint y: 7, endPoint x: 57, endPoint y: 7, distance: 8.8
click at [57, 7] on input "0794578434" at bounding box center [64, 7] width 67 height 6
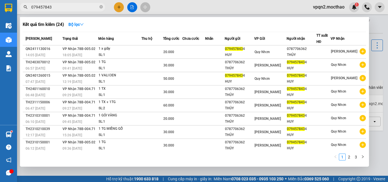
type input "0794578434"
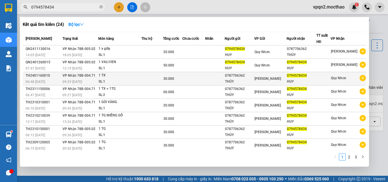
click at [273, 74] on td "[PERSON_NAME]" at bounding box center [270, 78] width 32 height 13
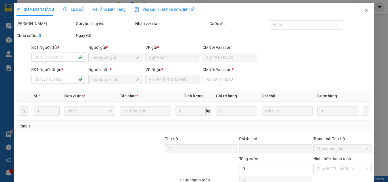
type input "0787706362"
type input "THỦY"
type input "0794578434"
type input "HUY"
type input "0"
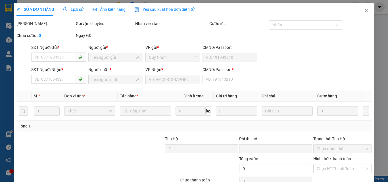
type input "30.000"
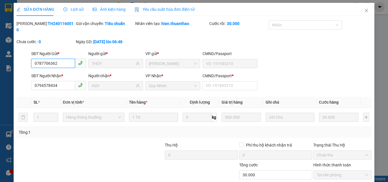
scroll to position [29, 0]
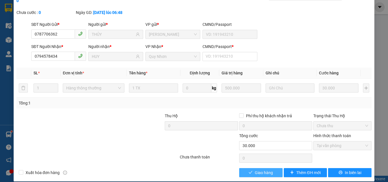
click at [265, 170] on span "Giao hàng" at bounding box center [264, 173] width 18 height 6
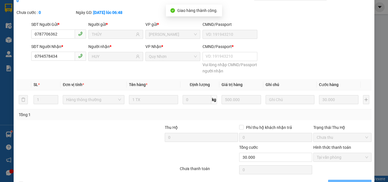
scroll to position [0, 0]
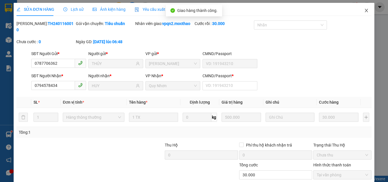
click at [364, 9] on icon "close" at bounding box center [366, 10] width 5 height 5
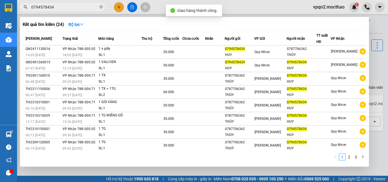
click at [76, 11] on span "0794578434" at bounding box center [62, 7] width 85 height 9
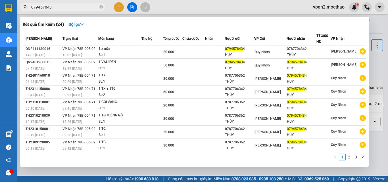
type input "0794578434"
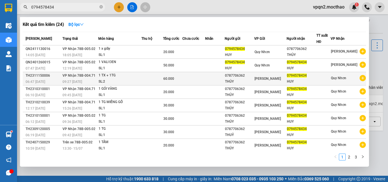
click at [268, 78] on span "[PERSON_NAME]" at bounding box center [267, 79] width 26 height 4
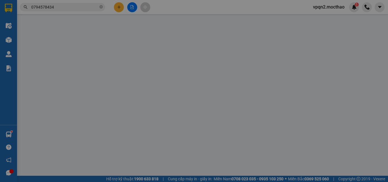
type input "0787706362"
type input "THỦY"
type input "0794578434"
type input "HUY"
type input "0"
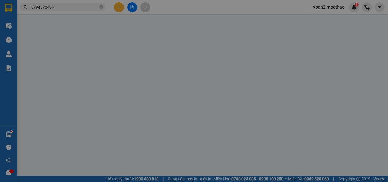
type input "60.000"
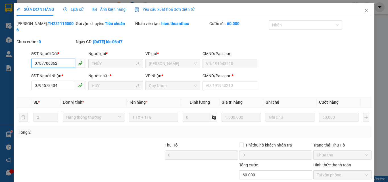
scroll to position [29, 0]
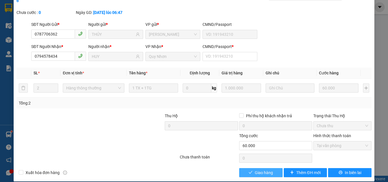
click at [256, 170] on span "Giao hàng" at bounding box center [264, 173] width 18 height 6
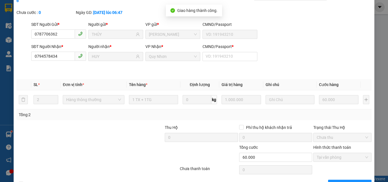
scroll to position [0, 0]
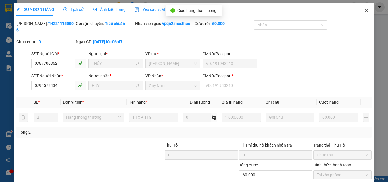
click at [364, 9] on icon "close" at bounding box center [366, 10] width 5 height 5
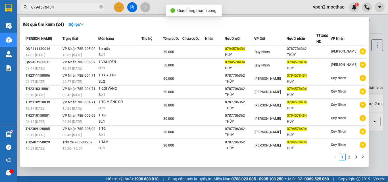
drag, startPoint x: 48, startPoint y: 7, endPoint x: 73, endPoint y: 12, distance: 25.4
click at [73, 12] on div "Kết quả tìm kiếm ( 24 ) Bộ lọc Mã ĐH Trạng thái Món hàng Thu hộ Tổng cước Chưa …" at bounding box center [55, 7] width 111 height 10
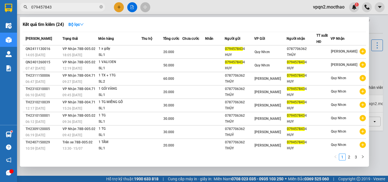
type input "0794578434"
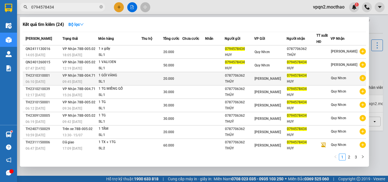
click at [264, 79] on span "[PERSON_NAME]" at bounding box center [267, 79] width 26 height 4
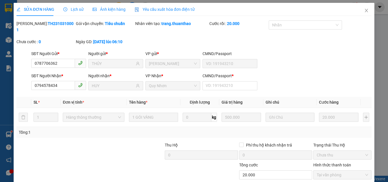
type input "0787706362"
type input "THỦY"
type input "0794578434"
type input "HUY"
type input "0"
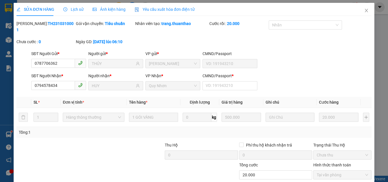
type input "20.000"
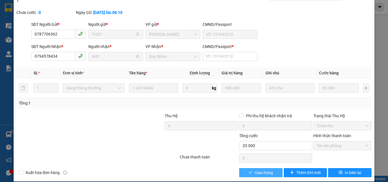
click at [250, 168] on button "Giao hàng" at bounding box center [260, 172] width 43 height 9
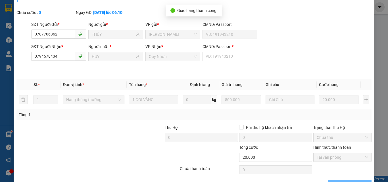
scroll to position [0, 0]
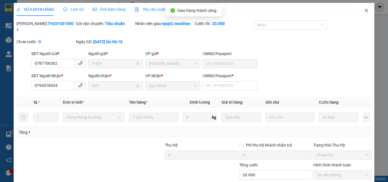
drag, startPoint x: 361, startPoint y: 10, endPoint x: 252, endPoint y: 1, distance: 110.2
click at [364, 10] on icon "close" at bounding box center [366, 10] width 5 height 5
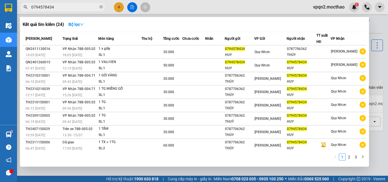
drag, startPoint x: 59, startPoint y: 8, endPoint x: 69, endPoint y: 8, distance: 10.2
click at [69, 8] on input "0794578434" at bounding box center [64, 7] width 67 height 6
type input "0794578434"
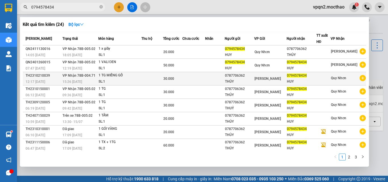
click at [263, 78] on span "[PERSON_NAME]" at bounding box center [267, 79] width 26 height 4
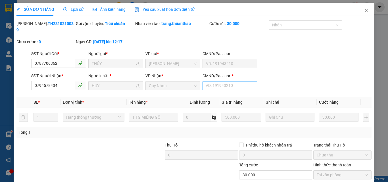
type input "0787706362"
type input "THỦY"
type input "0794578434"
type input "HUY"
type input "0"
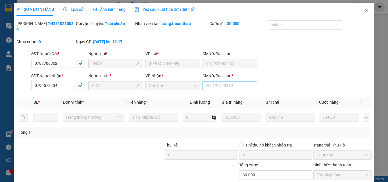
type input "30.000"
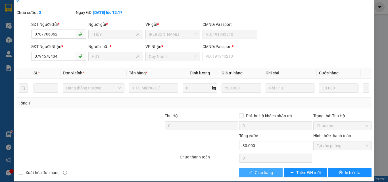
click at [251, 168] on button "Giao hàng" at bounding box center [260, 172] width 43 height 9
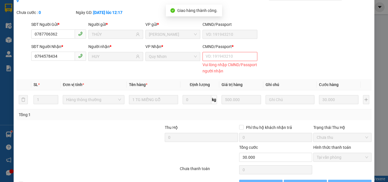
scroll to position [0, 0]
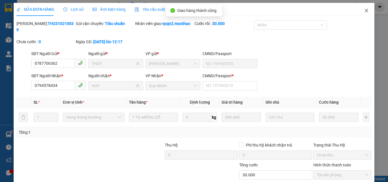
click at [364, 11] on icon "close" at bounding box center [366, 10] width 5 height 5
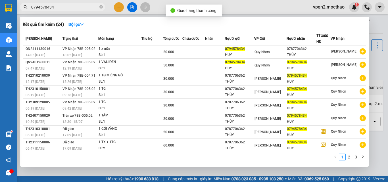
drag, startPoint x: 48, startPoint y: 7, endPoint x: 70, endPoint y: 8, distance: 21.6
click at [70, 8] on input "0794578434" at bounding box center [64, 7] width 67 height 6
type input "0794578434"
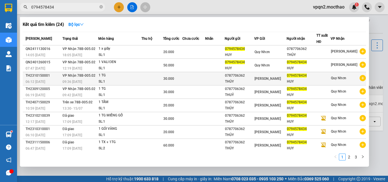
click at [254, 77] on div "0787706362" at bounding box center [239, 76] width 29 height 6
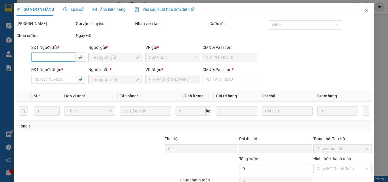
scroll to position [29, 0]
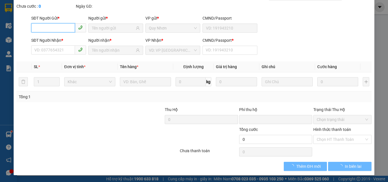
type input "0787706362"
type input "THỦY"
type input "0794578434"
type input "HUY"
type input "0"
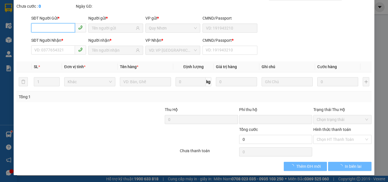
type input "30.000"
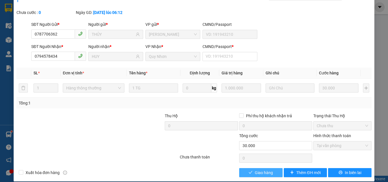
drag, startPoint x: 265, startPoint y: 167, endPoint x: 344, endPoint y: 121, distance: 91.4
click at [266, 170] on span "Giao hàng" at bounding box center [264, 173] width 18 height 6
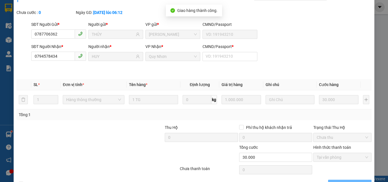
scroll to position [0, 0]
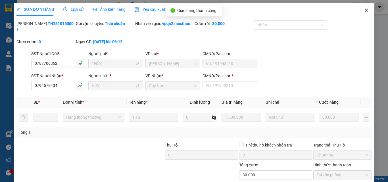
drag, startPoint x: 361, startPoint y: 9, endPoint x: 262, endPoint y: 4, distance: 99.8
click at [364, 9] on icon "close" at bounding box center [366, 10] width 5 height 5
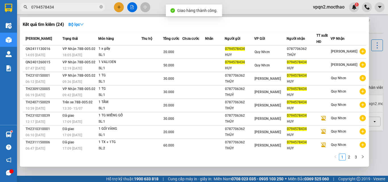
drag, startPoint x: 49, startPoint y: 9, endPoint x: 59, endPoint y: 9, distance: 9.7
click at [59, 9] on input "0794578434" at bounding box center [64, 7] width 67 height 6
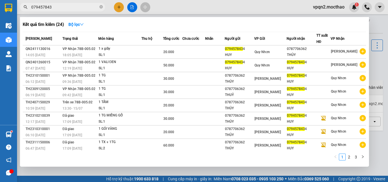
type input "0794578434"
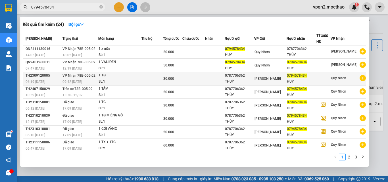
click at [264, 81] on div "[PERSON_NAME]" at bounding box center [270, 79] width 32 height 6
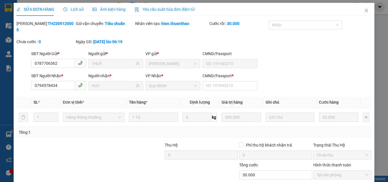
type input "0787706362"
type input "THUỶ"
type input "0794578434"
type input "HUY"
type input "0"
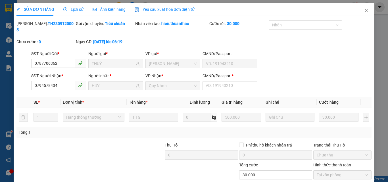
type input "30.000"
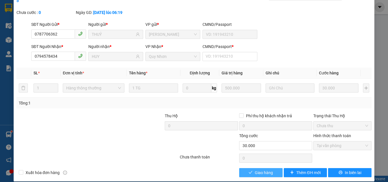
click at [256, 170] on span "Giao hàng" at bounding box center [264, 173] width 18 height 6
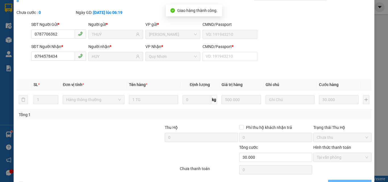
scroll to position [0, 0]
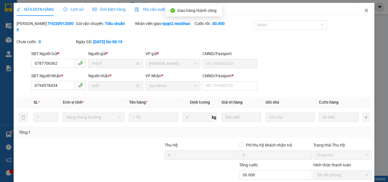
click at [363, 8] on span "Close" at bounding box center [366, 11] width 16 height 16
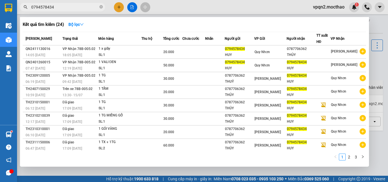
drag, startPoint x: 49, startPoint y: 8, endPoint x: 64, endPoint y: 9, distance: 14.5
click at [64, 9] on input "0794578434" at bounding box center [64, 7] width 67 height 6
type input "0794578434"
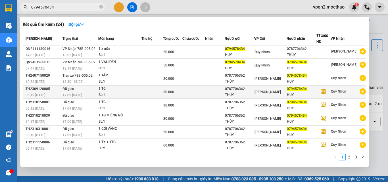
click at [268, 92] on span "[PERSON_NAME]" at bounding box center [267, 92] width 26 height 4
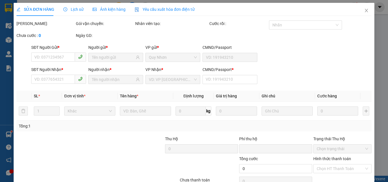
type input "0787706362"
type input "THUỶ"
type input "0794578434"
type input "HUY"
type input "0"
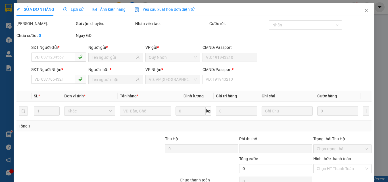
type input "30.000"
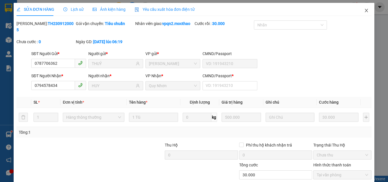
click at [364, 9] on icon "close" at bounding box center [366, 10] width 5 height 5
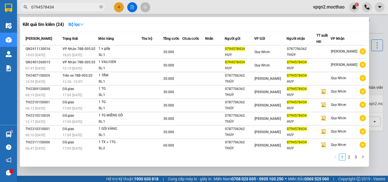
click at [70, 9] on input "0794578434" at bounding box center [64, 7] width 67 height 6
drag, startPoint x: 34, startPoint y: 7, endPoint x: 76, endPoint y: 14, distance: 43.0
click at [76, 12] on div "Kết quả tìm kiếm ( 24 ) Bộ lọc Mã ĐH Trạng thái Món hàng Thu hộ Tổng cước Chưa …" at bounding box center [55, 7] width 111 height 10
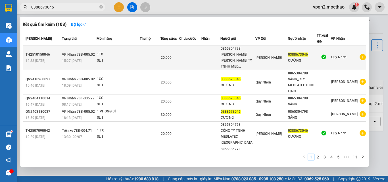
type input "0388673046"
click at [148, 57] on td at bounding box center [150, 57] width 21 height 25
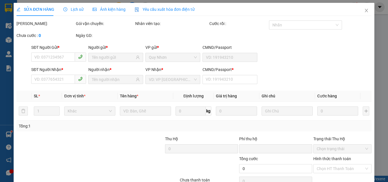
type input "0865304798"
type input "[PERSON_NAME] [PERSON_NAME] TY TNHH MEDLATEC [GEOGRAPHIC_DATA]"
type input "0388673046"
type input "CƯỜNG"
type input "1"
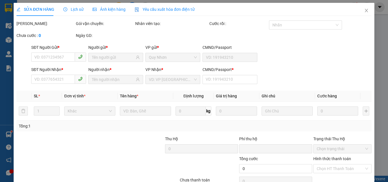
type input "0"
type input "20.000"
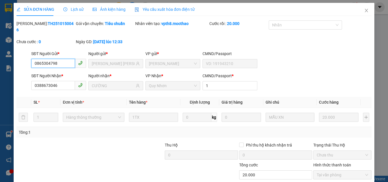
scroll to position [28, 0]
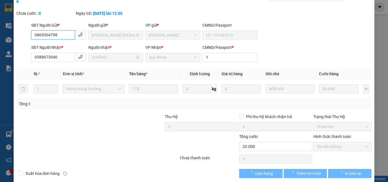
checkbox input "true"
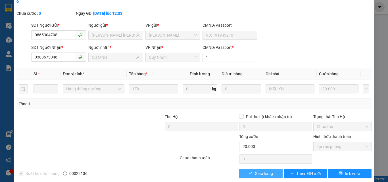
click at [248, 169] on button "Giao hàng" at bounding box center [260, 173] width 43 height 9
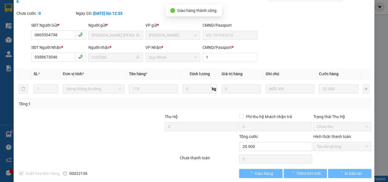
scroll to position [0, 0]
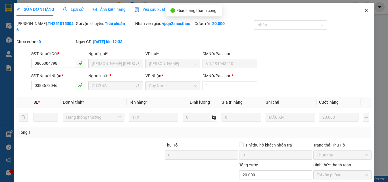
drag, startPoint x: 362, startPoint y: 11, endPoint x: 90, endPoint y: 13, distance: 272.3
click at [364, 11] on icon "close" at bounding box center [366, 10] width 5 height 5
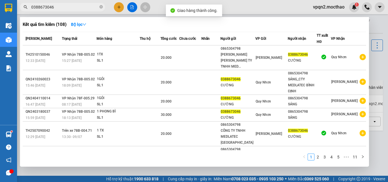
drag, startPoint x: 33, startPoint y: 7, endPoint x: 82, endPoint y: 7, distance: 49.1
click at [82, 7] on input "0388673046" at bounding box center [64, 7] width 67 height 6
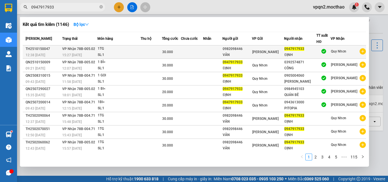
type input "0947917933"
click at [140, 49] on div "1TG" at bounding box center [119, 49] width 43 height 6
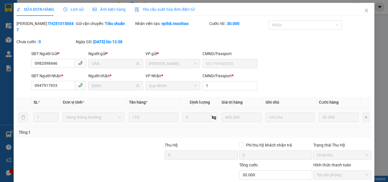
type input "0982098446"
type input "VÂN"
type input "0947917933"
type input "ĐỊNH"
type input "1"
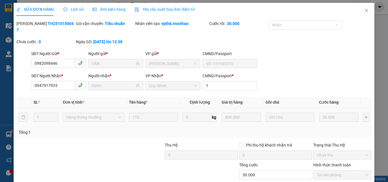
type input "0"
type input "30.000"
checkbox input "true"
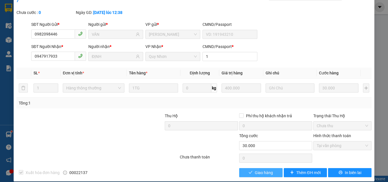
click at [264, 170] on span "Giao hàng" at bounding box center [264, 173] width 18 height 6
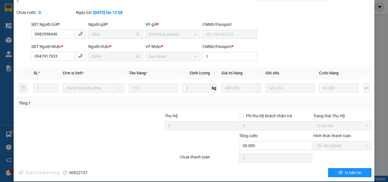
scroll to position [0, 0]
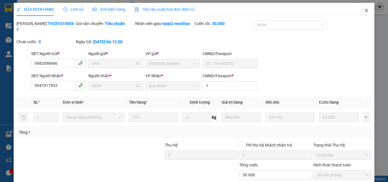
click at [365, 11] on icon "close" at bounding box center [366, 10] width 3 height 3
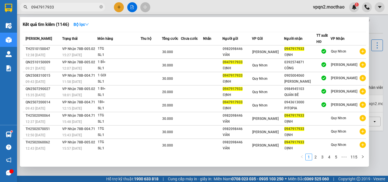
drag, startPoint x: 49, startPoint y: 7, endPoint x: 59, endPoint y: 8, distance: 10.9
click at [59, 8] on input "0947917933" at bounding box center [64, 7] width 67 height 6
type input "0947917933"
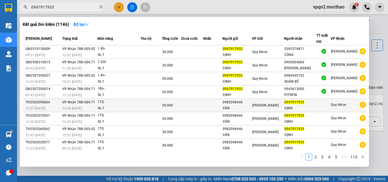
click at [222, 104] on td at bounding box center [212, 105] width 19 height 13
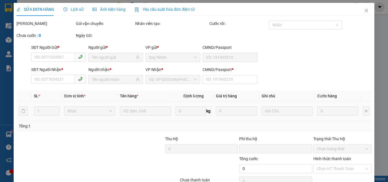
type input "0982098446"
type input "VÂN"
type input "0947917933"
type input "ĐỊNH"
type input "1"
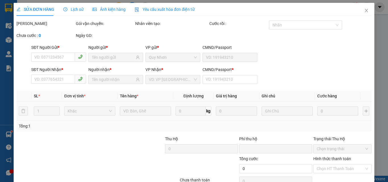
type input "0"
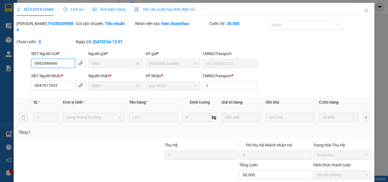
scroll to position [28, 0]
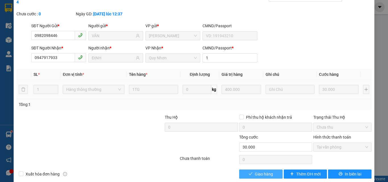
click at [255, 171] on span "Giao hàng" at bounding box center [264, 174] width 18 height 6
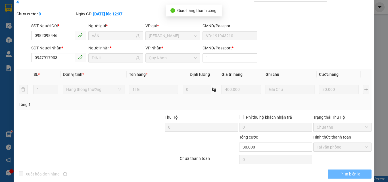
scroll to position [0, 0]
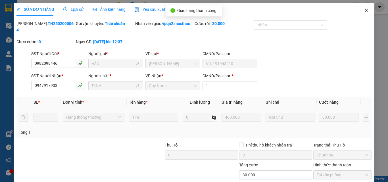
drag, startPoint x: 363, startPoint y: 11, endPoint x: 42, endPoint y: 14, distance: 320.9
click at [364, 11] on icon "close" at bounding box center [366, 10] width 5 height 5
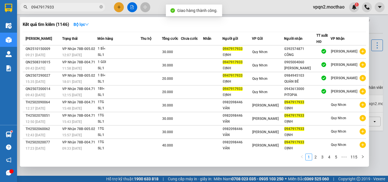
drag, startPoint x: 42, startPoint y: 8, endPoint x: 73, endPoint y: 14, distance: 31.5
click at [73, 12] on div "Kết quả tìm kiếm ( 1146 ) Bộ lọc Mã ĐH Trạng thái Món hàng Thu hộ Tổng cước Chư…" at bounding box center [55, 7] width 111 height 10
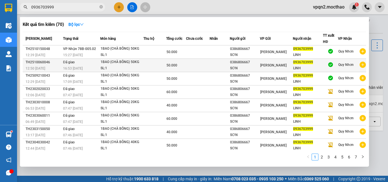
click at [185, 59] on td "50.000" at bounding box center [176, 65] width 20 height 13
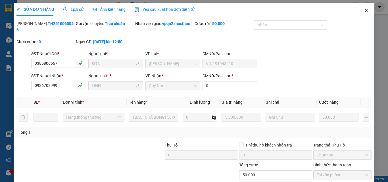
drag, startPoint x: 363, startPoint y: 9, endPoint x: 105, endPoint y: 14, distance: 257.6
click at [364, 9] on icon "close" at bounding box center [366, 10] width 5 height 5
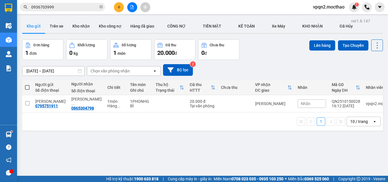
drag, startPoint x: 48, startPoint y: 7, endPoint x: 67, endPoint y: 7, distance: 18.7
click at [67, 7] on input "0936703999" at bounding box center [64, 7] width 67 height 6
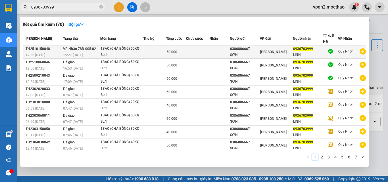
click at [205, 51] on td at bounding box center [198, 51] width 24 height 13
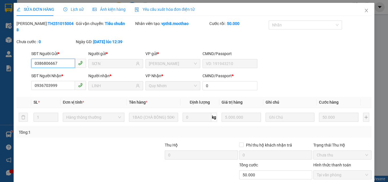
scroll to position [29, 0]
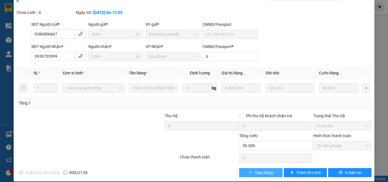
click at [260, 170] on span "Giao hàng" at bounding box center [264, 173] width 18 height 6
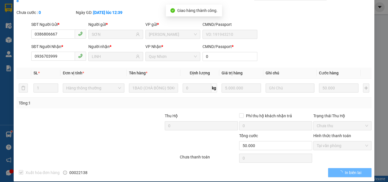
scroll to position [0, 0]
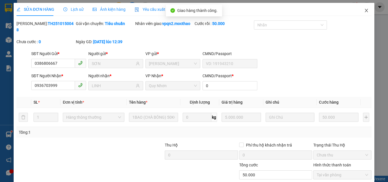
click at [364, 9] on icon "close" at bounding box center [366, 10] width 5 height 5
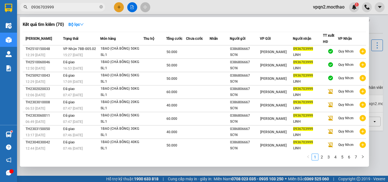
drag, startPoint x: 34, startPoint y: 8, endPoint x: 115, endPoint y: 20, distance: 82.4
click at [111, 12] on div "Kết quả tìm kiếm ( 70 ) Bộ lọc Mã ĐH Trạng thái Món hàng Thu hộ Tổng cước Chưa …" at bounding box center [55, 7] width 111 height 10
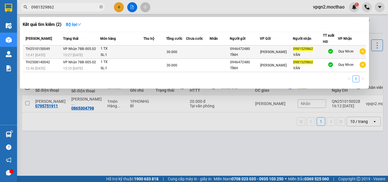
click at [134, 49] on div "1 TX" at bounding box center [122, 49] width 43 height 6
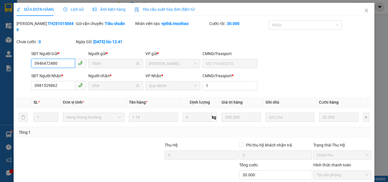
scroll to position [29, 0]
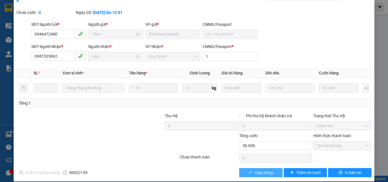
click at [259, 170] on span "Giao hàng" at bounding box center [264, 173] width 18 height 6
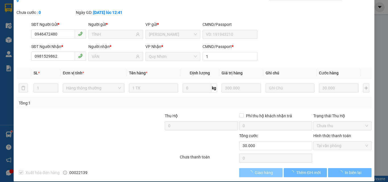
scroll to position [0, 0]
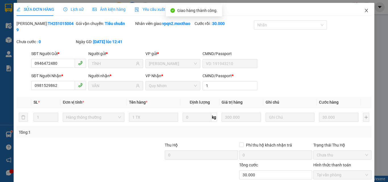
click at [361, 9] on span "Close" at bounding box center [366, 11] width 16 height 16
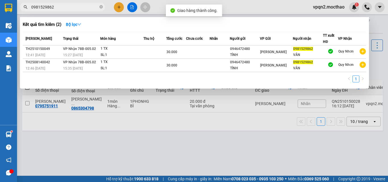
drag, startPoint x: 48, startPoint y: 7, endPoint x: 63, endPoint y: 9, distance: 14.7
click at [63, 9] on input "0981529862" at bounding box center [64, 7] width 67 height 6
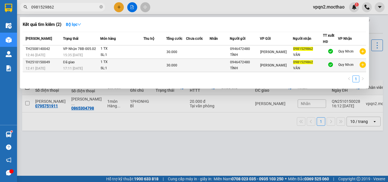
click at [255, 66] on div "TÌNH" at bounding box center [245, 68] width 30 height 6
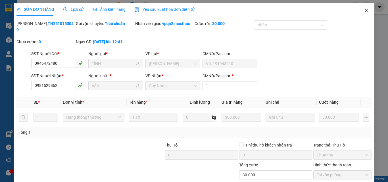
drag, startPoint x: 363, startPoint y: 8, endPoint x: 34, endPoint y: 12, distance: 328.9
click at [361, 9] on span "Close" at bounding box center [366, 11] width 16 height 16
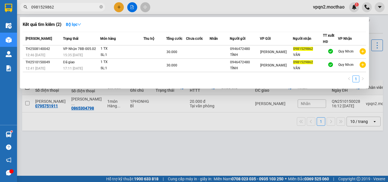
drag, startPoint x: 49, startPoint y: 7, endPoint x: 74, endPoint y: 12, distance: 26.3
click at [74, 12] on div "Kết quả tìm kiếm ( 2 ) Bộ lọc Mã ĐH Trạng thái Món hàng Thu hộ Tổng cước Chưa c…" at bounding box center [55, 7] width 111 height 10
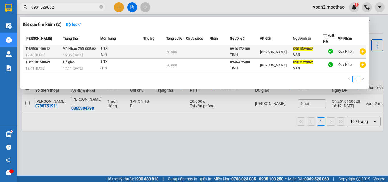
click at [81, 48] on span "VP Nhận 78B-005.02" at bounding box center [79, 49] width 33 height 4
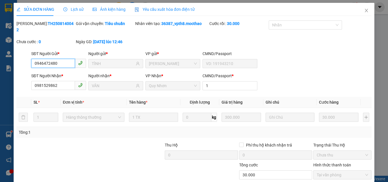
scroll to position [29, 0]
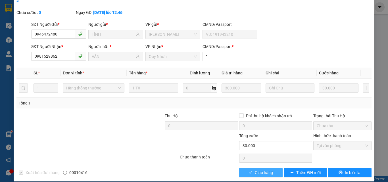
click at [256, 170] on span "Giao hàng" at bounding box center [264, 173] width 18 height 6
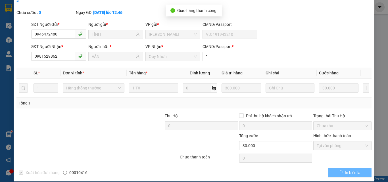
scroll to position [0, 0]
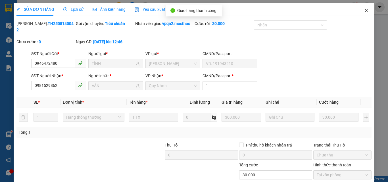
click at [365, 11] on span "Close" at bounding box center [366, 11] width 16 height 16
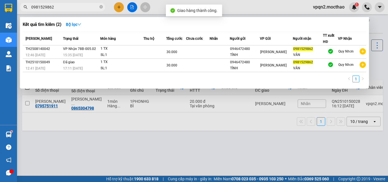
drag, startPoint x: 34, startPoint y: 6, endPoint x: 73, endPoint y: 13, distance: 39.9
click at [73, 12] on div "Kết quả tìm kiếm ( 2 ) Bộ lọc Mã ĐH Trạng thái Món hàng Thu hộ Tổng cước Chưa c…" at bounding box center [55, 7] width 111 height 10
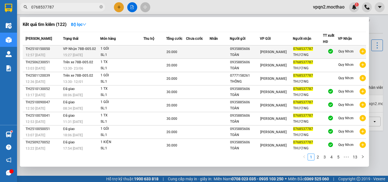
click at [97, 51] on td "VP Nhận 78B-005.02 15:27 - 15/10" at bounding box center [81, 51] width 39 height 13
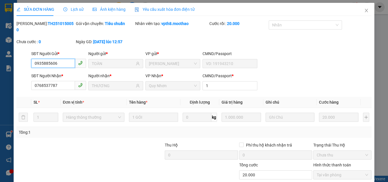
scroll to position [29, 0]
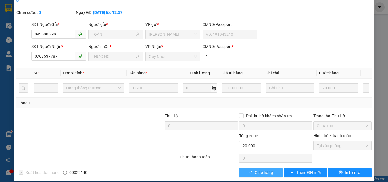
click at [248, 170] on icon "check" at bounding box center [250, 172] width 4 height 4
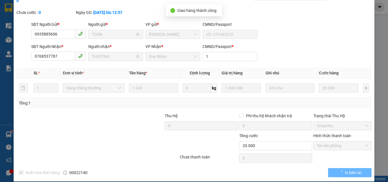
scroll to position [0, 0]
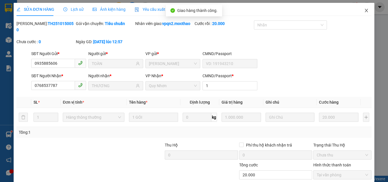
click at [365, 10] on icon "close" at bounding box center [366, 10] width 3 height 3
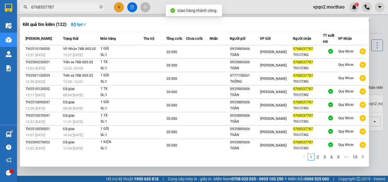
drag, startPoint x: 33, startPoint y: 9, endPoint x: 71, endPoint y: 11, distance: 37.9
click at [71, 11] on span "0768537787" at bounding box center [62, 7] width 85 height 9
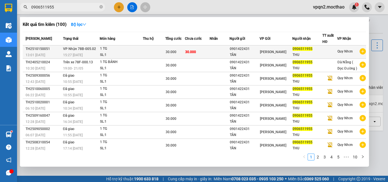
click at [113, 54] on div "SL: 1" at bounding box center [121, 55] width 43 height 6
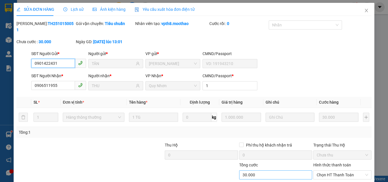
scroll to position [29, 0]
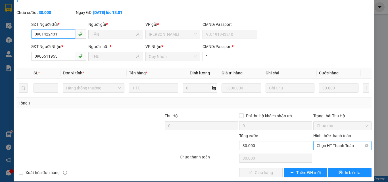
click at [325, 141] on span "Chọn HT Thanh Toán" at bounding box center [342, 145] width 51 height 9
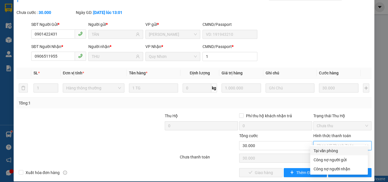
click at [324, 151] on div "Tại văn phòng" at bounding box center [338, 151] width 51 height 6
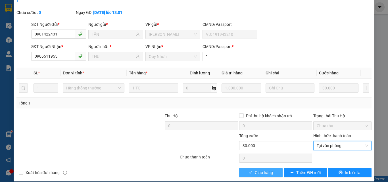
click at [266, 170] on span "Giao hàng" at bounding box center [264, 173] width 18 height 6
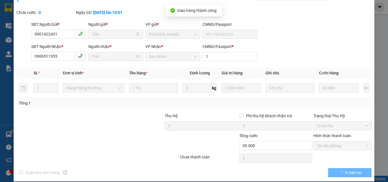
scroll to position [0, 0]
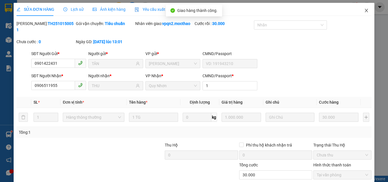
drag, startPoint x: 361, startPoint y: 9, endPoint x: 83, endPoint y: 14, distance: 278.0
click at [364, 10] on icon "close" at bounding box center [366, 10] width 5 height 5
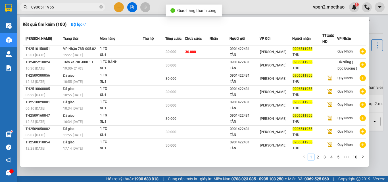
drag, startPoint x: 34, startPoint y: 7, endPoint x: 78, endPoint y: 8, distance: 44.3
click at [78, 8] on input "0906511955" at bounding box center [64, 7] width 67 height 6
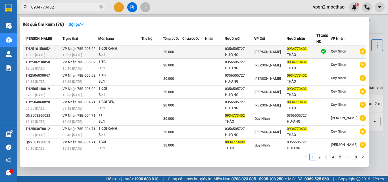
click at [107, 47] on div "1 GÓI XANH" at bounding box center [120, 49] width 43 height 6
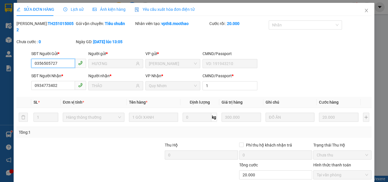
scroll to position [29, 0]
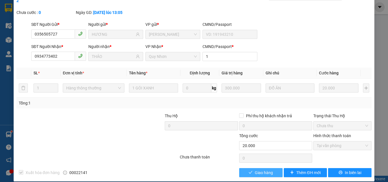
click at [250, 168] on button "Giao hàng" at bounding box center [260, 172] width 43 height 9
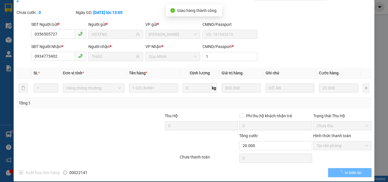
scroll to position [0, 0]
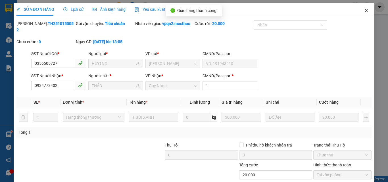
click at [365, 11] on span "Close" at bounding box center [366, 11] width 16 height 16
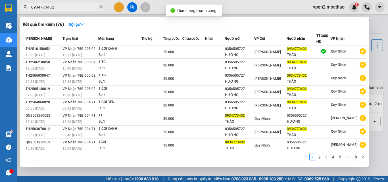
drag, startPoint x: 49, startPoint y: 9, endPoint x: 68, endPoint y: 11, distance: 19.2
click at [68, 11] on span "0934773402" at bounding box center [62, 7] width 85 height 9
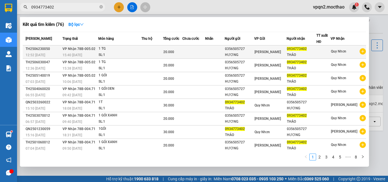
click at [225, 53] on td at bounding box center [215, 51] width 20 height 13
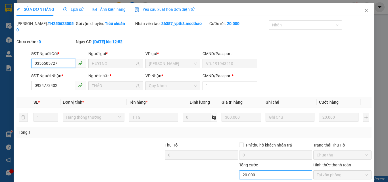
scroll to position [29, 0]
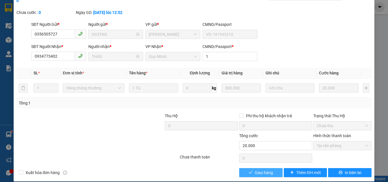
click at [267, 170] on span "Giao hàng" at bounding box center [264, 173] width 18 height 6
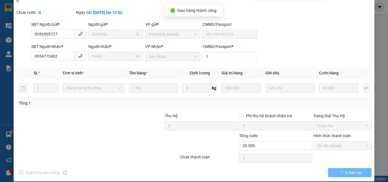
scroll to position [0, 0]
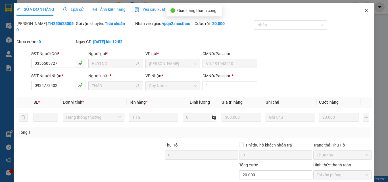
click at [364, 9] on icon "close" at bounding box center [366, 10] width 5 height 5
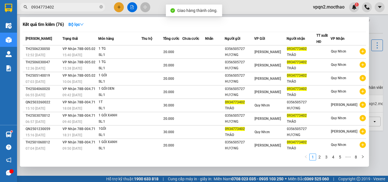
drag, startPoint x: 48, startPoint y: 7, endPoint x: 82, endPoint y: 13, distance: 34.1
click at [82, 12] on div "Kết quả tìm kiếm ( 76 ) Bộ lọc Mã ĐH Trạng thái Món hàng Thu hộ Tổng cước Chưa …" at bounding box center [55, 7] width 111 height 10
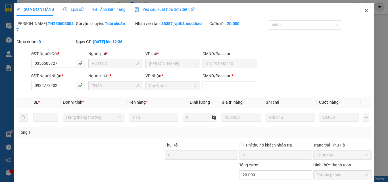
click at [364, 9] on icon "close" at bounding box center [366, 10] width 5 height 5
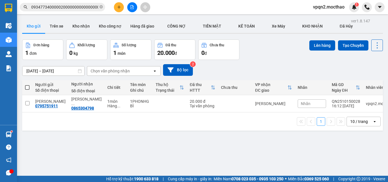
scroll to position [0, 12]
drag, startPoint x: 103, startPoint y: 11, endPoint x: 109, endPoint y: 11, distance: 6.0
click at [109, 11] on div "0934773400000200000000000000000000000" at bounding box center [55, 7] width 111 height 9
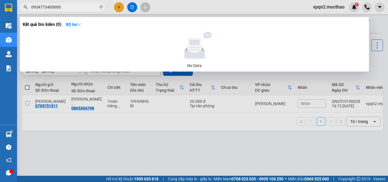
scroll to position [0, 0]
drag, startPoint x: 51, startPoint y: 8, endPoint x: 75, endPoint y: 8, distance: 23.9
click at [75, 8] on input "0934773400000" at bounding box center [64, 7] width 67 height 6
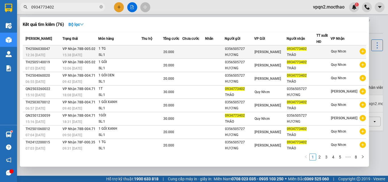
click at [148, 49] on td at bounding box center [152, 51] width 22 height 13
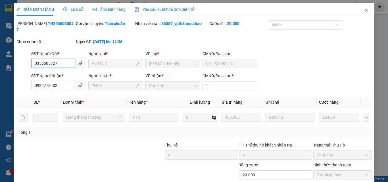
scroll to position [29, 0]
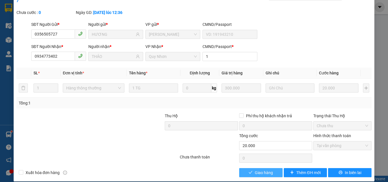
click at [247, 168] on button "Giao hàng" at bounding box center [260, 172] width 43 height 9
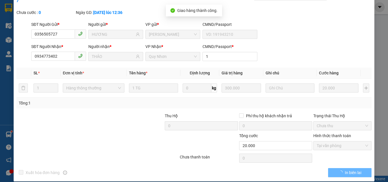
scroll to position [0, 0]
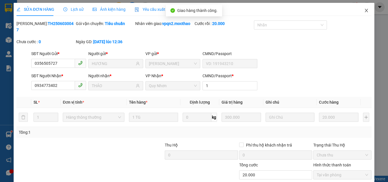
click at [364, 10] on icon "close" at bounding box center [366, 10] width 5 height 5
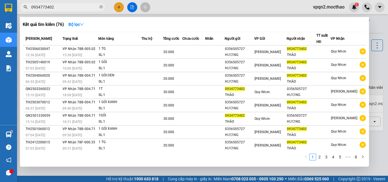
drag, startPoint x: 57, startPoint y: 7, endPoint x: 62, endPoint y: 7, distance: 4.8
click at [62, 7] on input "0934773402" at bounding box center [64, 7] width 67 height 6
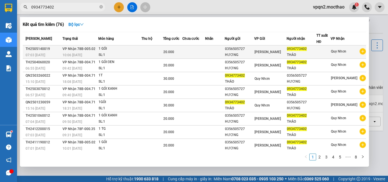
click at [135, 52] on div "SL: 1" at bounding box center [120, 55] width 43 height 6
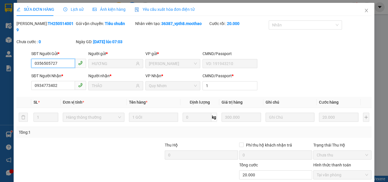
scroll to position [29, 0]
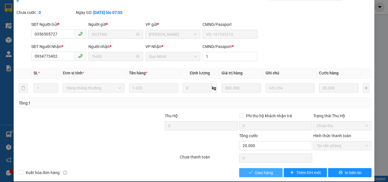
click at [257, 170] on span "Giao hàng" at bounding box center [264, 173] width 18 height 6
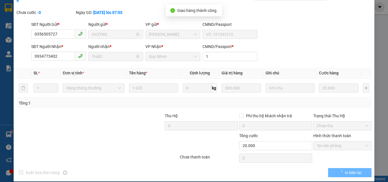
scroll to position [0, 0]
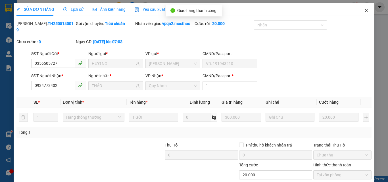
drag, startPoint x: 364, startPoint y: 9, endPoint x: 301, endPoint y: 0, distance: 63.7
click at [364, 9] on icon "close" at bounding box center [366, 10] width 5 height 5
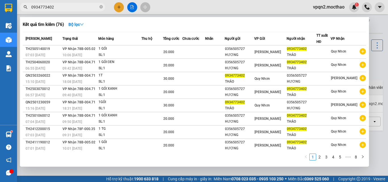
drag, startPoint x: 42, startPoint y: 7, endPoint x: 58, endPoint y: 8, distance: 16.5
click at [58, 8] on input "0934773402" at bounding box center [64, 7] width 67 height 6
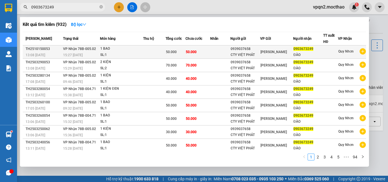
click at [133, 53] on div "SL: 1" at bounding box center [121, 55] width 43 height 6
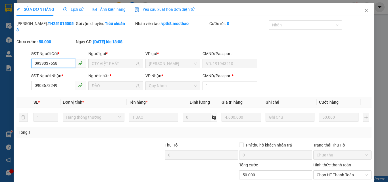
scroll to position [29, 0]
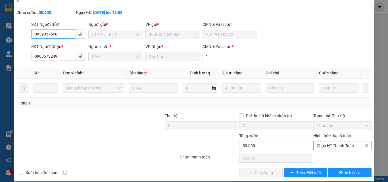
click at [329, 141] on span "Chọn HT Thanh Toán" at bounding box center [342, 145] width 51 height 9
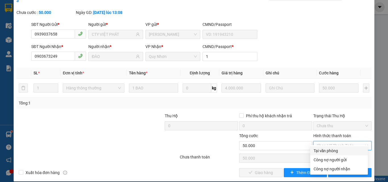
drag, startPoint x: 328, startPoint y: 152, endPoint x: 305, endPoint y: 153, distance: 23.3
click at [327, 152] on div "Tại văn phòng" at bounding box center [338, 151] width 51 height 6
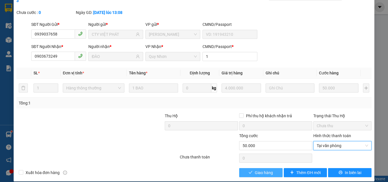
click at [264, 170] on span "Giao hàng" at bounding box center [264, 173] width 18 height 6
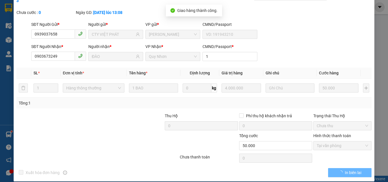
scroll to position [0, 0]
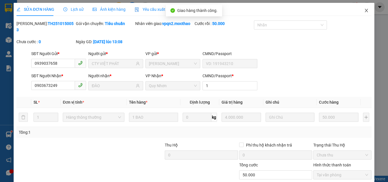
click at [359, 12] on span "Close" at bounding box center [366, 11] width 16 height 16
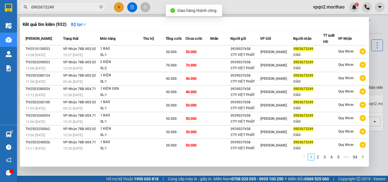
drag, startPoint x: 48, startPoint y: 9, endPoint x: 60, endPoint y: 10, distance: 12.5
click at [60, 10] on input "0903673249" at bounding box center [64, 7] width 67 height 6
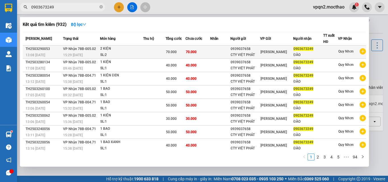
click at [199, 54] on td "70.000" at bounding box center [197, 51] width 25 height 13
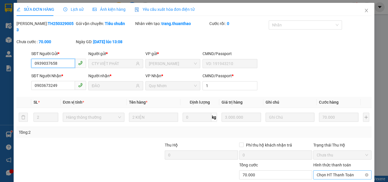
scroll to position [29, 0]
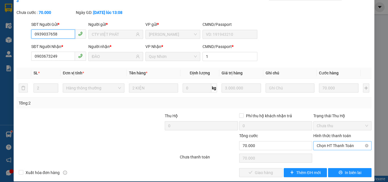
click at [324, 141] on span "Chọn HT Thanh Toán" at bounding box center [342, 145] width 51 height 9
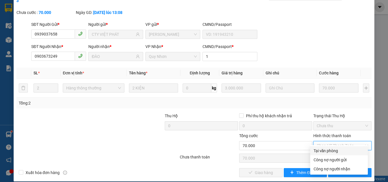
click at [325, 149] on div "Tại văn phòng" at bounding box center [338, 151] width 51 height 6
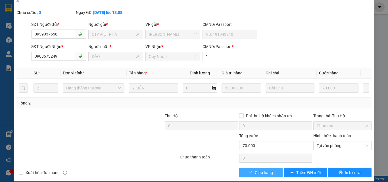
click at [271, 168] on button "Giao hàng" at bounding box center [260, 172] width 43 height 9
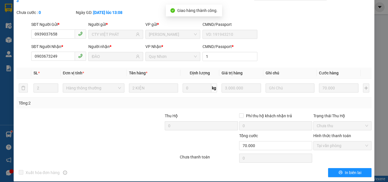
scroll to position [0, 0]
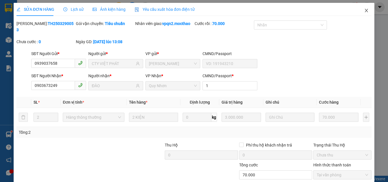
click at [364, 9] on icon "close" at bounding box center [366, 10] width 5 height 5
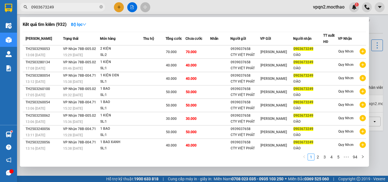
drag, startPoint x: 33, startPoint y: 7, endPoint x: 66, endPoint y: 13, distance: 33.1
click at [66, 12] on div "Kết quả tìm kiếm ( 932 ) Bộ lọc Mã ĐH Trạng thái Món hàng Thu hộ Tổng cước Chưa…" at bounding box center [55, 7] width 111 height 10
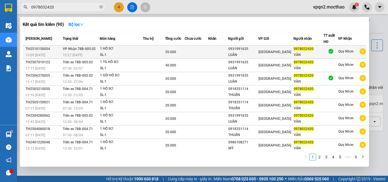
type input "0978032420"
click at [161, 48] on td at bounding box center [154, 51] width 22 height 13
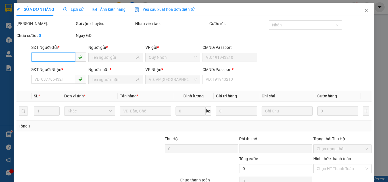
type input "0931991635"
type input "LUÂN"
type input "0978032420"
type input "VÂN"
type input "1"
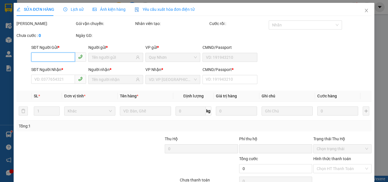
type input "0"
type input "20.000"
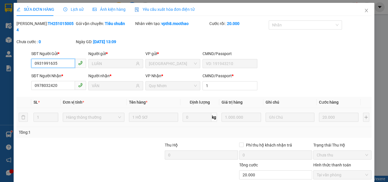
scroll to position [29, 0]
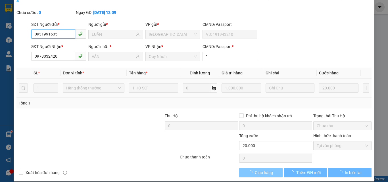
checkbox input "true"
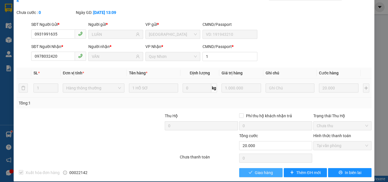
click at [251, 168] on button "Giao hàng" at bounding box center [260, 172] width 43 height 9
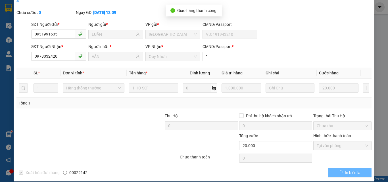
scroll to position [0, 0]
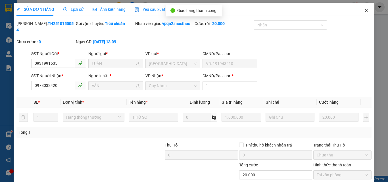
click at [364, 9] on icon "close" at bounding box center [366, 10] width 5 height 5
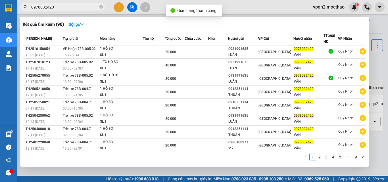
drag, startPoint x: 49, startPoint y: 7, endPoint x: 82, endPoint y: 11, distance: 32.6
click at [82, 11] on span "0978032420" at bounding box center [62, 7] width 85 height 9
type input "0978032420"
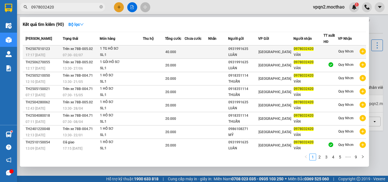
click at [115, 49] on div "1 TG HỒ SƠ" at bounding box center [121, 49] width 43 height 6
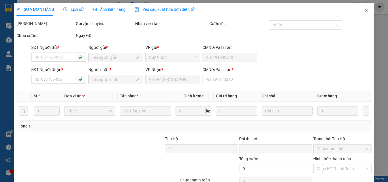
type input "0931991635"
type input "LUÂN"
type input "0978032420"
type input "VÂN"
type input "1"
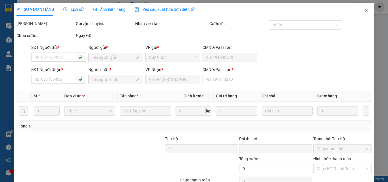
type input "0"
type input "40.000"
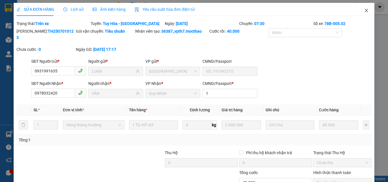
click at [364, 11] on icon "close" at bounding box center [366, 10] width 5 height 5
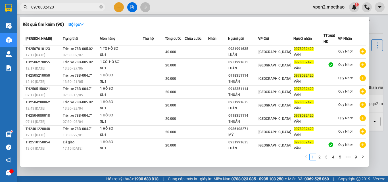
click at [70, 7] on input "0978032420" at bounding box center [64, 7] width 67 height 6
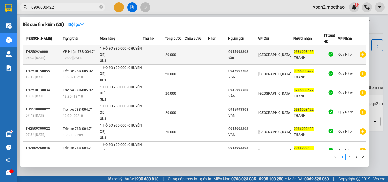
type input "0986008422"
click at [111, 52] on div "1 HỒ SƠ+30.000 (CHUYỂN XE)" at bounding box center [121, 52] width 43 height 12
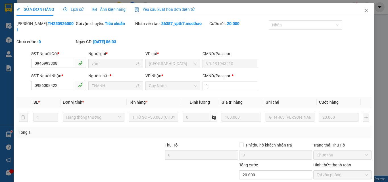
type input "0945993308"
type input "văn"
type input "0986008422"
type input "THANH"
type input "1"
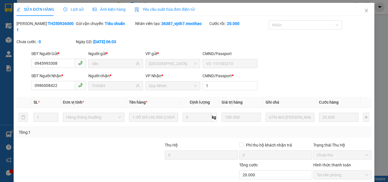
type input "0"
type input "20.000"
checkbox input "true"
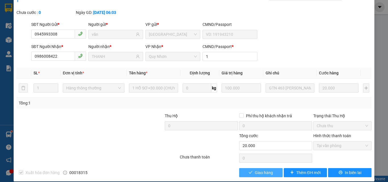
click at [260, 170] on span "Giao hàng" at bounding box center [264, 173] width 18 height 6
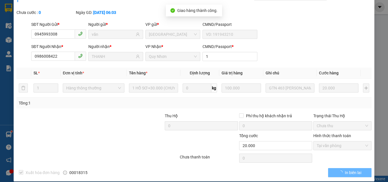
scroll to position [0, 0]
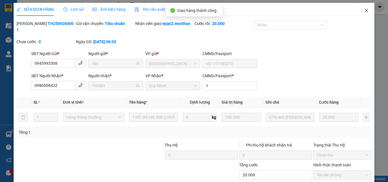
click at [364, 11] on icon "close" at bounding box center [366, 10] width 5 height 5
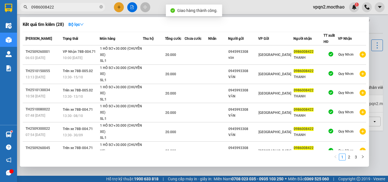
drag, startPoint x: 52, startPoint y: 6, endPoint x: 65, endPoint y: 7, distance: 13.1
click at [65, 7] on input "0986008422" at bounding box center [64, 7] width 67 height 6
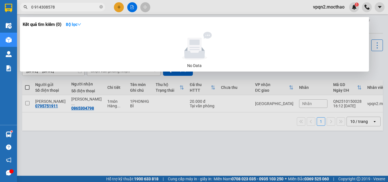
click at [33, 8] on input "0 914308578" at bounding box center [64, 7] width 67 height 6
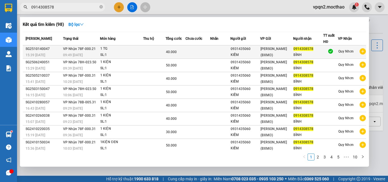
type input "0914308578"
click at [185, 50] on div "40.000" at bounding box center [175, 52] width 19 height 6
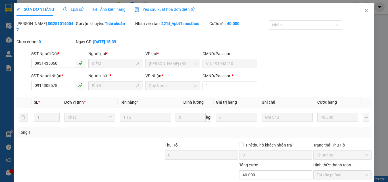
type input "0931435060"
type input "KIẾM"
type input "0914308578"
type input "BÌNH"
type input "1"
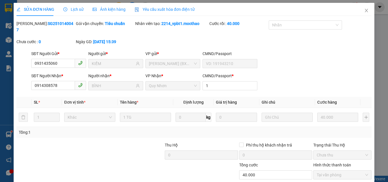
type input "0"
type input "40.000"
checkbox input "true"
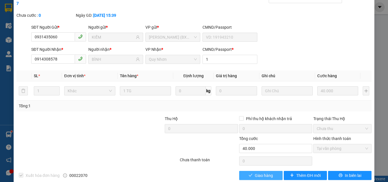
click at [255, 172] on span "Giao hàng" at bounding box center [264, 175] width 18 height 6
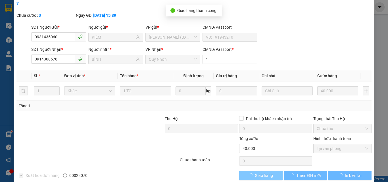
scroll to position [0, 0]
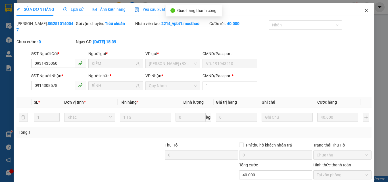
click at [364, 9] on icon "close" at bounding box center [366, 10] width 5 height 5
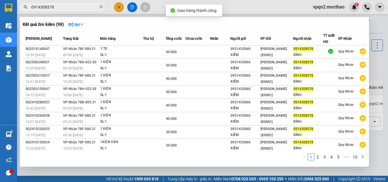
drag, startPoint x: 57, startPoint y: 7, endPoint x: 71, endPoint y: 7, distance: 14.8
click at [71, 7] on input "0914308578" at bounding box center [64, 7] width 67 height 6
type input "0914308578"
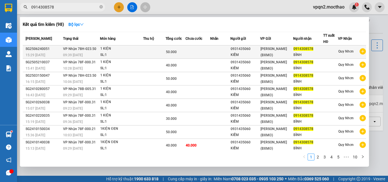
click at [97, 51] on td "VP Nhận 78H-023.50 09:39 - 25/06" at bounding box center [81, 51] width 38 height 13
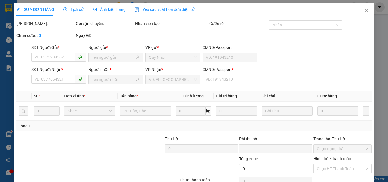
type input "0931435060"
type input "KIẾM"
type input "0914308578"
type input "BÌNH"
type input "1"
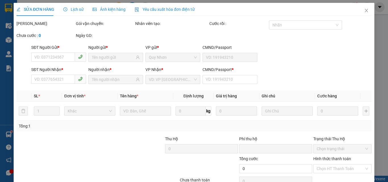
type input "0"
type input "50.000"
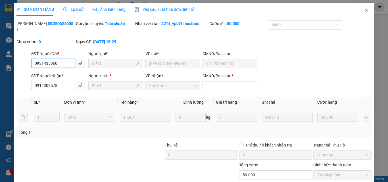
scroll to position [29, 0]
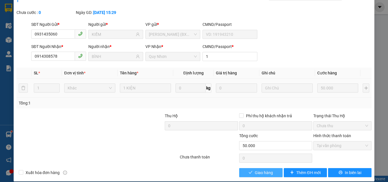
click at [262, 170] on span "Giao hàng" at bounding box center [264, 173] width 18 height 6
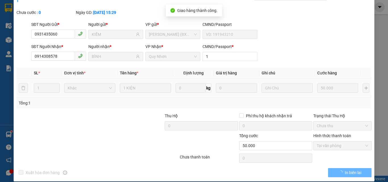
scroll to position [0, 0]
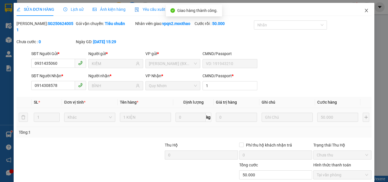
drag, startPoint x: 362, startPoint y: 11, endPoint x: 226, endPoint y: 1, distance: 136.4
click at [364, 11] on icon "close" at bounding box center [366, 10] width 5 height 5
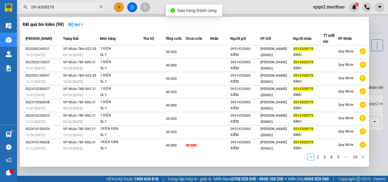
drag, startPoint x: 49, startPoint y: 6, endPoint x: 59, endPoint y: 6, distance: 9.9
click at [59, 6] on input "0914308578" at bounding box center [64, 7] width 67 height 6
type input "0914308578"
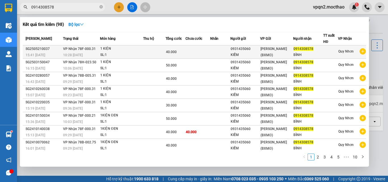
click at [85, 52] on td "VP Nhận 78F-000.31 10:28 - 22/05" at bounding box center [81, 51] width 38 height 13
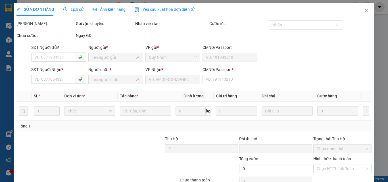
type input "0931435060"
type input "KIẾM"
type input "0914308578"
type input "BÌNH"
type input "1"
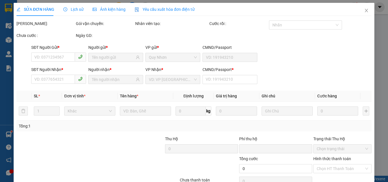
type input "0"
type input "40.000"
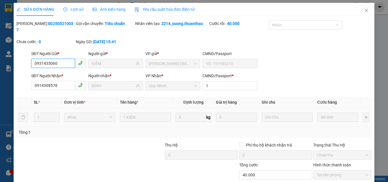
scroll to position [29, 0]
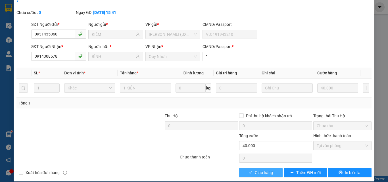
click at [251, 168] on button "Giao hàng" at bounding box center [260, 172] width 43 height 9
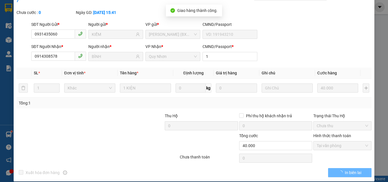
scroll to position [0, 0]
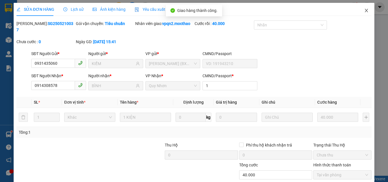
click at [365, 12] on icon "close" at bounding box center [366, 10] width 3 height 3
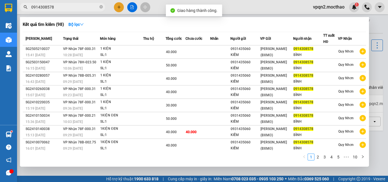
drag, startPoint x: 50, startPoint y: 7, endPoint x: 62, endPoint y: 10, distance: 12.2
click at [62, 10] on input "0914308578" at bounding box center [64, 7] width 67 height 6
drag, startPoint x: 48, startPoint y: 7, endPoint x: 59, endPoint y: 7, distance: 10.8
click at [59, 7] on input "0914308578" at bounding box center [64, 7] width 67 height 6
type input "0914308578"
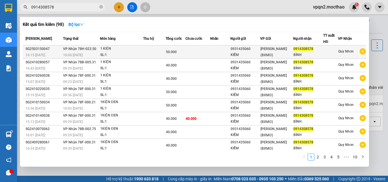
click at [79, 52] on td "VP Nhận 78H-023.50 10:06 - 16/03" at bounding box center [81, 51] width 38 height 13
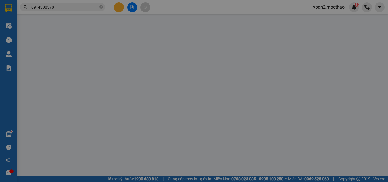
type input "0931435060"
type input "KIẾM"
type input "0914308578"
type input "BÌNH"
type input "1"
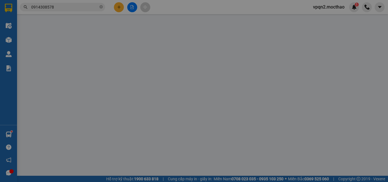
type input "0"
type input "50.000"
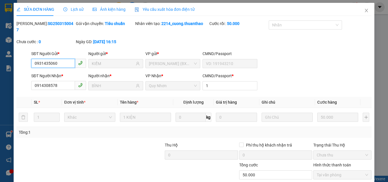
scroll to position [26, 0]
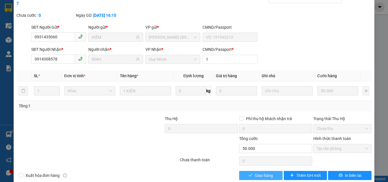
click at [259, 172] on span "Giao hàng" at bounding box center [264, 175] width 18 height 6
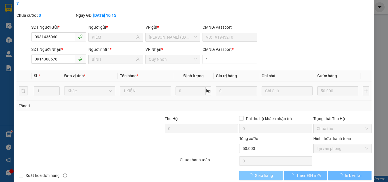
scroll to position [0, 0]
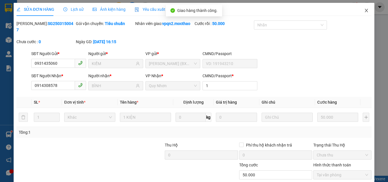
click at [364, 10] on icon "close" at bounding box center [366, 10] width 5 height 5
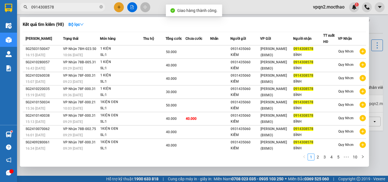
drag, startPoint x: 49, startPoint y: 8, endPoint x: 73, endPoint y: 12, distance: 24.3
click at [73, 12] on div "Kết quả tìm kiếm ( 98 ) Bộ lọc Mã ĐH Trạng thái Món hàng Thu hộ Tổng cước Chưa …" at bounding box center [55, 7] width 111 height 10
type input "0914308578"
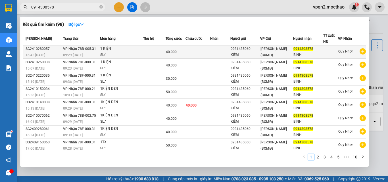
click at [177, 53] on span "40.000" at bounding box center [171, 52] width 11 height 4
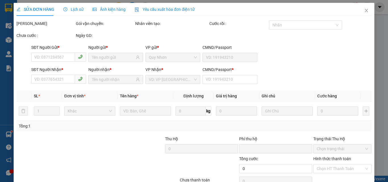
type input "0931435060"
type input "KIẾM"
type input "0914308578"
type input "BÌNH"
type input "1"
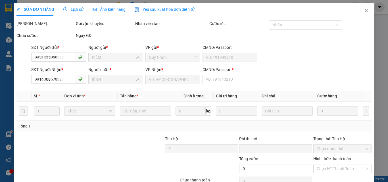
type input "0"
type input "40.000"
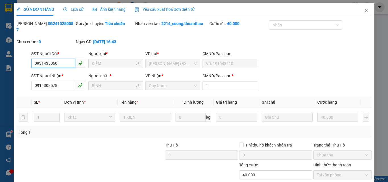
scroll to position [26, 0]
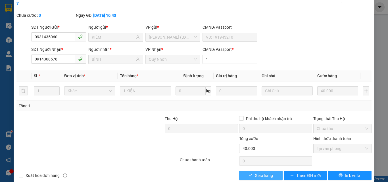
click at [255, 172] on span "Giao hàng" at bounding box center [264, 175] width 18 height 6
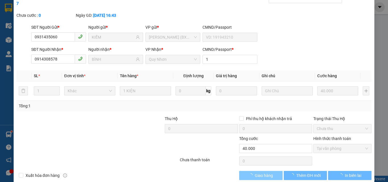
scroll to position [0, 0]
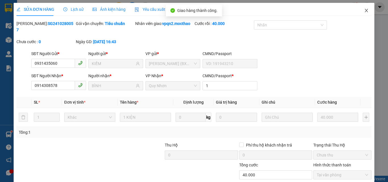
click at [364, 11] on icon "close" at bounding box center [366, 10] width 5 height 5
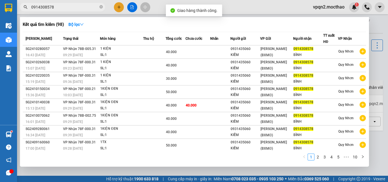
drag, startPoint x: 49, startPoint y: 6, endPoint x: 58, endPoint y: 8, distance: 9.5
click at [58, 8] on input "0914308578" at bounding box center [64, 7] width 67 height 6
type input "0914308578"
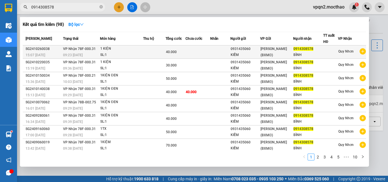
click at [171, 52] on span "40.000" at bounding box center [171, 52] width 11 height 4
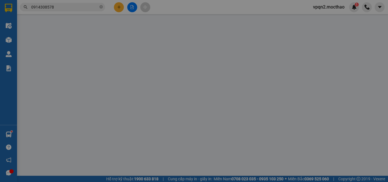
type input "0931435060"
type input "KIẾM"
type input "0914308578"
type input "BÌNH"
type input "1"
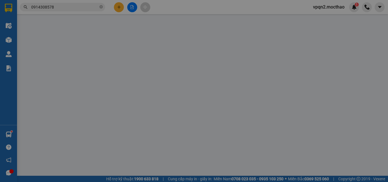
type input "0"
type input "40.000"
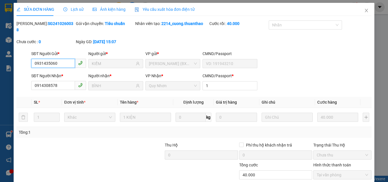
scroll to position [29, 0]
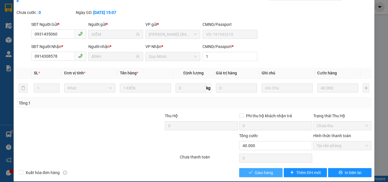
drag, startPoint x: 249, startPoint y: 167, endPoint x: 241, endPoint y: 167, distance: 8.2
click at [248, 170] on icon "check" at bounding box center [250, 172] width 4 height 4
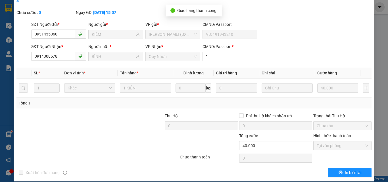
scroll to position [0, 0]
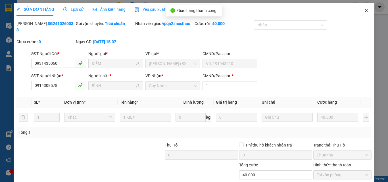
click at [364, 12] on icon "close" at bounding box center [366, 10] width 5 height 5
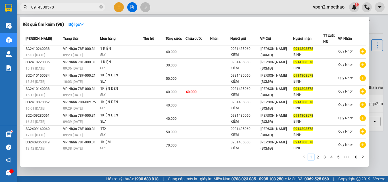
drag, startPoint x: 49, startPoint y: 8, endPoint x: 60, endPoint y: 9, distance: 10.8
click at [57, 8] on input "0914308578" at bounding box center [64, 7] width 67 height 6
type input "0914308578"
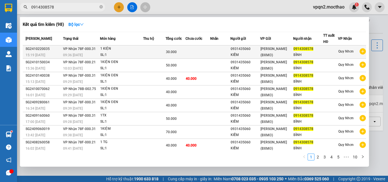
click at [176, 51] on span "30.000" at bounding box center [171, 52] width 11 height 4
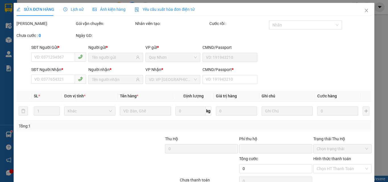
type input "0931435060"
type input "KIẾM"
type input "0914308578"
type input "BÌNH"
type input "1"
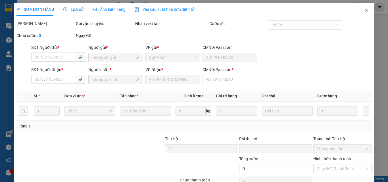
type input "0"
type input "30.000"
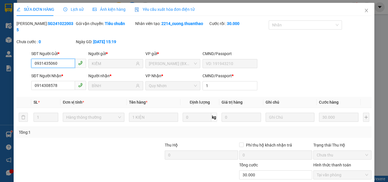
scroll to position [28, 0]
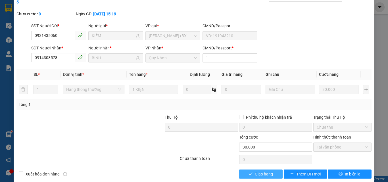
click at [267, 171] on span "Giao hàng" at bounding box center [264, 174] width 18 height 6
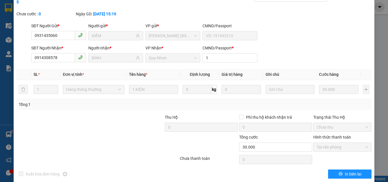
scroll to position [0, 0]
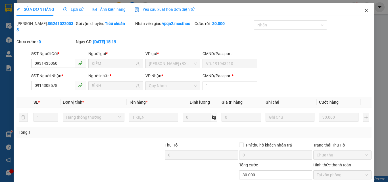
click at [364, 10] on icon "close" at bounding box center [366, 10] width 5 height 5
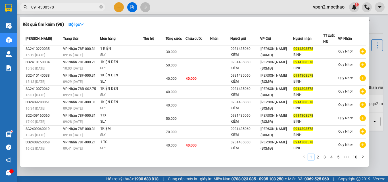
drag, startPoint x: 48, startPoint y: 7, endPoint x: 62, endPoint y: 7, distance: 13.6
click at [62, 7] on input "0914308578" at bounding box center [64, 7] width 67 height 6
type input "0914308578"
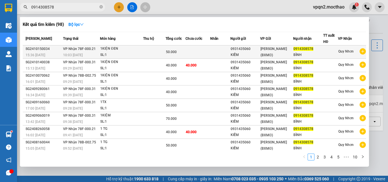
click at [172, 53] on span "50.000" at bounding box center [171, 52] width 11 height 4
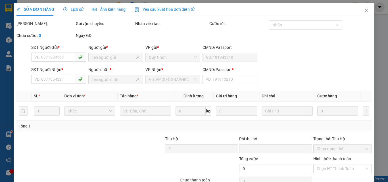
type input "0931435060"
type input "KIẾM"
type input "0914308578"
type input "BÌNH"
type input "1"
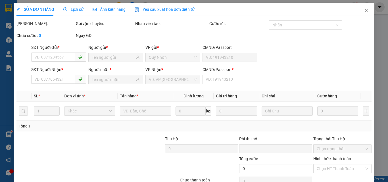
type input "0"
type input "50.000"
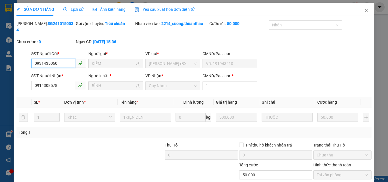
scroll to position [29, 0]
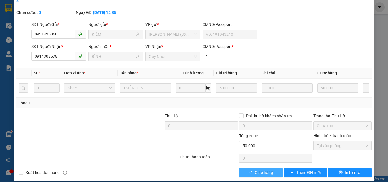
click at [257, 170] on span "Giao hàng" at bounding box center [264, 173] width 18 height 6
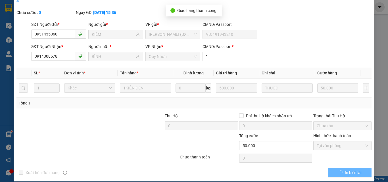
scroll to position [0, 0]
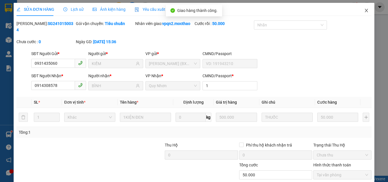
drag, startPoint x: 363, startPoint y: 9, endPoint x: 100, endPoint y: 11, distance: 263.5
click at [364, 9] on icon "close" at bounding box center [366, 10] width 5 height 5
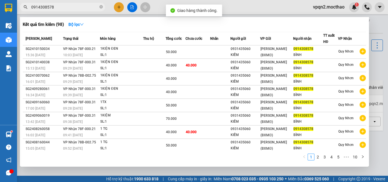
drag, startPoint x: 48, startPoint y: 6, endPoint x: 58, endPoint y: 7, distance: 9.4
click at [58, 7] on input "0914308578" at bounding box center [64, 7] width 67 height 6
type input "0914308578"
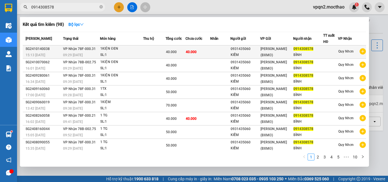
click at [238, 53] on div "KIẾM" at bounding box center [246, 55] width 30 height 6
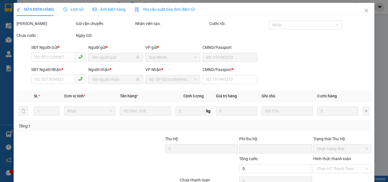
type input "0931435060"
type input "KIẾM"
type input "0914308578"
type input "BÌNH"
type input "1"
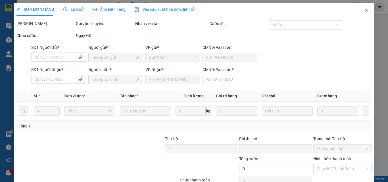
type input "0"
type input "40.000"
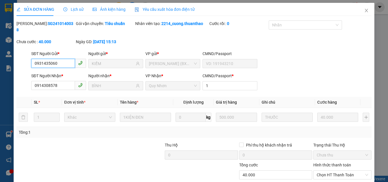
scroll to position [29, 0]
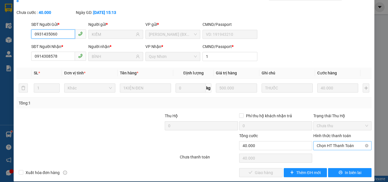
click at [326, 141] on span "Chọn HT Thanh Toán" at bounding box center [342, 145] width 51 height 9
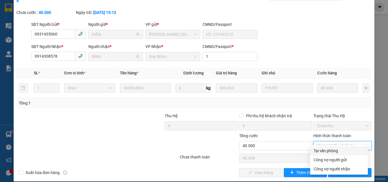
drag, startPoint x: 326, startPoint y: 151, endPoint x: 310, endPoint y: 157, distance: 16.7
click at [326, 152] on div "Tại văn phòng" at bounding box center [338, 151] width 51 height 6
type input "0"
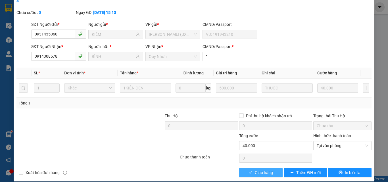
click at [262, 170] on span "Giao hàng" at bounding box center [264, 173] width 18 height 6
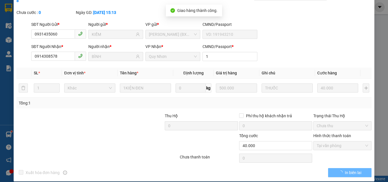
scroll to position [0, 0]
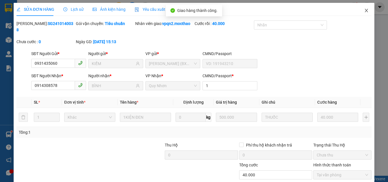
drag, startPoint x: 362, startPoint y: 8, endPoint x: 285, endPoint y: 3, distance: 76.5
click at [360, 8] on span "Close" at bounding box center [366, 11] width 16 height 16
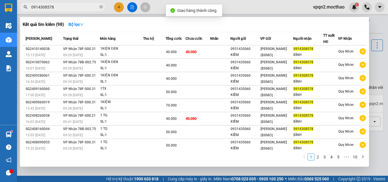
drag, startPoint x: 49, startPoint y: 9, endPoint x: 62, endPoint y: 9, distance: 13.6
click at [62, 9] on input "0914308578" at bounding box center [64, 7] width 67 height 6
type input "0914308578"
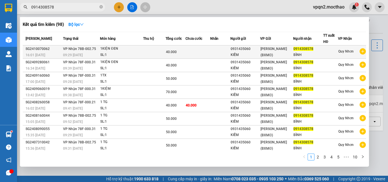
click at [196, 53] on td at bounding box center [197, 51] width 25 height 13
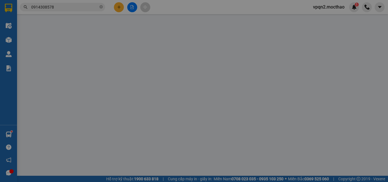
type input "0931435060"
type input "KIẾM"
type input "0914308578"
type input "BÌNH"
type input "1"
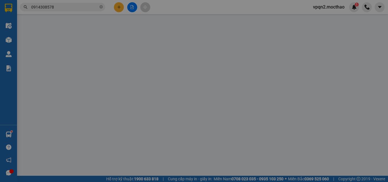
type input "0"
type input "40.000"
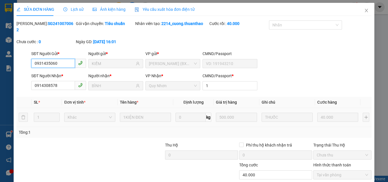
scroll to position [29, 0]
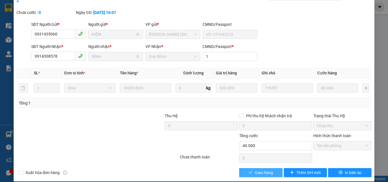
click at [254, 170] on button "Giao hàng" at bounding box center [260, 172] width 43 height 9
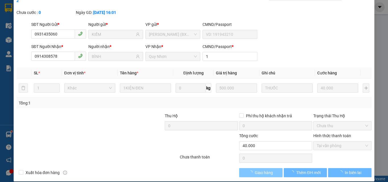
click at [256, 170] on span "Giao hàng" at bounding box center [264, 173] width 18 height 6
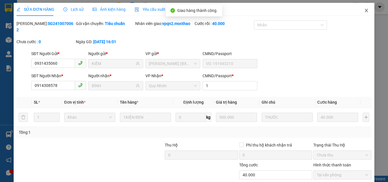
drag, startPoint x: 362, startPoint y: 11, endPoint x: 219, endPoint y: 3, distance: 143.3
click at [364, 11] on icon "close" at bounding box center [366, 10] width 5 height 5
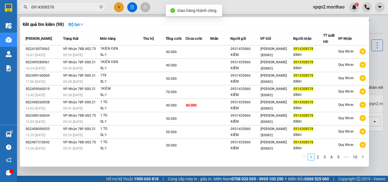
drag, startPoint x: 49, startPoint y: 7, endPoint x: 81, endPoint y: 10, distance: 32.2
click at [81, 10] on input "0914308578" at bounding box center [64, 7] width 67 height 6
type input "0914308578"
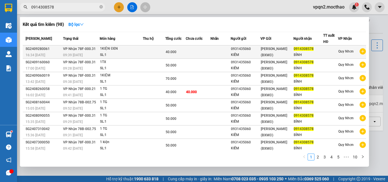
click at [237, 51] on div "0931435060" at bounding box center [246, 49] width 30 height 6
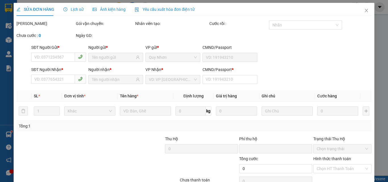
type input "0931435060"
type input "KIẾM"
type input "0914308578"
type input "BÌNH"
type input "1"
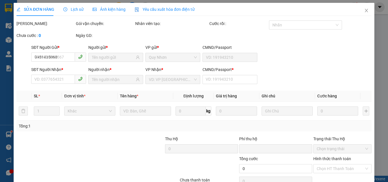
type input "0"
type input "40.000"
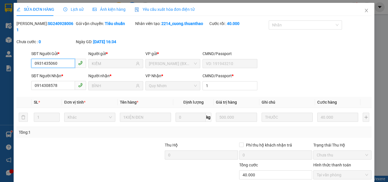
scroll to position [29, 0]
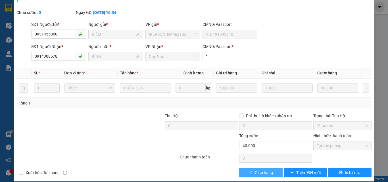
click at [255, 170] on span "Giao hàng" at bounding box center [264, 173] width 18 height 6
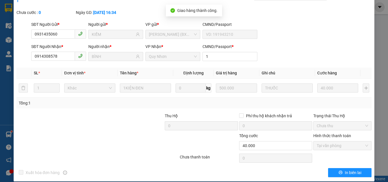
scroll to position [0, 0]
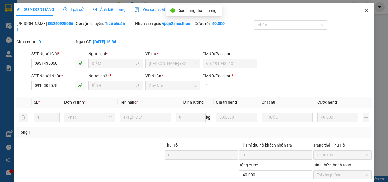
click at [364, 11] on icon "close" at bounding box center [366, 10] width 5 height 5
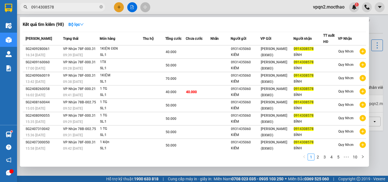
drag, startPoint x: 49, startPoint y: 7, endPoint x: 66, endPoint y: 7, distance: 16.8
click at [65, 7] on input "0914308578" at bounding box center [64, 7] width 67 height 6
type input "0914308578"
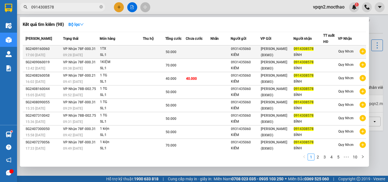
click at [227, 53] on td at bounding box center [220, 51] width 20 height 13
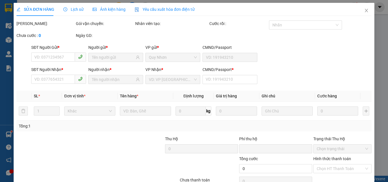
type input "0931435060"
type input "KIẾM"
type input "0914308578"
type input "BÌNH"
type input "1"
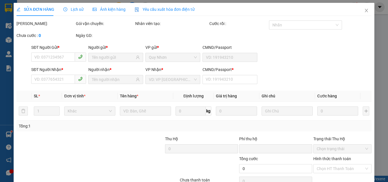
type input "0"
type input "50.000"
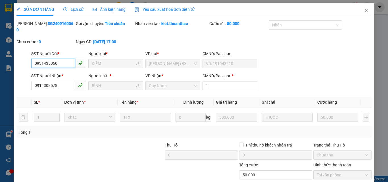
scroll to position [29, 0]
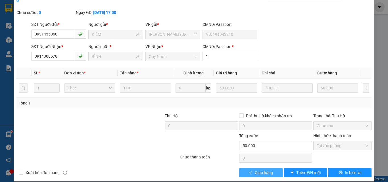
click at [266, 170] on span "Giao hàng" at bounding box center [264, 173] width 18 height 6
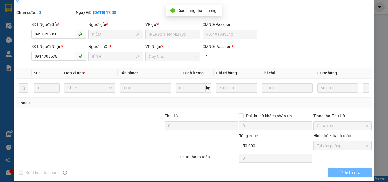
scroll to position [0, 0]
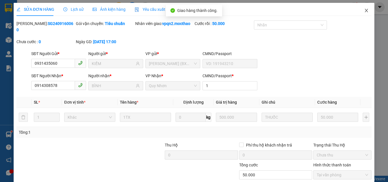
click at [364, 11] on icon "close" at bounding box center [366, 10] width 5 height 5
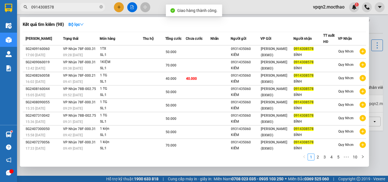
drag, startPoint x: 53, startPoint y: 5, endPoint x: 63, endPoint y: 5, distance: 10.8
click at [63, 5] on input "0914308578" at bounding box center [64, 7] width 67 height 6
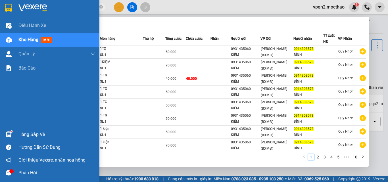
type input "0914308578"
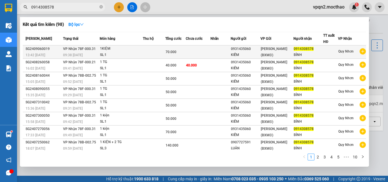
click at [199, 49] on td at bounding box center [198, 51] width 25 height 13
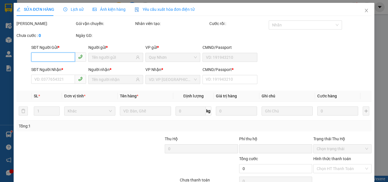
scroll to position [29, 0]
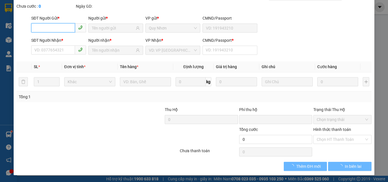
type input "0931435060"
type input "KIẾM"
type input "0914308578"
type input "BÌNH"
type input "1"
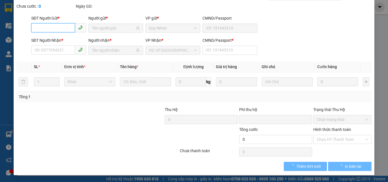
type input "0"
type input "70.000"
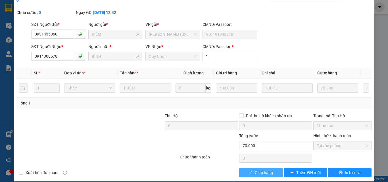
click at [264, 170] on span "Giao hàng" at bounding box center [264, 173] width 18 height 6
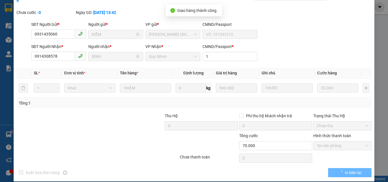
scroll to position [0, 0]
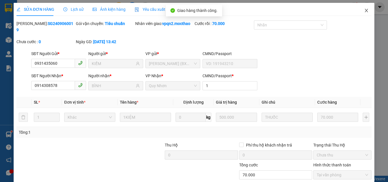
drag, startPoint x: 363, startPoint y: 10, endPoint x: 185, endPoint y: 0, distance: 177.4
click at [364, 10] on icon "close" at bounding box center [366, 10] width 5 height 5
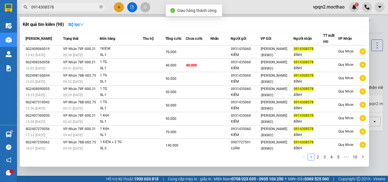
drag, startPoint x: 48, startPoint y: 8, endPoint x: 62, endPoint y: 8, distance: 13.9
click at [62, 8] on input "0914308578" at bounding box center [64, 7] width 67 height 6
type input "0914308578"
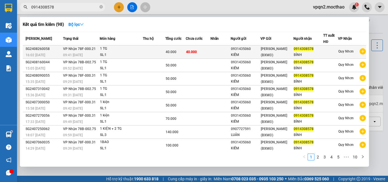
click at [202, 50] on td "40.000" at bounding box center [198, 51] width 25 height 13
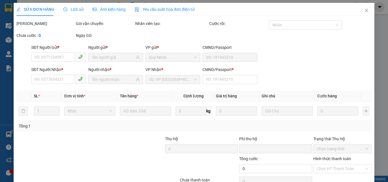
type input "0931435060"
type input "KIẾM"
type input "0914308578"
type input "BÌNH"
type input "1"
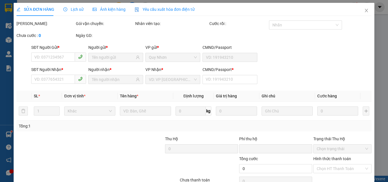
type input "0"
type input "40.000"
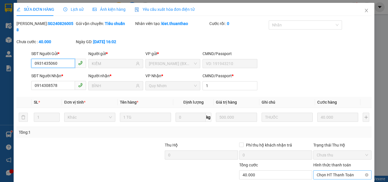
scroll to position [29, 0]
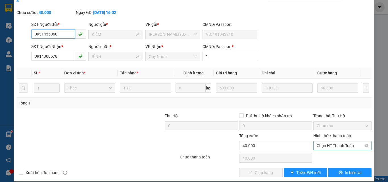
click at [317, 141] on span "Chọn HT Thanh Toán" at bounding box center [342, 145] width 51 height 9
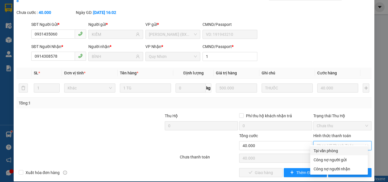
click at [314, 151] on div "Tại văn phòng" at bounding box center [338, 151] width 51 height 6
type input "0"
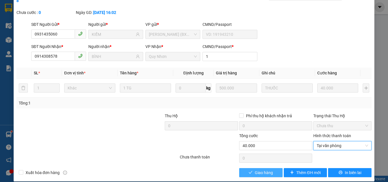
click at [268, 170] on span "Giao hàng" at bounding box center [264, 173] width 18 height 6
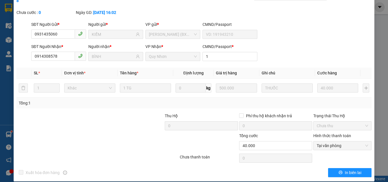
scroll to position [0, 0]
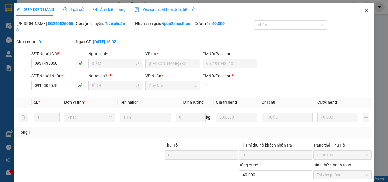
click at [364, 11] on icon "close" at bounding box center [366, 10] width 5 height 5
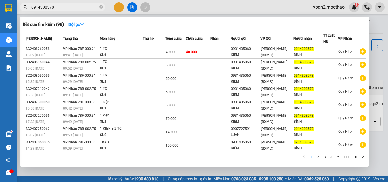
drag, startPoint x: 48, startPoint y: 9, endPoint x: 60, endPoint y: 9, distance: 12.2
click at [60, 9] on input "0914308578" at bounding box center [64, 7] width 67 height 6
type input "0914308578"
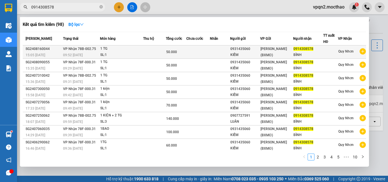
click at [189, 51] on td at bounding box center [198, 51] width 24 height 13
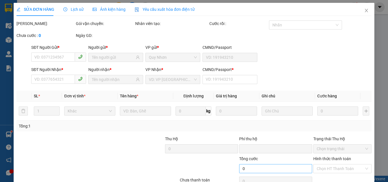
type input "0931435060"
type input "KIẾM"
type input "0914308578"
type input "BÌNH"
type input "1"
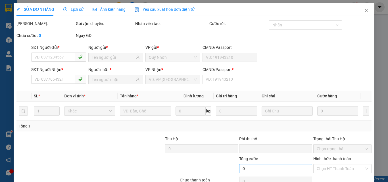
type input "0"
type input "50.000"
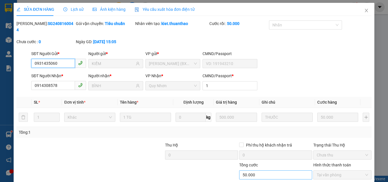
scroll to position [26, 0]
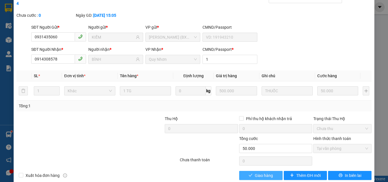
click at [264, 172] on span "Giao hàng" at bounding box center [264, 175] width 18 height 6
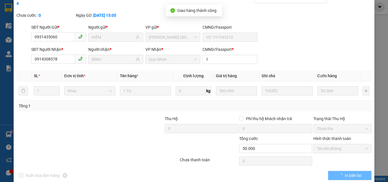
scroll to position [0, 0]
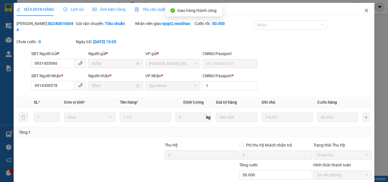
drag, startPoint x: 362, startPoint y: 10, endPoint x: 105, endPoint y: 13, distance: 257.3
click at [364, 10] on icon "close" at bounding box center [366, 10] width 5 height 5
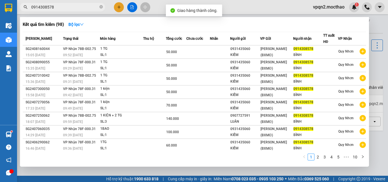
drag, startPoint x: 48, startPoint y: 7, endPoint x: 65, endPoint y: 9, distance: 17.3
click at [65, 9] on input "0914308578" at bounding box center [64, 7] width 67 height 6
click at [337, 155] on link "5" at bounding box center [338, 157] width 6 height 6
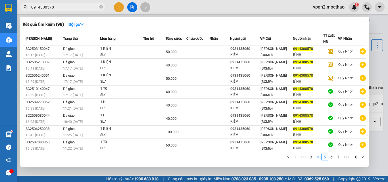
click at [316, 155] on link "4" at bounding box center [318, 157] width 6 height 6
click at [317, 156] on link "3" at bounding box center [318, 157] width 6 height 6
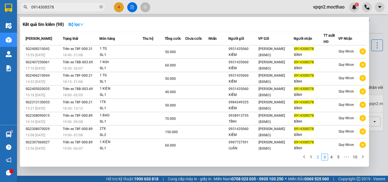
click at [317, 156] on link "2" at bounding box center [318, 157] width 6 height 6
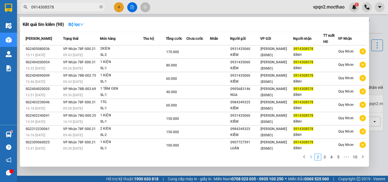
click at [312, 157] on link "1" at bounding box center [311, 157] width 6 height 6
drag, startPoint x: 48, startPoint y: 7, endPoint x: 67, endPoint y: 7, distance: 18.7
click at [67, 7] on input "0914308578" at bounding box center [64, 7] width 67 height 6
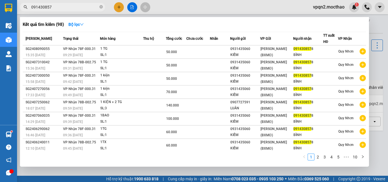
type input "0914308578"
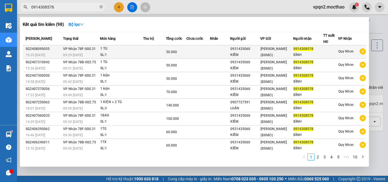
click at [237, 53] on div "KIẾM" at bounding box center [245, 55] width 30 height 6
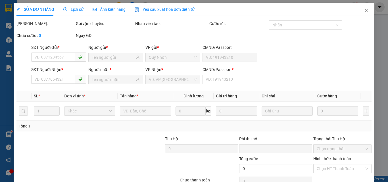
type input "0931435060"
type input "KIẾM"
type input "0914308578"
type input "BÌNH"
type input "1"
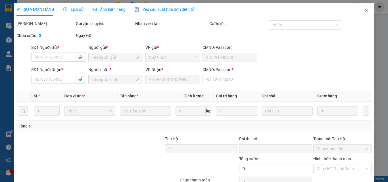
type input "0"
type input "50.000"
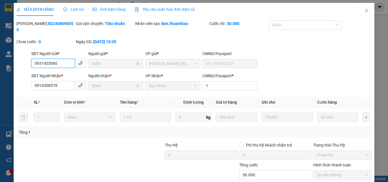
scroll to position [29, 0]
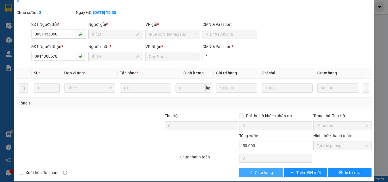
click at [267, 170] on span "Giao hàng" at bounding box center [264, 173] width 18 height 6
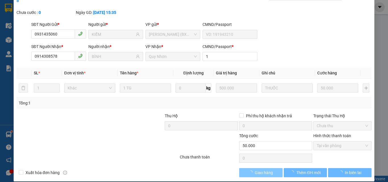
scroll to position [0, 0]
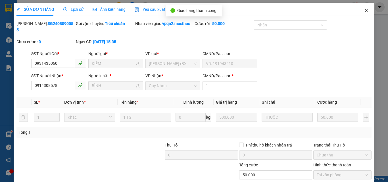
click at [364, 11] on icon "close" at bounding box center [366, 10] width 5 height 5
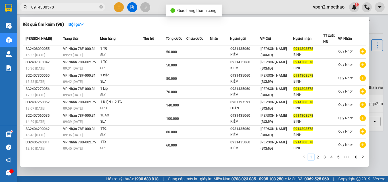
drag, startPoint x: 49, startPoint y: 4, endPoint x: 57, endPoint y: 5, distance: 7.8
click at [57, 5] on input "0914308578" at bounding box center [64, 7] width 67 height 6
type input "0914308578"
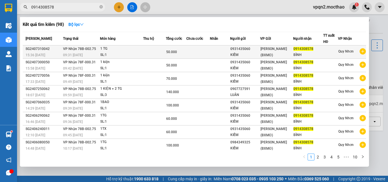
click at [230, 54] on td at bounding box center [220, 51] width 20 height 13
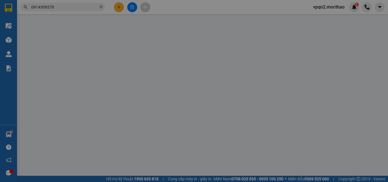
type input "0931435060"
type input "KIẾM"
type input "0914308578"
type input "BÌNH"
type input "1"
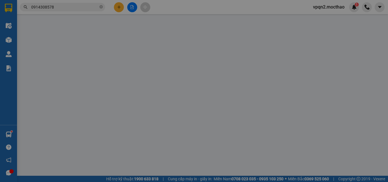
type input "0"
type input "50.000"
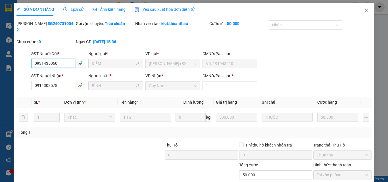
scroll to position [29, 0]
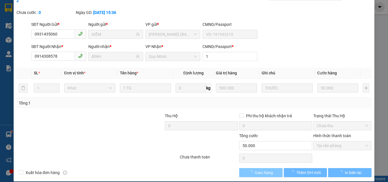
click at [268, 170] on span "Giao hàng" at bounding box center [264, 173] width 18 height 6
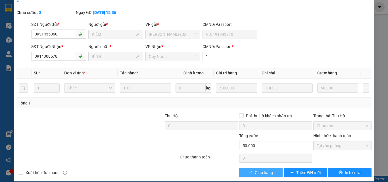
click at [261, 170] on span "Giao hàng" at bounding box center [264, 173] width 18 height 6
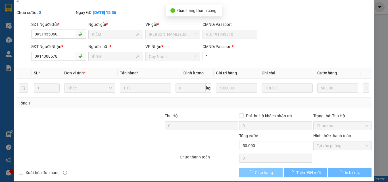
scroll to position [0, 0]
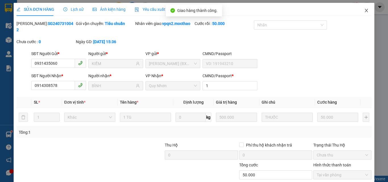
drag, startPoint x: 365, startPoint y: 10, endPoint x: 363, endPoint y: 11, distance: 3.0
click at [365, 10] on span "Close" at bounding box center [366, 11] width 16 height 16
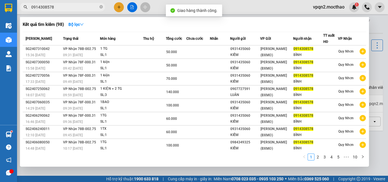
drag, startPoint x: 48, startPoint y: 8, endPoint x: 62, endPoint y: 8, distance: 13.9
click at [62, 8] on input "0914308578" at bounding box center [64, 7] width 67 height 6
type input "0914308578"
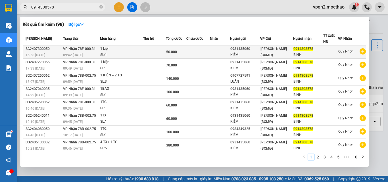
click at [240, 49] on div "0931435060" at bounding box center [245, 49] width 30 height 6
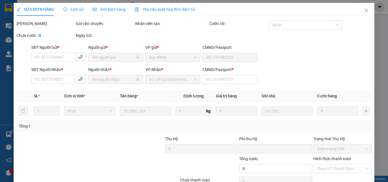
type input "0931435060"
type input "KIẾM"
type input "0914308578"
type input "BÌNH"
type input "1"
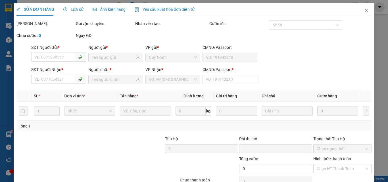
type input "0"
type input "50.000"
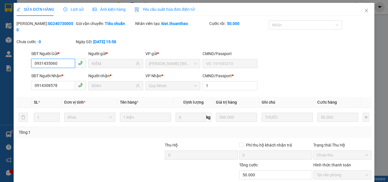
scroll to position [29, 0]
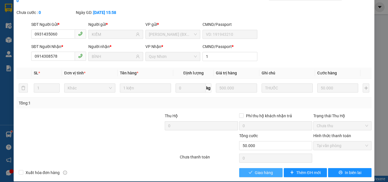
click at [264, 170] on span "Giao hàng" at bounding box center [264, 173] width 18 height 6
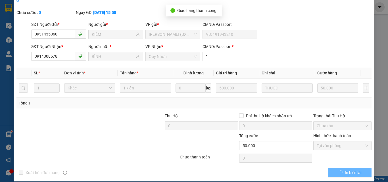
scroll to position [0, 0]
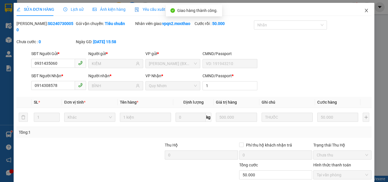
click at [365, 11] on icon "close" at bounding box center [366, 10] width 3 height 3
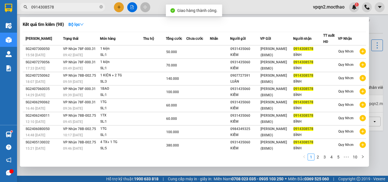
drag, startPoint x: 47, startPoint y: 7, endPoint x: 60, endPoint y: 7, distance: 12.8
click at [60, 7] on input "0914308578" at bounding box center [64, 7] width 67 height 6
type input "0914308578"
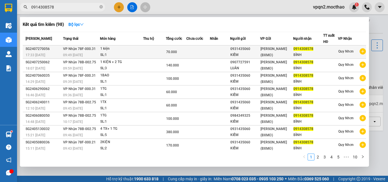
click at [233, 51] on div "0931435060" at bounding box center [245, 49] width 30 height 6
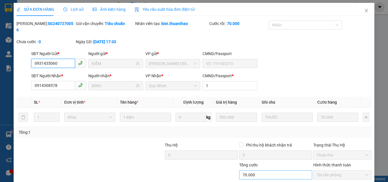
type input "0931435060"
type input "KIẾM"
type input "0914308578"
type input "BÌNH"
type input "1"
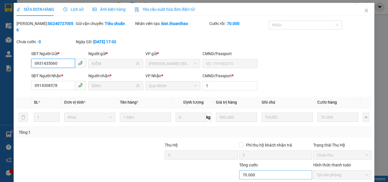
type input "0"
type input "70.000"
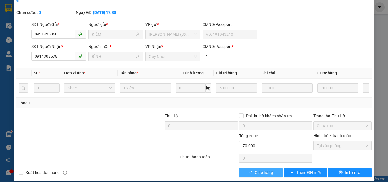
click at [268, 170] on span "Giao hàng" at bounding box center [264, 173] width 18 height 6
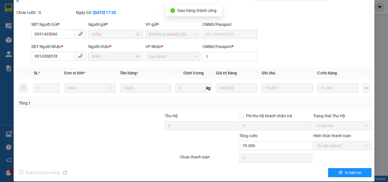
scroll to position [0, 0]
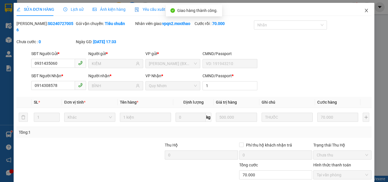
click at [364, 10] on icon "close" at bounding box center [366, 10] width 5 height 5
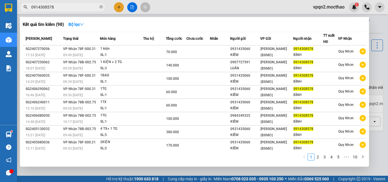
drag, startPoint x: 47, startPoint y: 8, endPoint x: 58, endPoint y: 8, distance: 10.5
click at [58, 8] on input "0914308578" at bounding box center [64, 7] width 67 height 6
type input "0914308578"
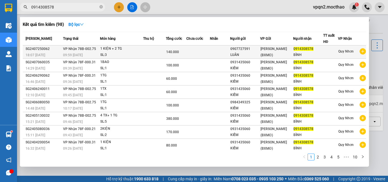
click at [259, 52] on div "0907727591" at bounding box center [245, 49] width 30 height 6
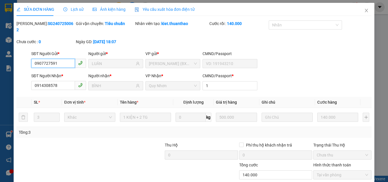
type input "0907727591"
type input "LUÂN"
type input "0914308578"
type input "BÌNH"
type input "1"
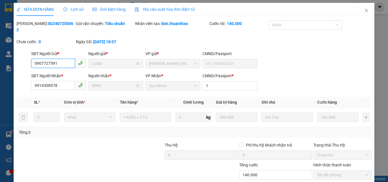
type input "0"
type input "140.000"
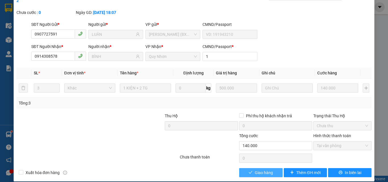
click at [273, 168] on button "Giao hàng" at bounding box center [260, 172] width 43 height 9
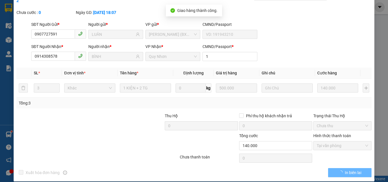
scroll to position [0, 0]
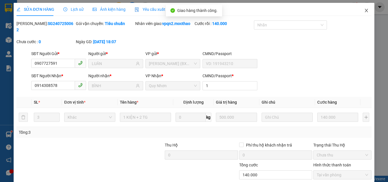
drag, startPoint x: 362, startPoint y: 9, endPoint x: 59, endPoint y: 0, distance: 303.1
click at [364, 9] on icon "close" at bounding box center [366, 10] width 5 height 5
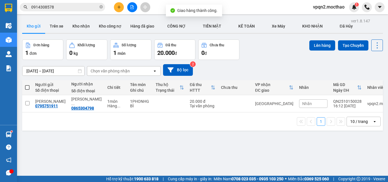
drag, startPoint x: 48, startPoint y: 6, endPoint x: 64, endPoint y: 6, distance: 15.9
click at [64, 6] on input "0914308578" at bounding box center [64, 7] width 67 height 6
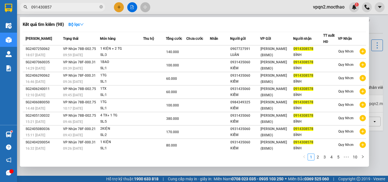
type input "0914308578"
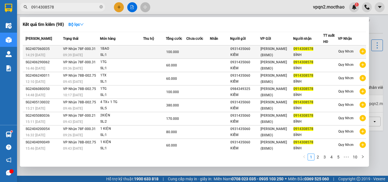
click at [266, 56] on span "[PERSON_NAME] (BXMĐ)" at bounding box center [273, 52] width 26 height 10
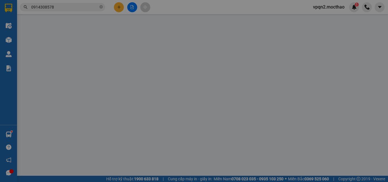
type input "0931435060"
type input "KIẾM"
type input "0914308578"
type input "BÌNH"
type input "1"
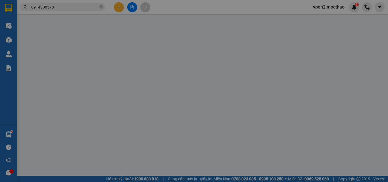
type input "0"
type input "100.000"
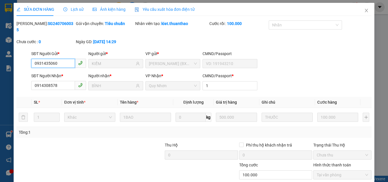
scroll to position [29, 0]
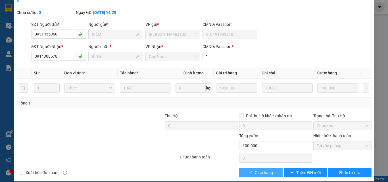
click at [265, 170] on span "Giao hàng" at bounding box center [264, 173] width 18 height 6
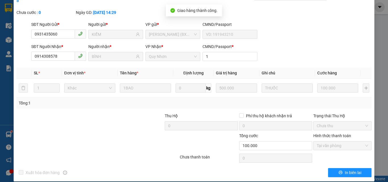
scroll to position [0, 0]
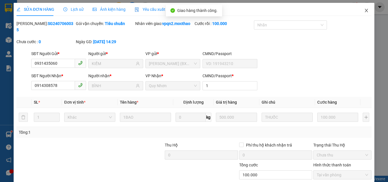
click at [364, 11] on icon "close" at bounding box center [366, 10] width 5 height 5
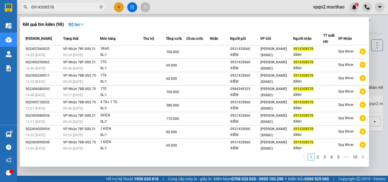
drag, startPoint x: 49, startPoint y: 9, endPoint x: 59, endPoint y: 9, distance: 9.4
click at [59, 9] on input "0914308578" at bounding box center [64, 7] width 67 height 6
type input "0914308578"
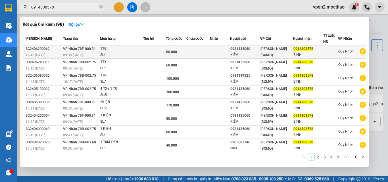
click at [242, 53] on div "KIẾM" at bounding box center [245, 55] width 30 height 6
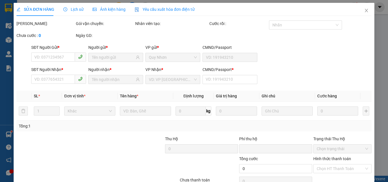
type input "0931435060"
type input "KIẾM"
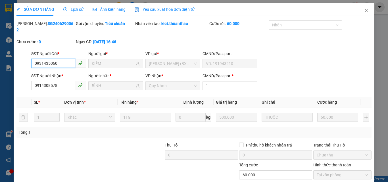
scroll to position [29, 0]
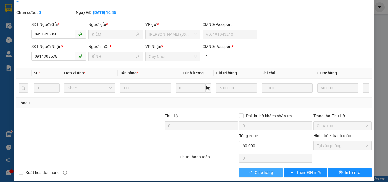
click at [268, 170] on span "Giao hàng" at bounding box center [264, 173] width 18 height 6
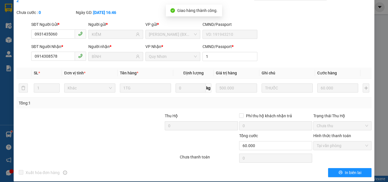
scroll to position [0, 0]
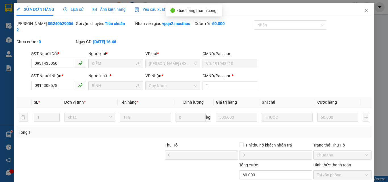
drag, startPoint x: 338, startPoint y: 33, endPoint x: 344, endPoint y: 28, distance: 7.6
click at [364, 12] on icon "close" at bounding box center [366, 10] width 5 height 5
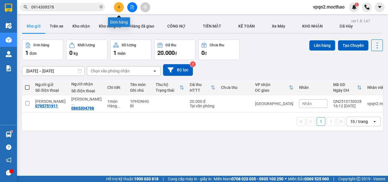
click at [118, 8] on icon "plus" at bounding box center [119, 7] width 4 height 4
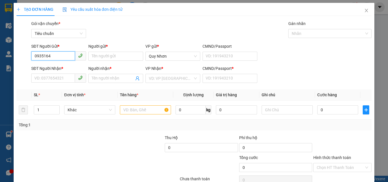
drag, startPoint x: 44, startPoint y: 55, endPoint x: 29, endPoint y: 58, distance: 15.6
click at [29, 58] on div "SĐT Người Gửi * 0935164 0935164 Người gửi * Tên người gửi VP gửi * Quy Nhơn CMN…" at bounding box center [194, 53] width 356 height 20
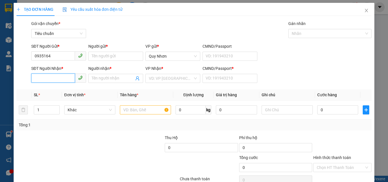
click at [66, 77] on input "SĐT Người Nhận *" at bounding box center [53, 78] width 44 height 9
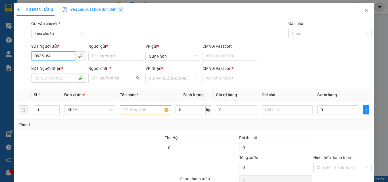
click at [26, 61] on div "SĐT Người Gửi * 0935164 0935164 Người gửi * Tên người gửi VP gửi * Quy Nhơn CMN…" at bounding box center [194, 53] width 356 height 20
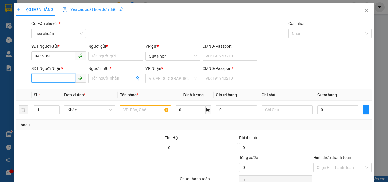
click at [40, 74] on input "SĐT Người Nhận *" at bounding box center [53, 78] width 44 height 9
paste input "0935164"
drag, startPoint x: 50, startPoint y: 55, endPoint x: 30, endPoint y: 59, distance: 19.9
click at [30, 59] on div "SĐT Người Gửi * 0935164 0935164" at bounding box center [58, 53] width 57 height 20
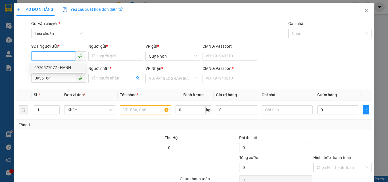
click at [63, 68] on div "0976577077 - HẠNH" at bounding box center [57, 67] width 47 height 6
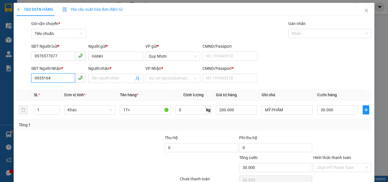
click at [57, 81] on input "0935164" at bounding box center [53, 78] width 44 height 9
click at [58, 91] on div "0935164345 - TUYỀN" at bounding box center [57, 90] width 47 height 6
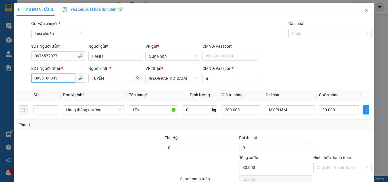
scroll to position [28, 0]
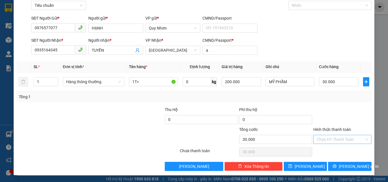
click at [339, 139] on input "Hình thức thanh toán" at bounding box center [340, 139] width 47 height 9
click at [327, 100] on div "Tại văn phòng" at bounding box center [338, 101] width 51 height 6
click at [334, 165] on button "[PERSON_NAME] và In" at bounding box center [349, 166] width 43 height 9
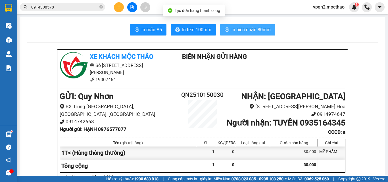
drag, startPoint x: 251, startPoint y: 29, endPoint x: 239, endPoint y: 31, distance: 11.5
click at [250, 29] on span "In biên nhận 80mm" at bounding box center [250, 29] width 39 height 7
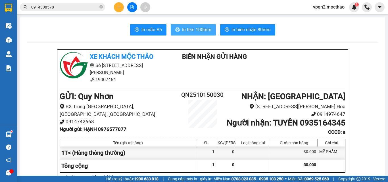
click at [197, 29] on span "In tem 100mm" at bounding box center [196, 29] width 29 height 7
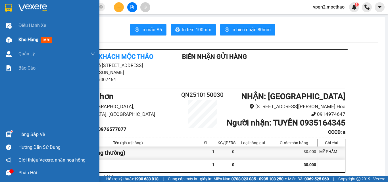
click at [22, 42] on div "Kho hàng mới" at bounding box center [35, 39] width 35 height 7
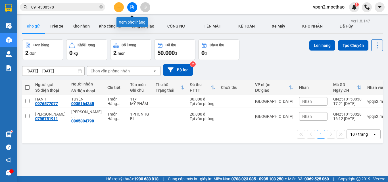
click at [130, 10] on button at bounding box center [132, 7] width 10 height 10
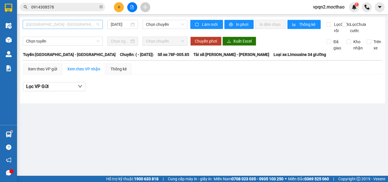
click at [78, 25] on span "[GEOGRAPHIC_DATA] - [PERSON_NAME]" at bounding box center [62, 24] width 73 height 9
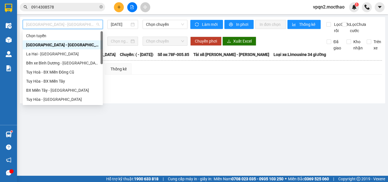
scroll to position [127, 0]
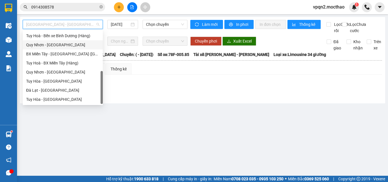
click at [53, 46] on div "[PERSON_NAME] - [GEOGRAPHIC_DATA]" at bounding box center [62, 45] width 73 height 6
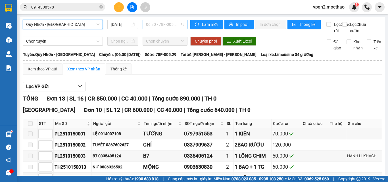
click at [157, 25] on span "06:30 - 78F-005.29" at bounding box center [165, 24] width 38 height 9
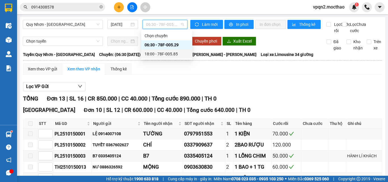
click at [164, 52] on div "18:00 - 78F-005.85" at bounding box center [167, 54] width 44 height 6
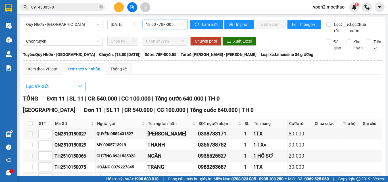
click at [40, 90] on span "Lọc VP Gửi" at bounding box center [37, 86] width 22 height 7
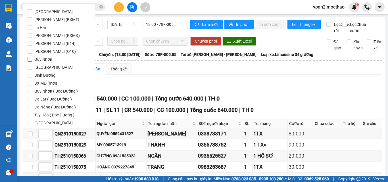
click at [47, 61] on span "Quy Nhơn" at bounding box center [43, 59] width 22 height 8
click at [32, 61] on input "Quy Nhơn" at bounding box center [30, 59] width 5 height 5
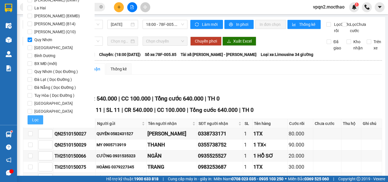
click at [36, 122] on span "Lọc" at bounding box center [35, 120] width 7 height 6
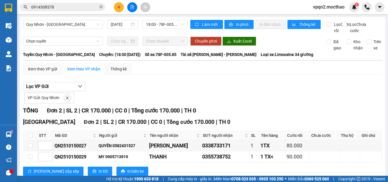
scroll to position [22, 0]
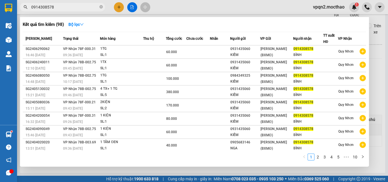
drag, startPoint x: 34, startPoint y: 7, endPoint x: 59, endPoint y: 10, distance: 25.5
click at [59, 10] on input "0914308578" at bounding box center [64, 7] width 67 height 6
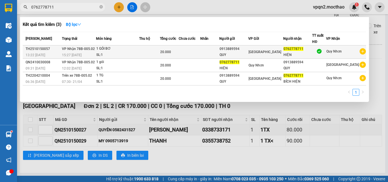
click at [160, 49] on td at bounding box center [149, 51] width 21 height 13
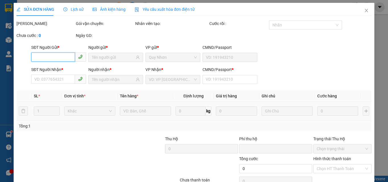
scroll to position [29, 0]
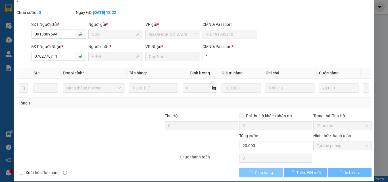
click at [259, 170] on span "Giao hàng" at bounding box center [264, 173] width 18 height 6
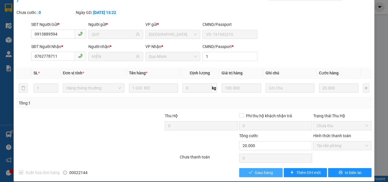
click at [256, 168] on button "Giao hàng" at bounding box center [260, 172] width 43 height 9
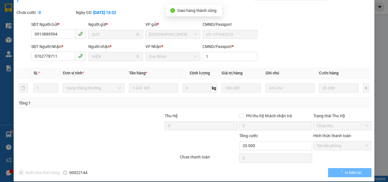
scroll to position [0, 0]
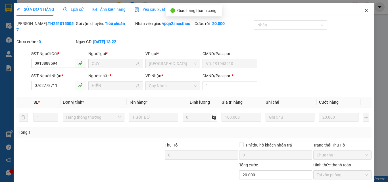
click at [364, 10] on icon "close" at bounding box center [366, 10] width 5 height 5
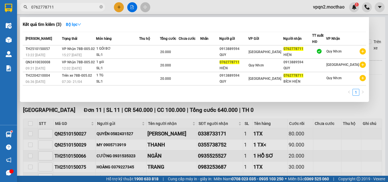
drag, startPoint x: 49, startPoint y: 7, endPoint x: 66, endPoint y: 7, distance: 17.6
click at [66, 7] on input "0762778711" at bounding box center [64, 7] width 67 height 6
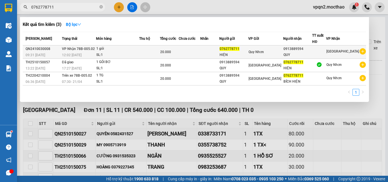
click at [89, 51] on span "VP Nhận 78B-005.02" at bounding box center [78, 49] width 33 height 4
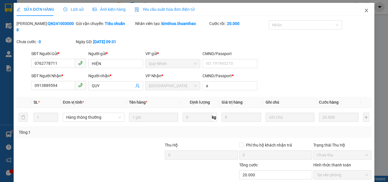
click at [361, 9] on span "Close" at bounding box center [366, 11] width 16 height 16
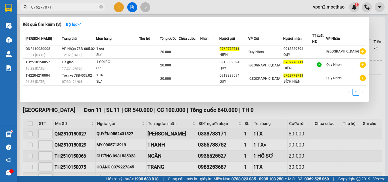
drag, startPoint x: 49, startPoint y: 5, endPoint x: 72, endPoint y: 5, distance: 23.3
click at [72, 5] on input "0762778711" at bounding box center [64, 7] width 67 height 6
click at [123, 3] on div at bounding box center [194, 91] width 388 height 182
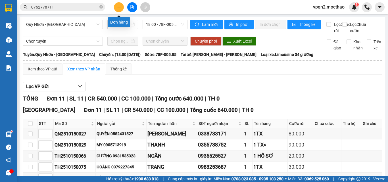
click at [120, 8] on icon "plus" at bounding box center [119, 7] width 4 height 4
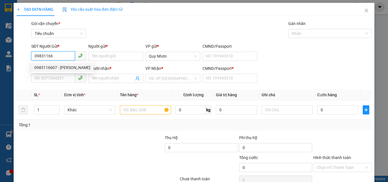
click at [60, 69] on div "0983116607 - HỒNG HẠNH" at bounding box center [62, 67] width 56 height 6
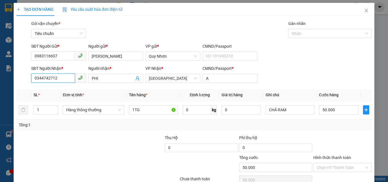
click at [5, 88] on div "TẠO ĐƠN HÀNG Yêu cầu xuất hóa đơn điện tử Transit Pickup Surcharge Ids Transit …" at bounding box center [194, 91] width 388 height 182
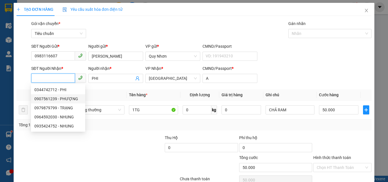
click at [45, 98] on div "0907561239 - PHƯỢNG" at bounding box center [57, 99] width 47 height 6
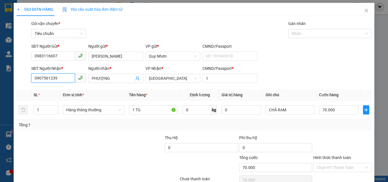
scroll to position [28, 0]
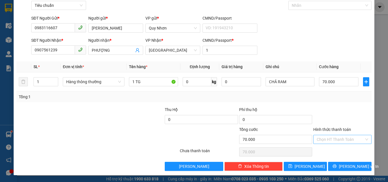
click at [329, 140] on input "Hình thức thanh toán" at bounding box center [340, 139] width 47 height 9
click at [329, 99] on div "Tại văn phòng" at bounding box center [338, 101] width 51 height 6
click at [334, 165] on button "[PERSON_NAME] và In" at bounding box center [349, 166] width 43 height 9
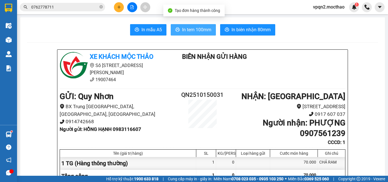
click at [203, 28] on span "In tem 100mm" at bounding box center [196, 29] width 29 height 7
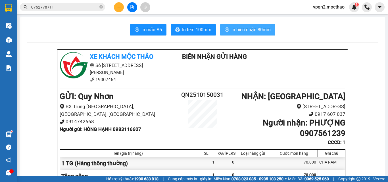
click at [257, 28] on span "In biên nhận 80mm" at bounding box center [250, 29] width 39 height 7
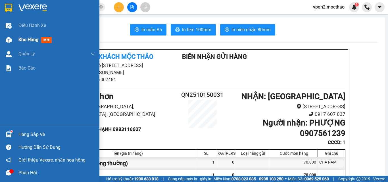
click at [11, 41] on img at bounding box center [9, 40] width 6 height 6
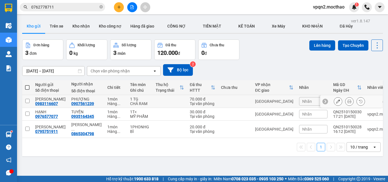
click at [28, 101] on input "checkbox" at bounding box center [27, 101] width 4 height 4
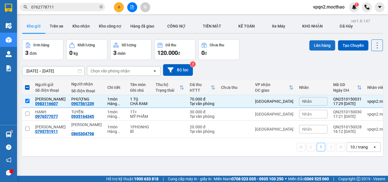
click at [314, 47] on button "Lên hàng" at bounding box center [322, 45] width 26 height 10
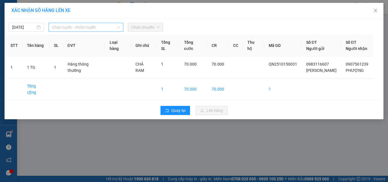
click at [67, 28] on span "Chọn tuyến - nhóm tuyến" at bounding box center [86, 27] width 68 height 9
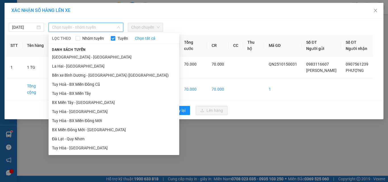
scroll to position [91, 0]
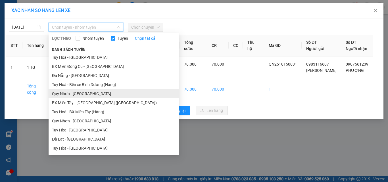
click at [82, 94] on li "[PERSON_NAME] - [GEOGRAPHIC_DATA]" at bounding box center [114, 93] width 131 height 9
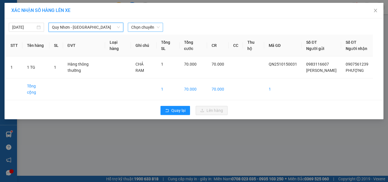
click at [144, 23] on div "Chọn chuyến" at bounding box center [145, 27] width 35 height 9
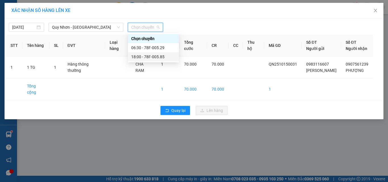
click at [142, 55] on div "18:00 - 78F-005.85" at bounding box center [153, 57] width 44 height 6
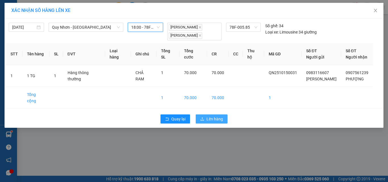
drag, startPoint x: 209, startPoint y: 112, endPoint x: 210, endPoint y: 120, distance: 7.4
click at [210, 116] on span "Lên hàng" at bounding box center [214, 119] width 16 height 6
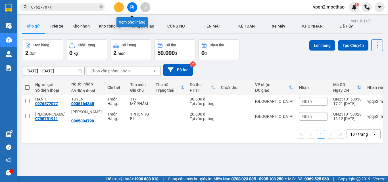
click at [131, 7] on icon "file-add" at bounding box center [132, 7] width 4 height 4
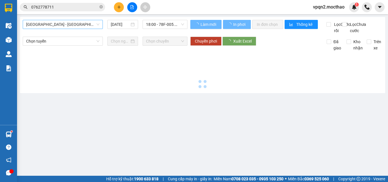
click at [81, 22] on span "[GEOGRAPHIC_DATA] - [PERSON_NAME]" at bounding box center [62, 24] width 73 height 9
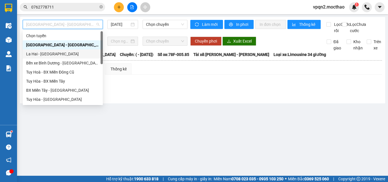
scroll to position [127, 0]
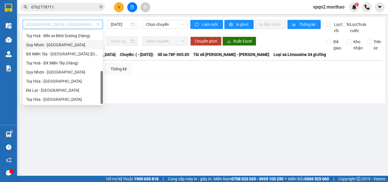
click at [54, 45] on div "[PERSON_NAME] - [GEOGRAPHIC_DATA]" at bounding box center [62, 45] width 73 height 6
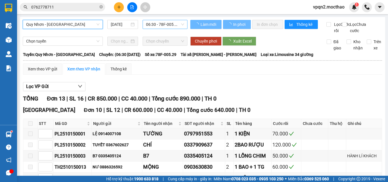
click at [162, 20] on span "06:30 - 78F-005.29" at bounding box center [165, 24] width 38 height 9
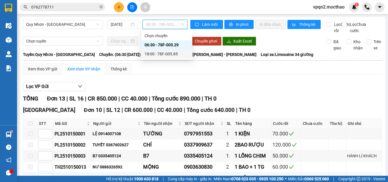
click at [162, 53] on div "18:00 - 78F-005.85" at bounding box center [167, 54] width 44 height 6
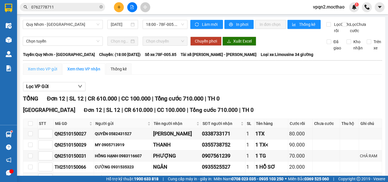
click at [45, 70] on div "Xem theo VP gửi" at bounding box center [42, 68] width 39 height 11
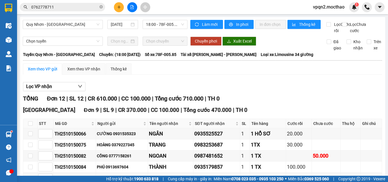
click at [48, 72] on div "Xem theo VP gửi" at bounding box center [42, 69] width 29 height 6
click at [72, 72] on div "Xem theo VP nhận" at bounding box center [83, 69] width 33 height 6
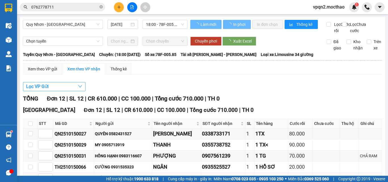
click at [40, 90] on span "Lọc VP Gửi" at bounding box center [37, 86] width 22 height 7
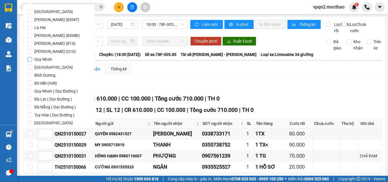
click at [49, 60] on span "Quy Nhơn" at bounding box center [43, 59] width 22 height 8
click at [32, 60] on input "Quy Nhơn" at bounding box center [30, 59] width 5 height 5
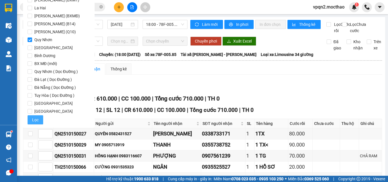
drag, startPoint x: 35, startPoint y: 119, endPoint x: 54, endPoint y: 110, distance: 21.5
click at [35, 119] on span "Lọc" at bounding box center [35, 120] width 7 height 6
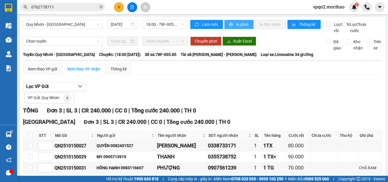
click at [242, 24] on span "In phơi" at bounding box center [242, 24] width 13 height 6
